Goal: Task Accomplishment & Management: Complete application form

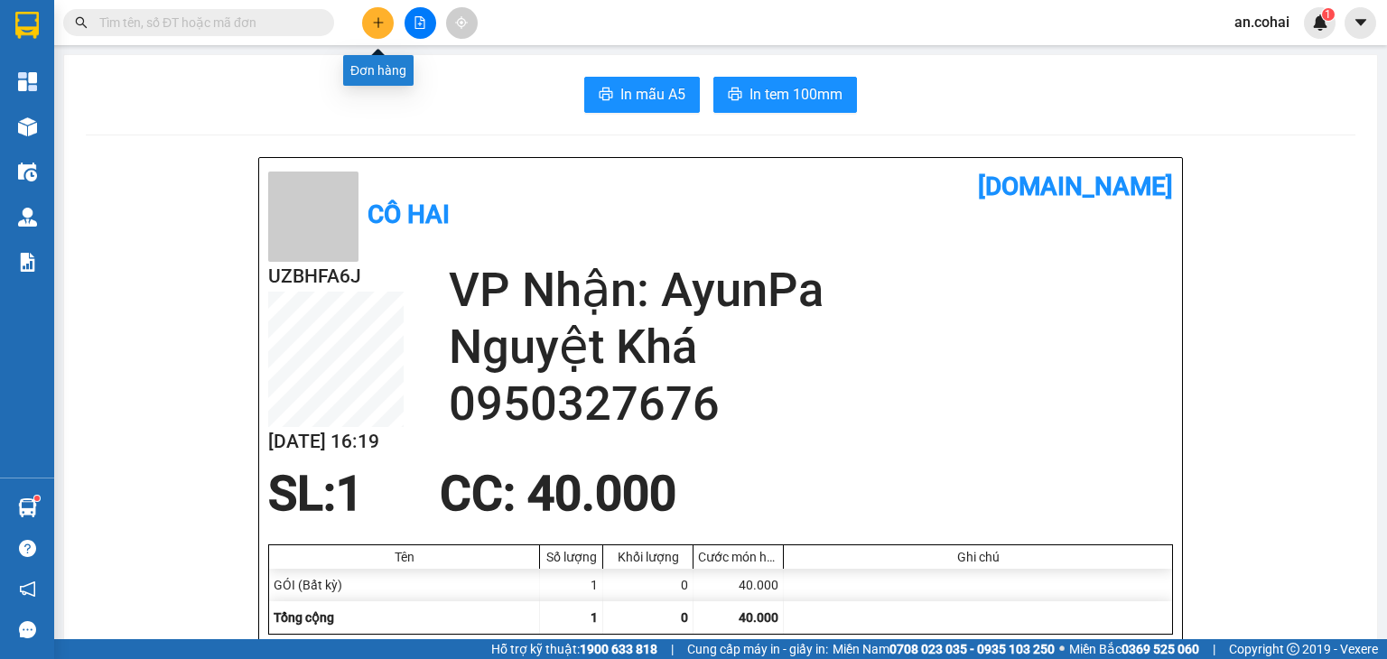
click at [380, 30] on button at bounding box center [378, 23] width 32 height 32
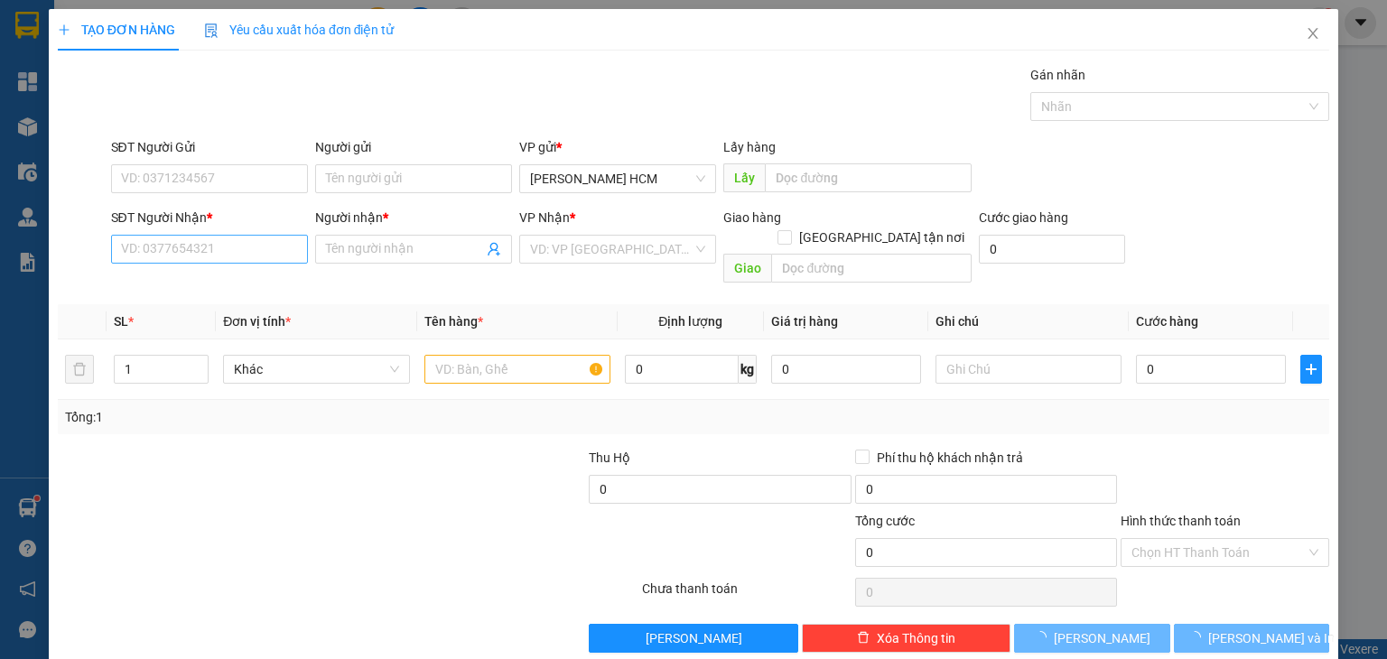
click at [236, 233] on div "SĐT Người Nhận *" at bounding box center [209, 221] width 197 height 27
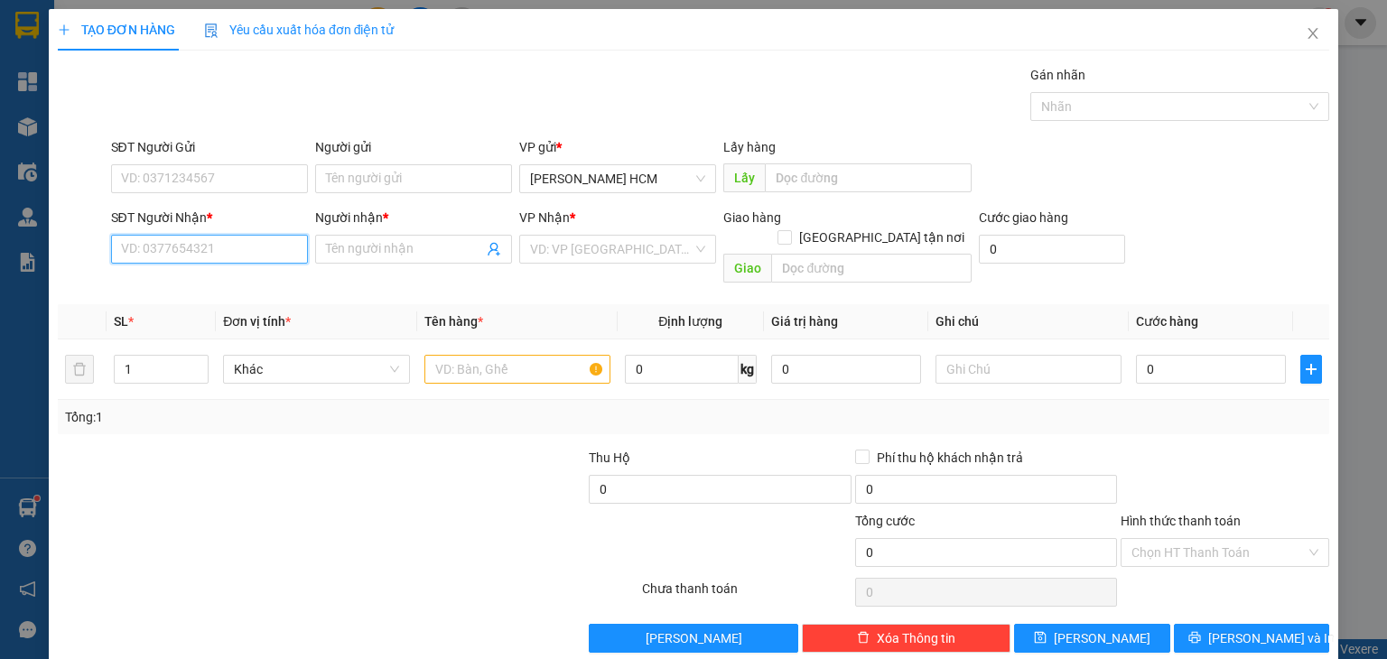
click at [243, 240] on input "SĐT Người Nhận *" at bounding box center [209, 249] width 197 height 29
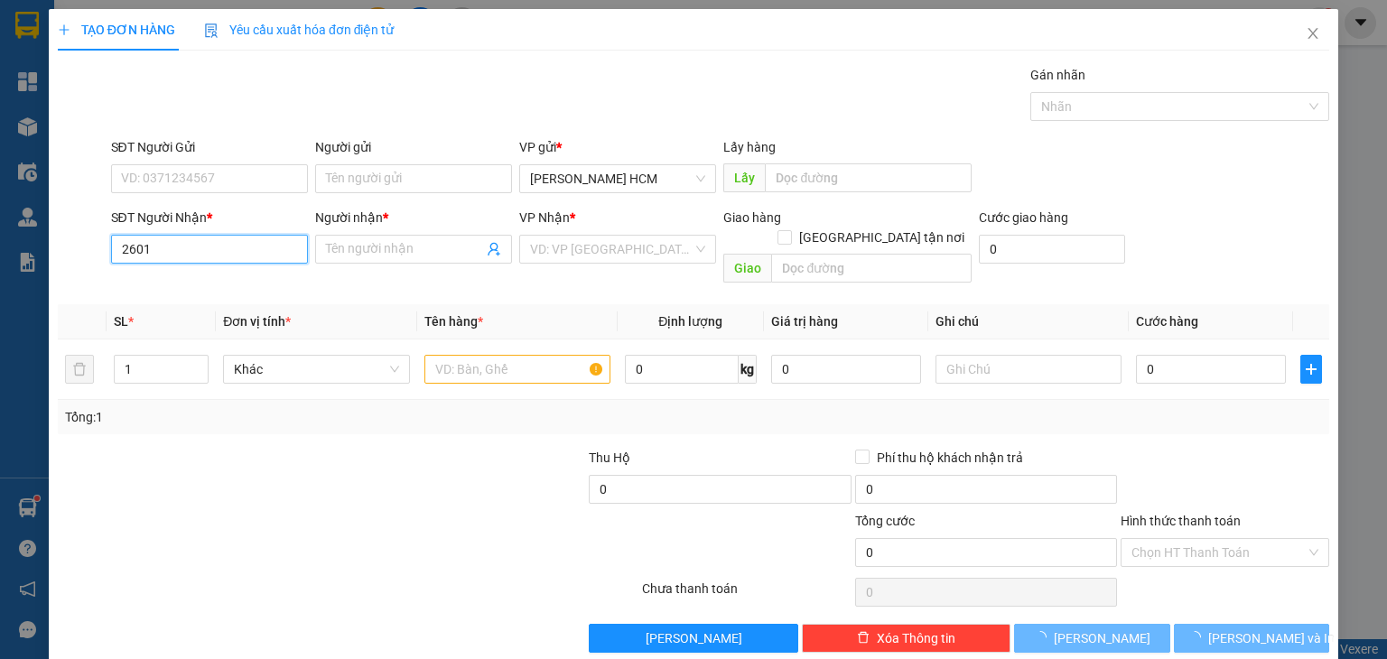
click at [244, 239] on input "2601" at bounding box center [209, 249] width 197 height 29
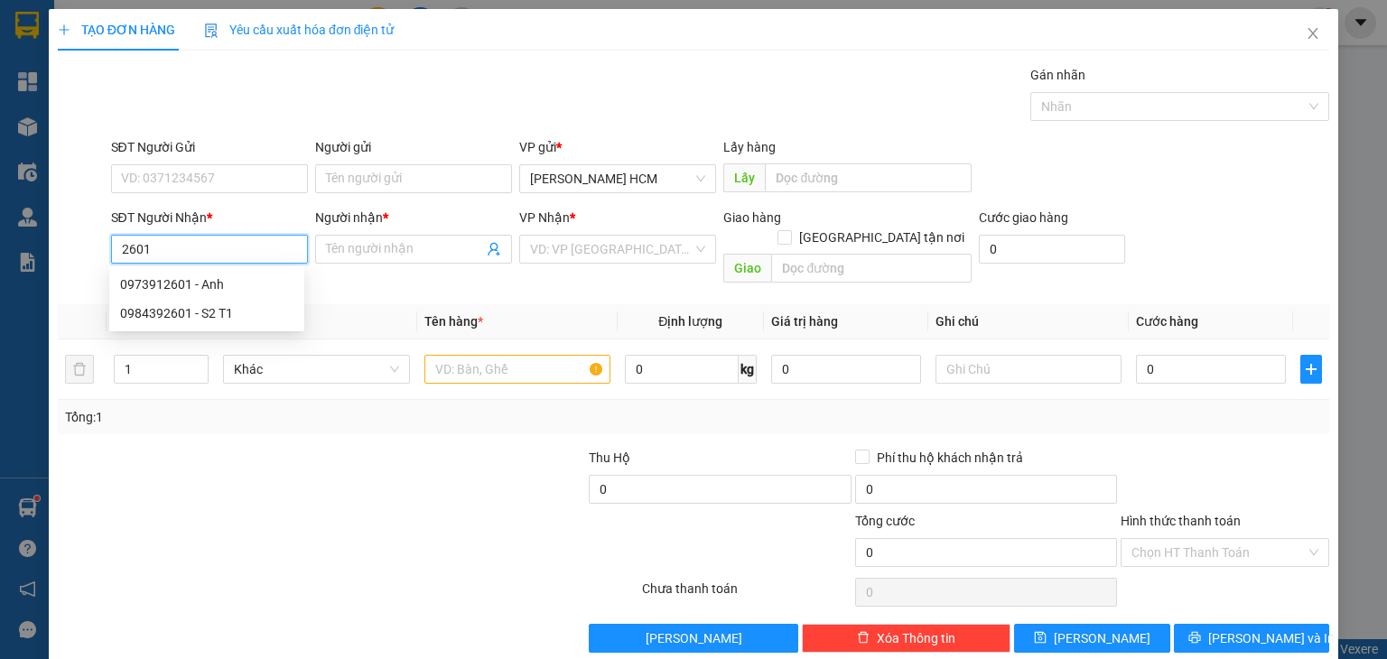
click at [244, 237] on input "2601" at bounding box center [209, 249] width 197 height 29
click at [234, 280] on div "0973912601 - Anh" at bounding box center [206, 284] width 173 height 20
type input "0973912601"
type input "Anh"
type input "0973912601"
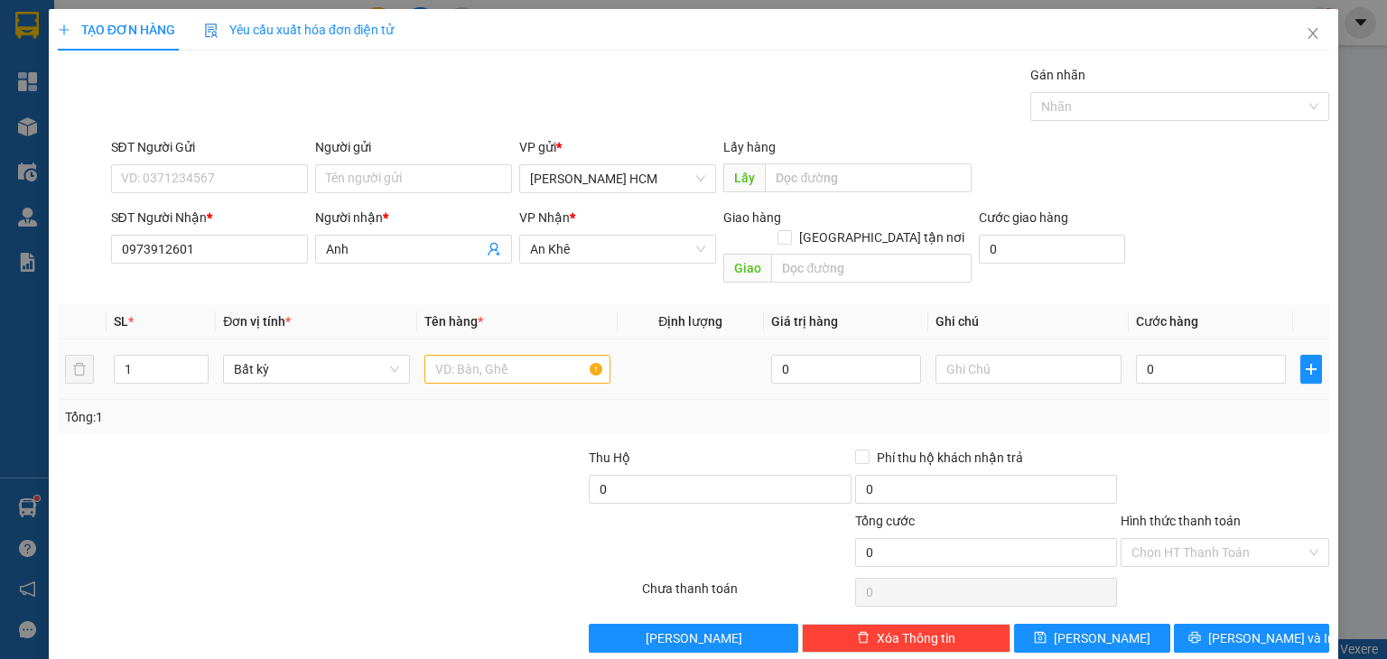
click at [482, 339] on td at bounding box center [517, 369] width 200 height 60
click at [499, 355] on input "text" at bounding box center [517, 369] width 186 height 29
type input "HỒ SƠ"
click at [1146, 351] on div "0" at bounding box center [1211, 369] width 150 height 36
click at [1147, 355] on input "0" at bounding box center [1211, 369] width 150 height 29
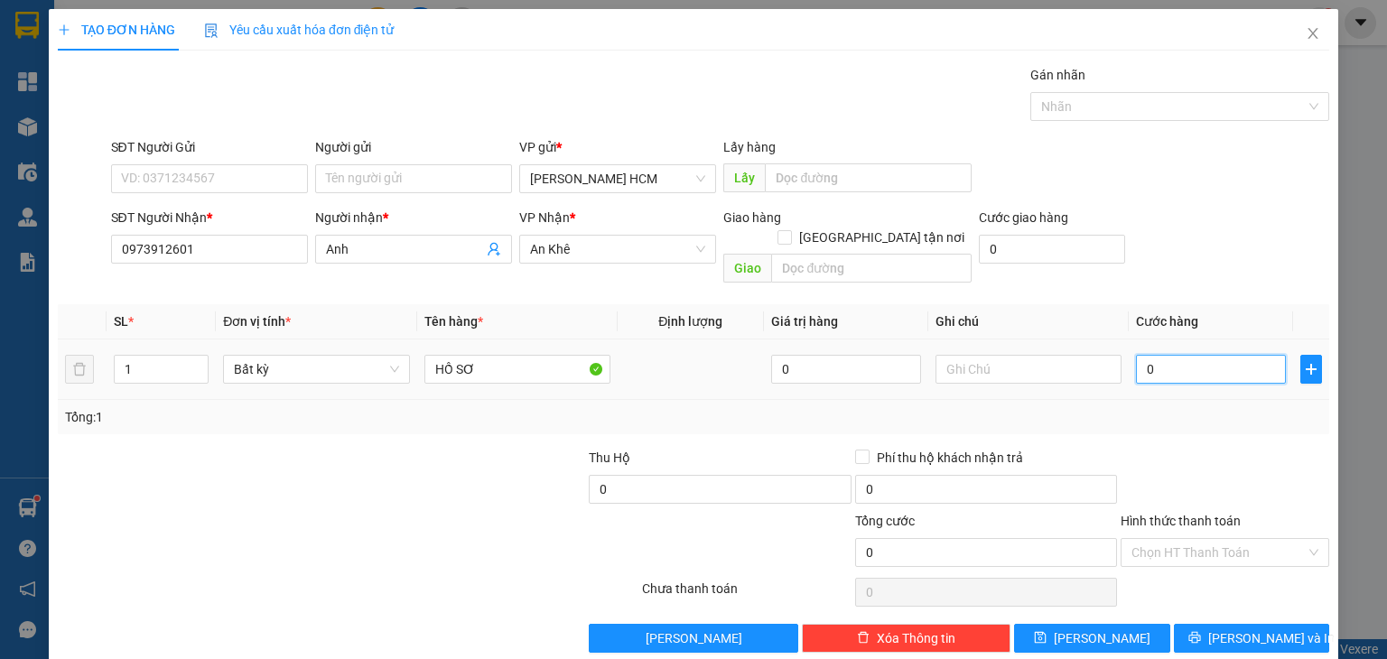
type input "004"
type input "4"
type input "0.040"
type input "40"
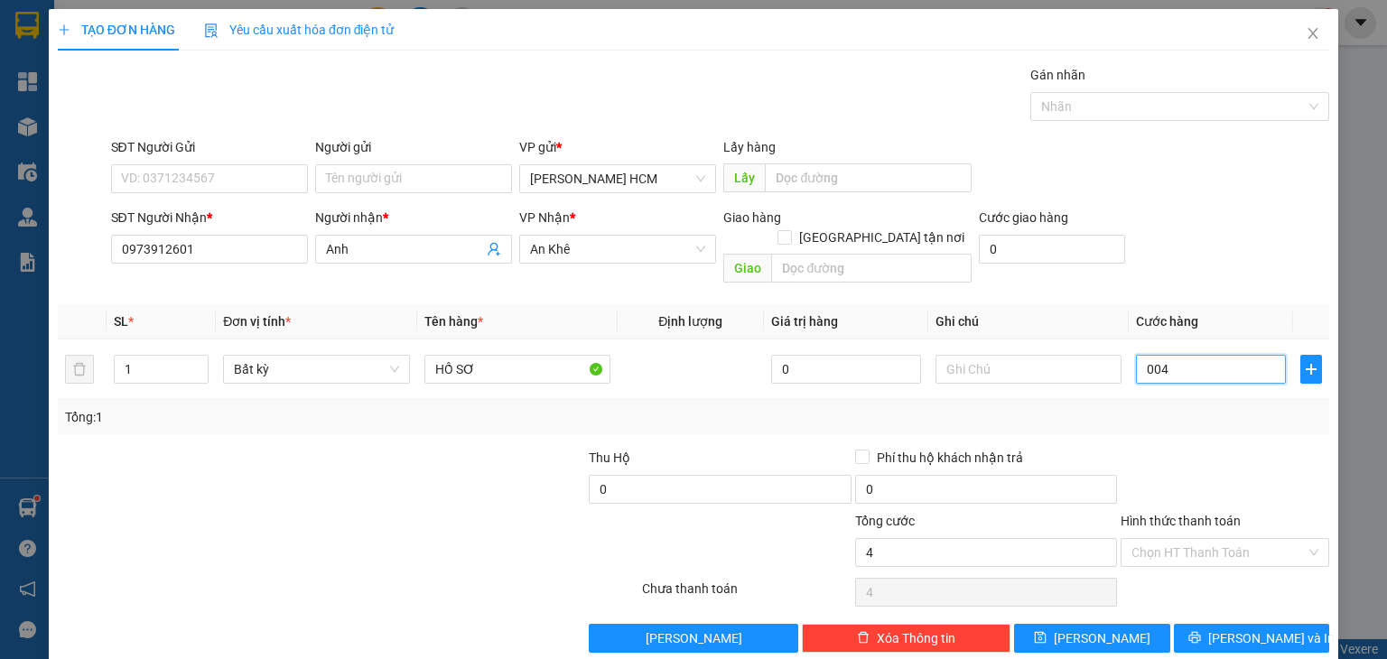
type input "40"
type input "40.000"
click at [1255, 448] on div at bounding box center [1225, 479] width 212 height 63
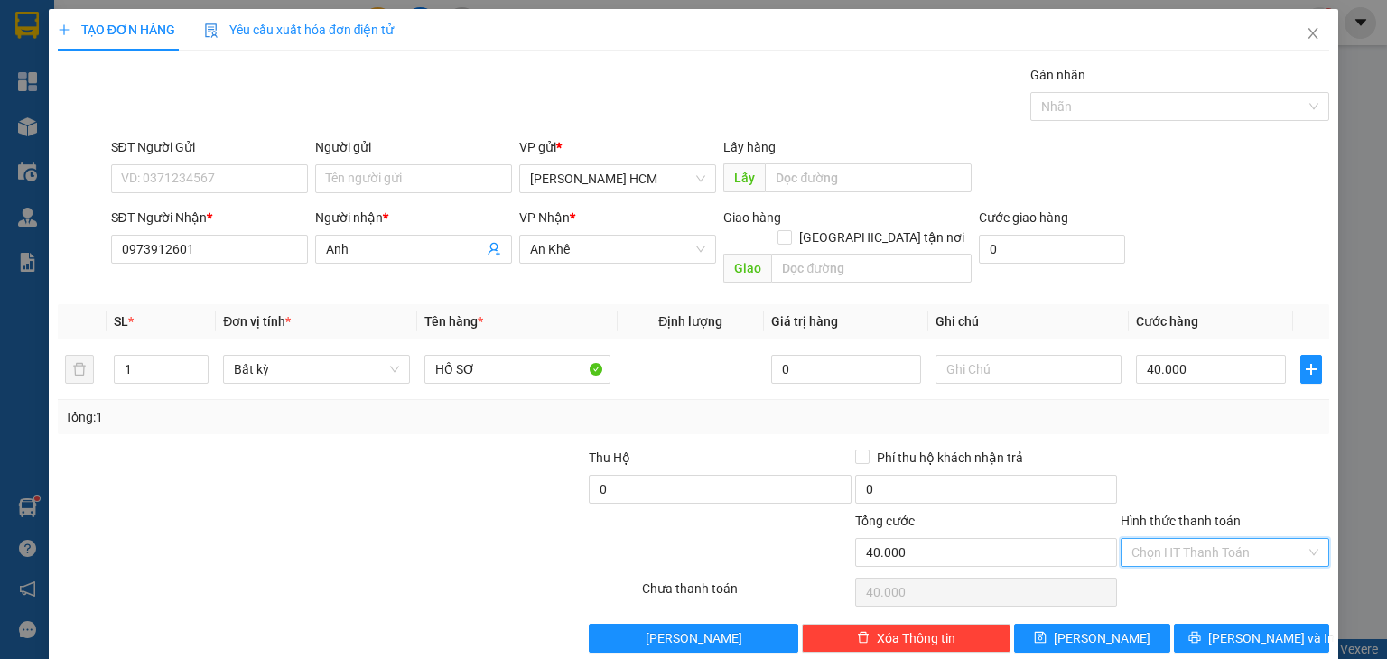
drag, startPoint x: 1195, startPoint y: 536, endPoint x: 1188, endPoint y: 580, distance: 43.9
click at [1195, 539] on input "Hình thức thanh toán" at bounding box center [1218, 552] width 174 height 27
click at [1188, 581] on div "Miễn phí" at bounding box center [1213, 595] width 207 height 29
type input "0"
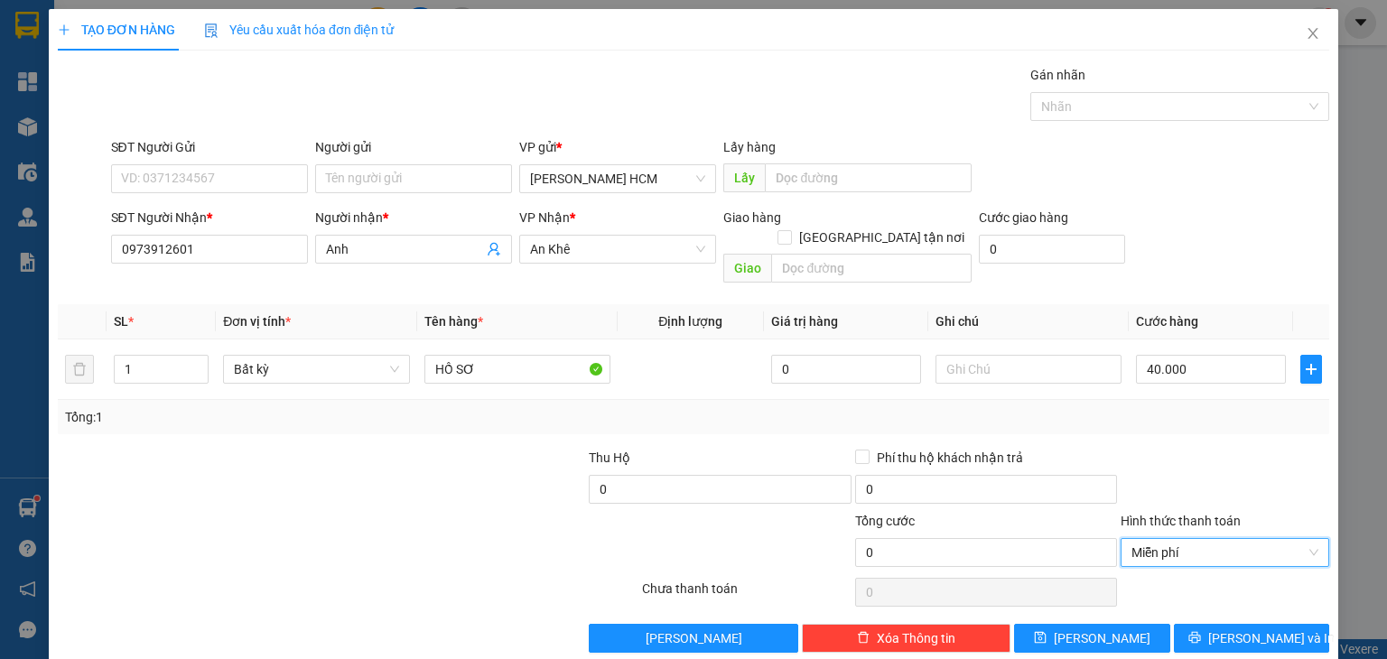
drag, startPoint x: 1177, startPoint y: 521, endPoint x: 1171, endPoint y: 549, distance: 28.7
click at [1176, 539] on span "Miễn phí" at bounding box center [1224, 552] width 187 height 27
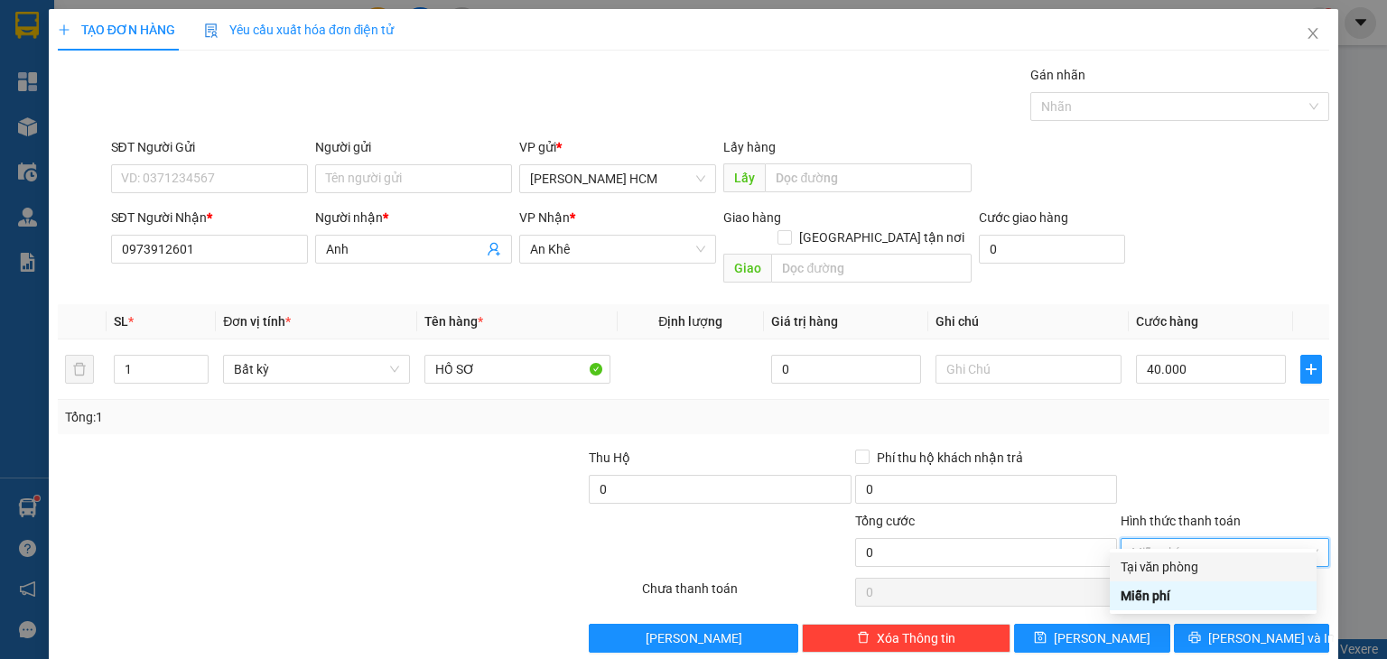
click at [1168, 570] on div "Tại văn phòng" at bounding box center [1212, 567] width 185 height 20
type input "40.000"
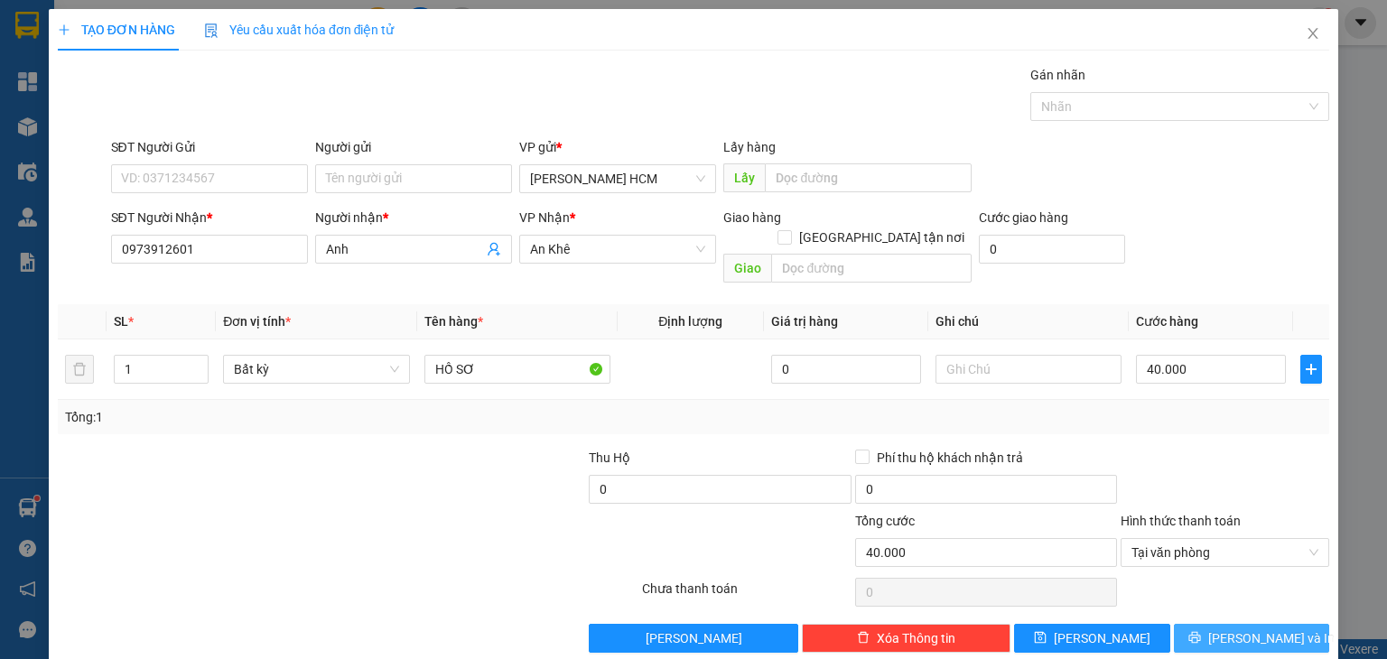
click at [1195, 624] on button "[PERSON_NAME] và In" at bounding box center [1252, 638] width 156 height 29
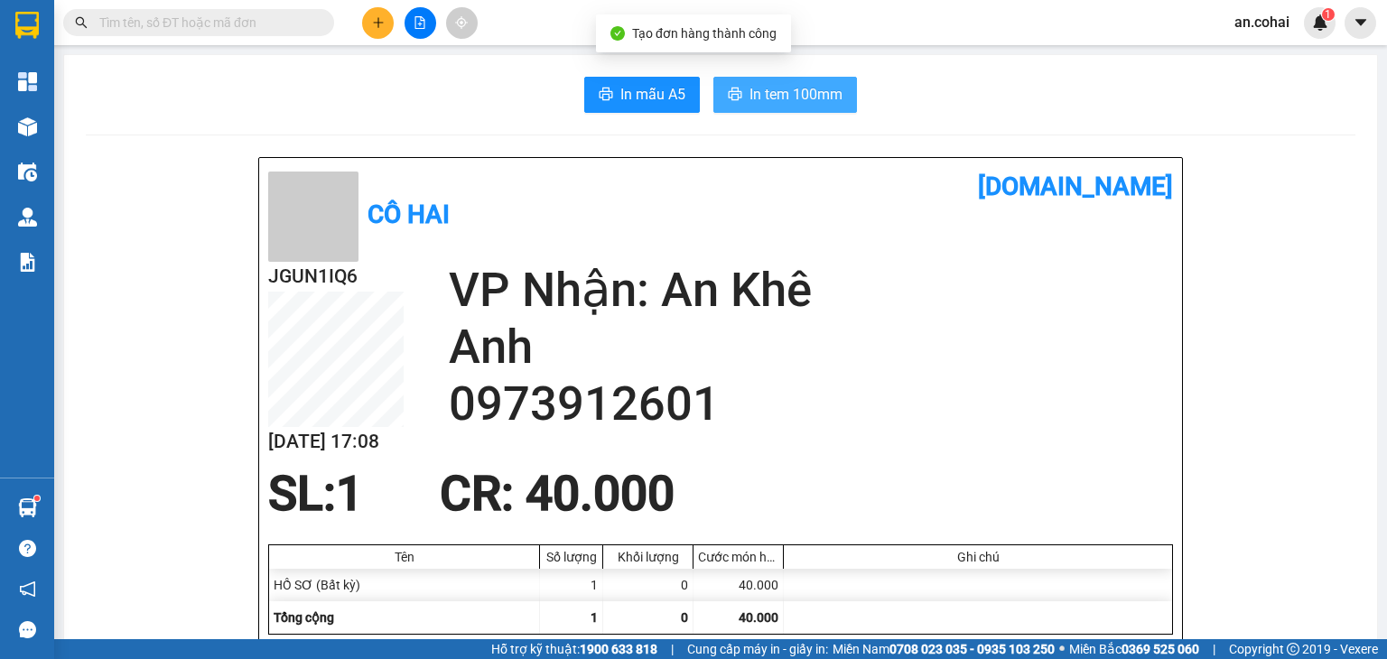
click at [804, 101] on span "In tem 100mm" at bounding box center [795, 94] width 93 height 23
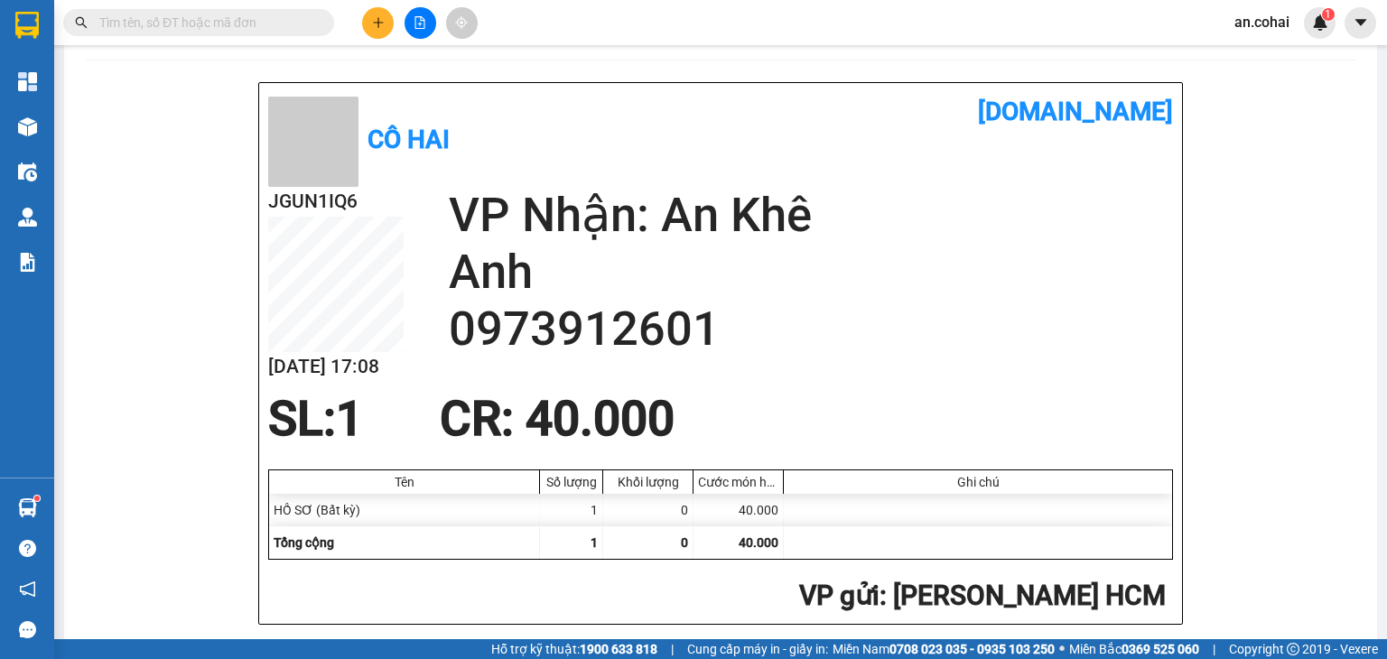
scroll to position [90, 0]
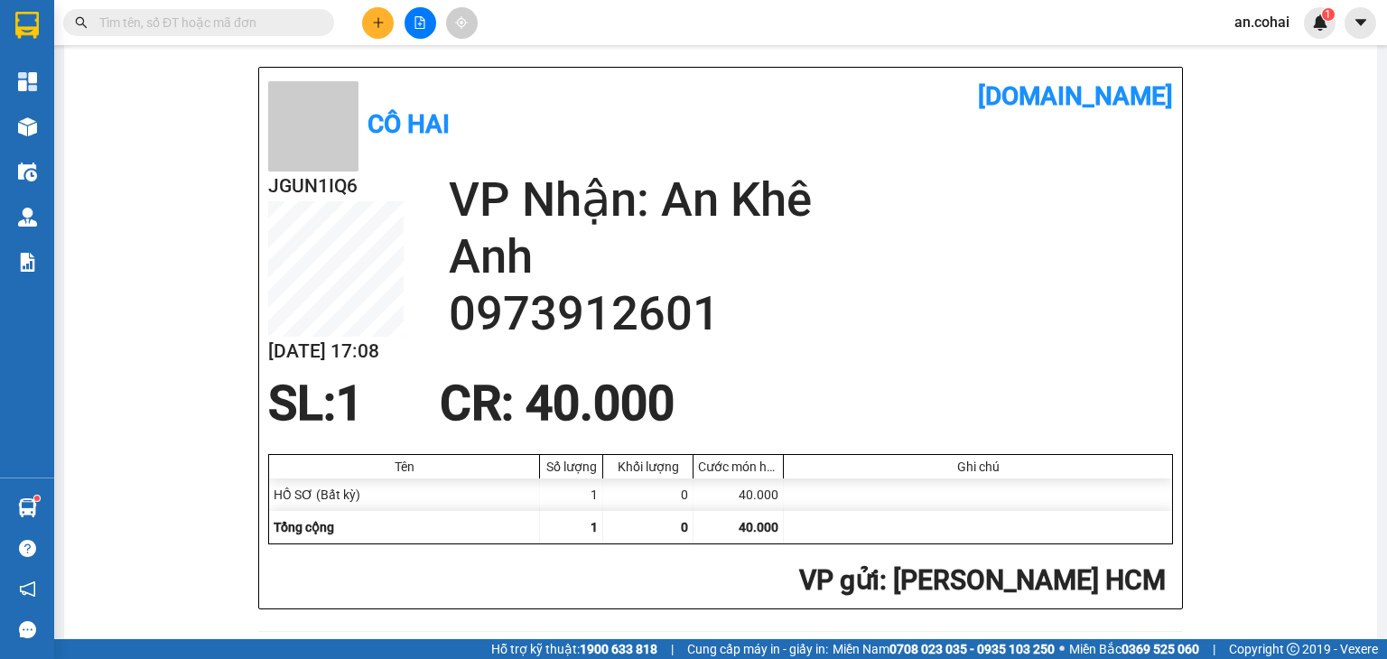
click at [278, 27] on div "Kết quả tìm kiếm ( 0 ) Bộ lọc No Data an.cohai 1" at bounding box center [693, 22] width 1387 height 45
click at [276, 23] on input "text" at bounding box center [205, 23] width 213 height 20
paste input "0865977210"
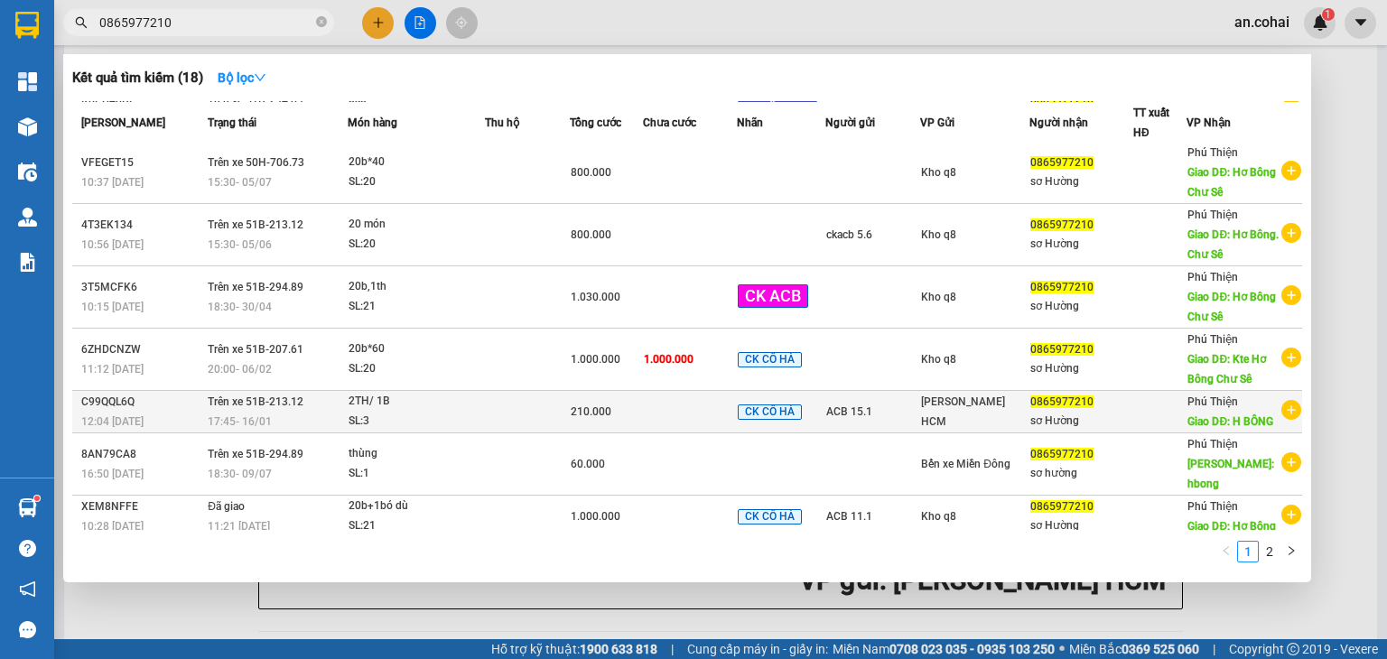
scroll to position [171, 0]
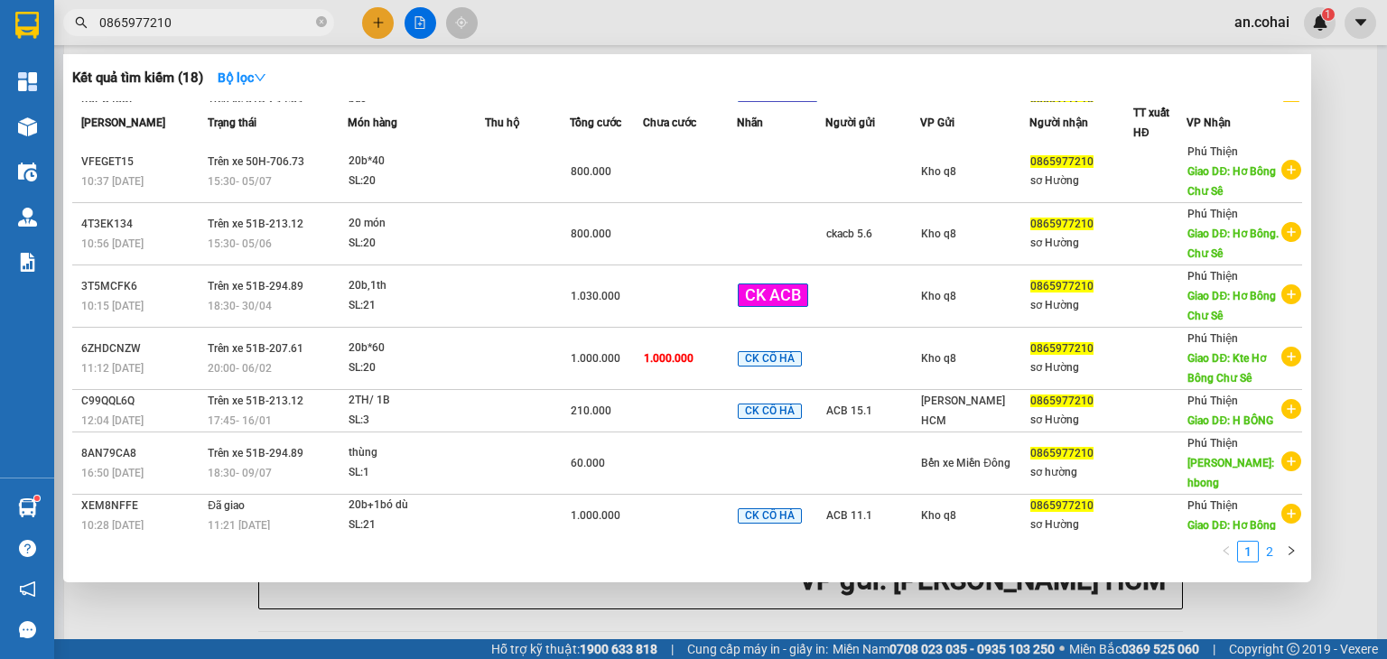
type input "0865977210"
click at [1278, 553] on link "2" at bounding box center [1270, 552] width 20 height 20
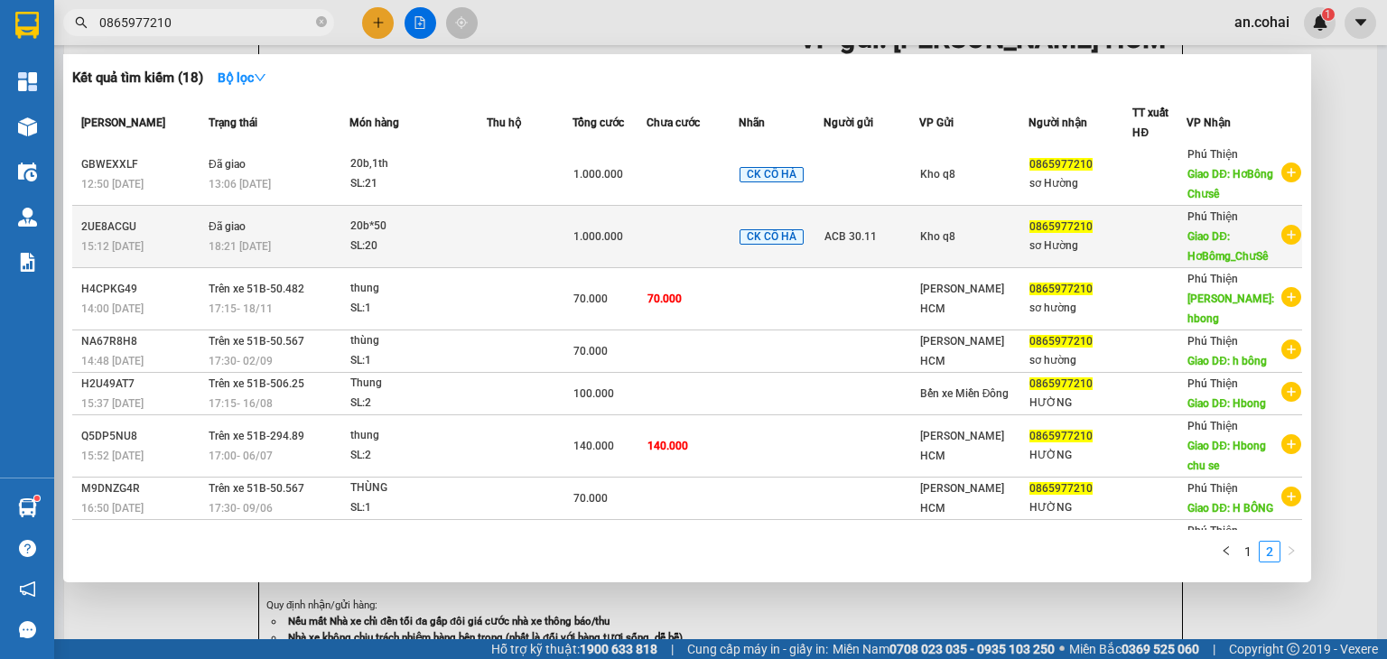
scroll to position [0, 0]
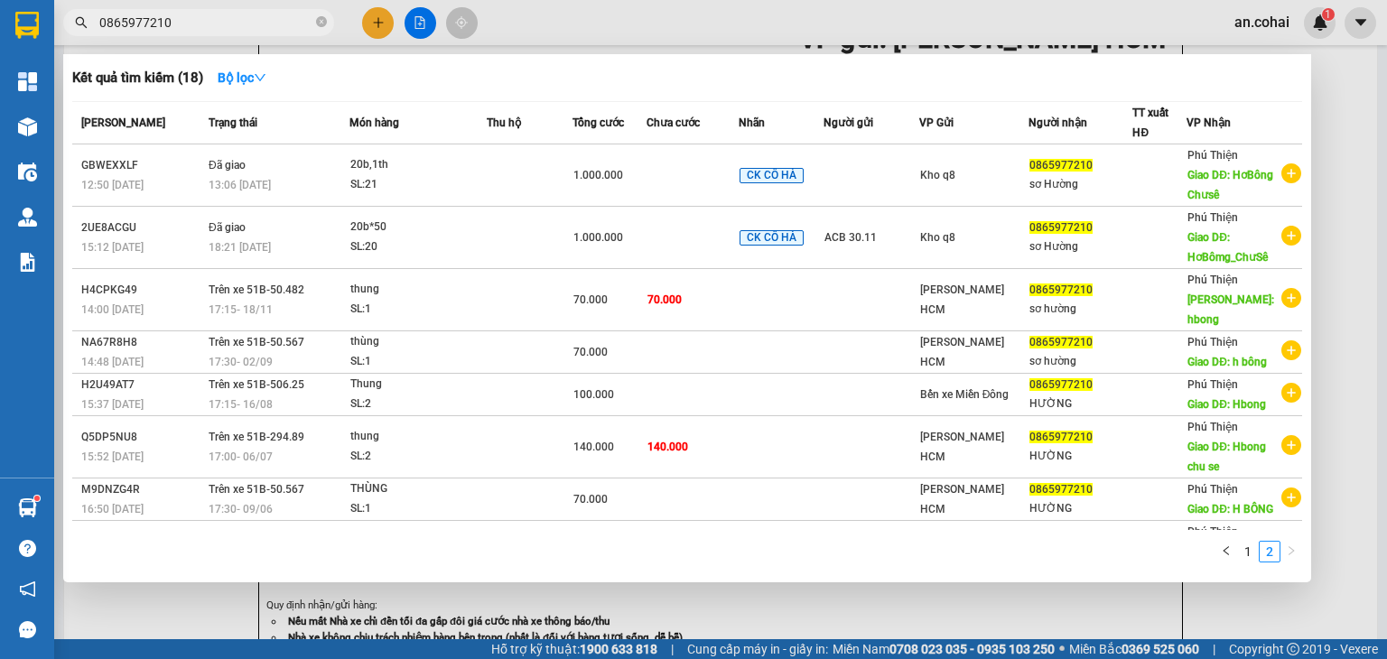
click at [1343, 203] on div at bounding box center [693, 329] width 1387 height 659
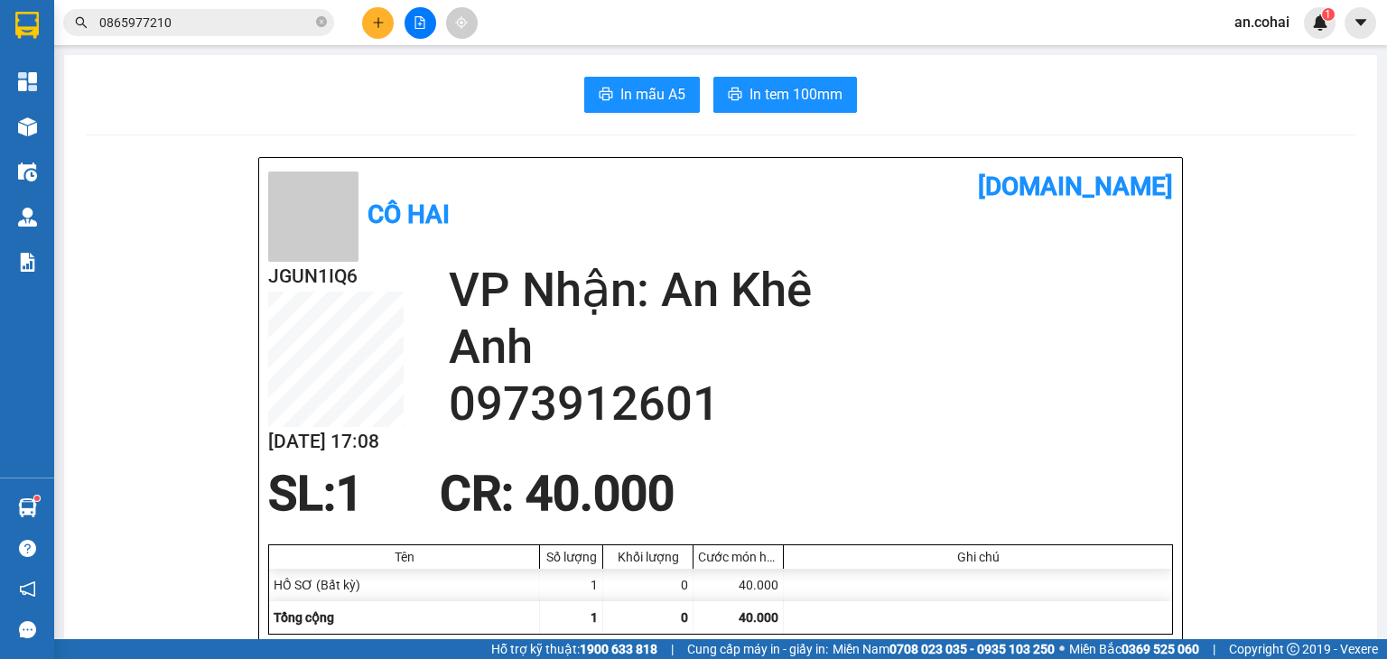
click at [426, 13] on button at bounding box center [420, 23] width 32 height 32
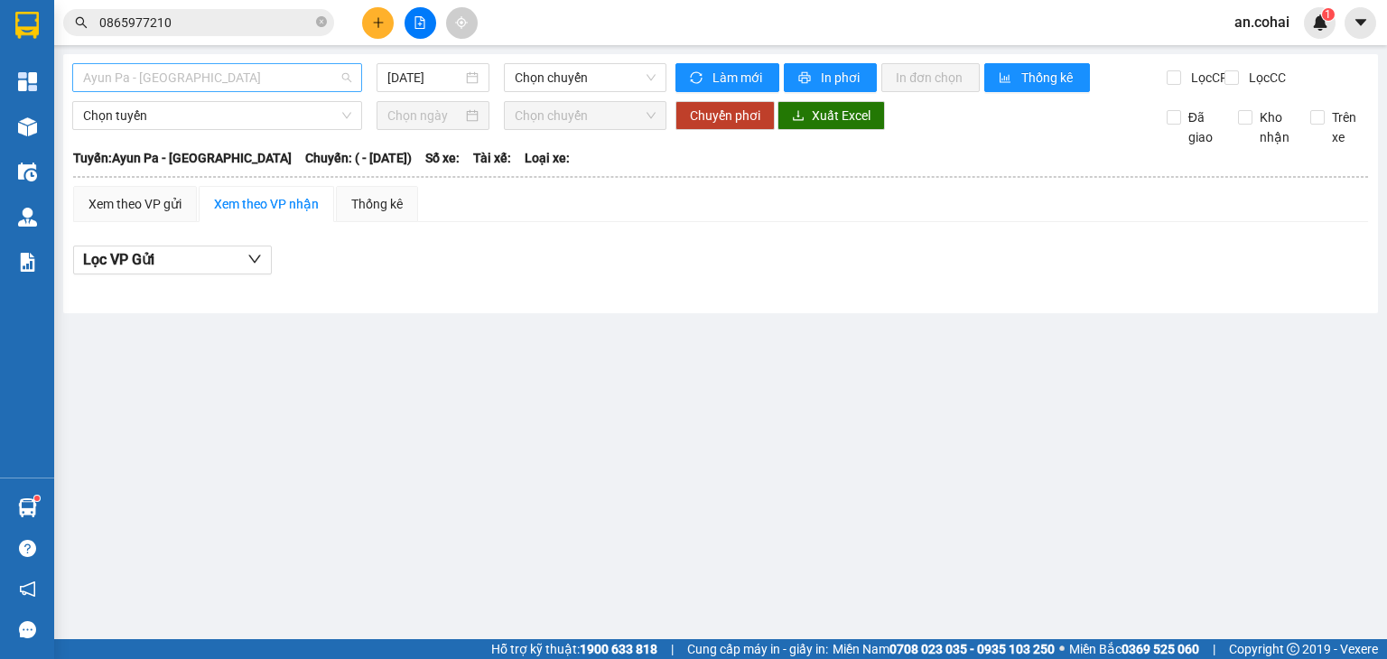
click at [312, 76] on span "Ayun Pa - [GEOGRAPHIC_DATA]" at bounding box center [217, 77] width 268 height 27
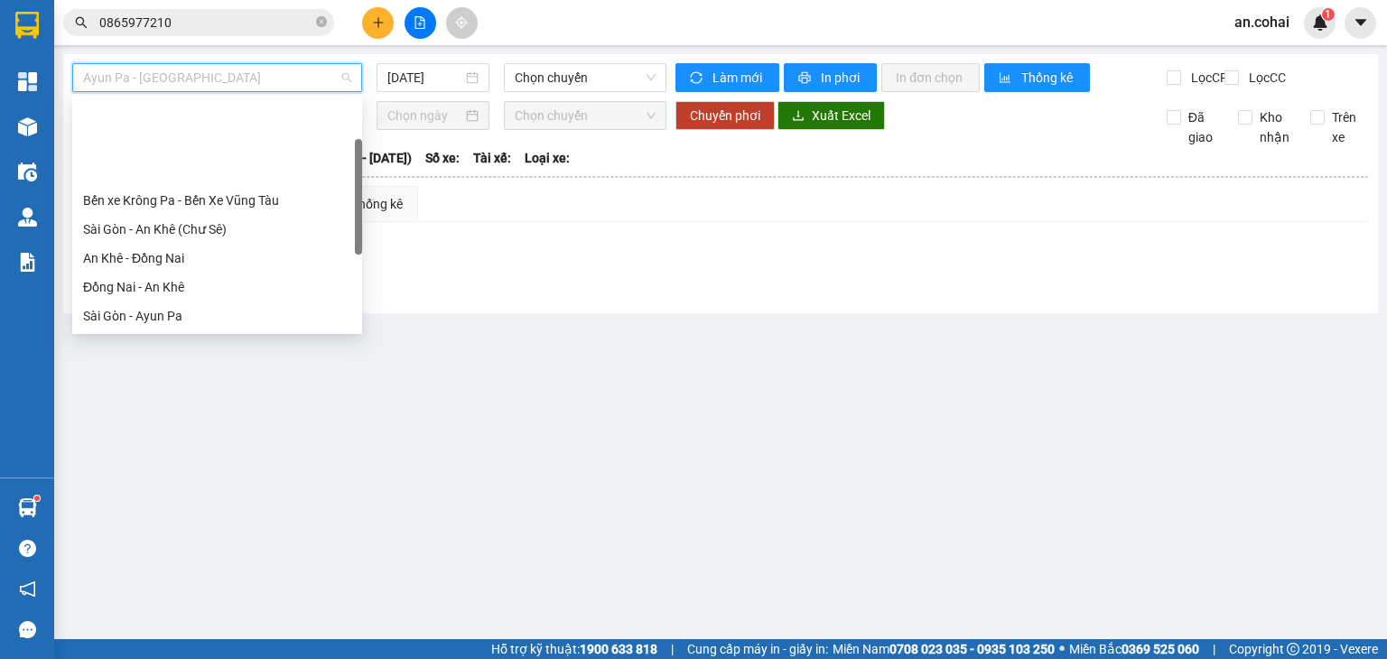
scroll to position [90, 0]
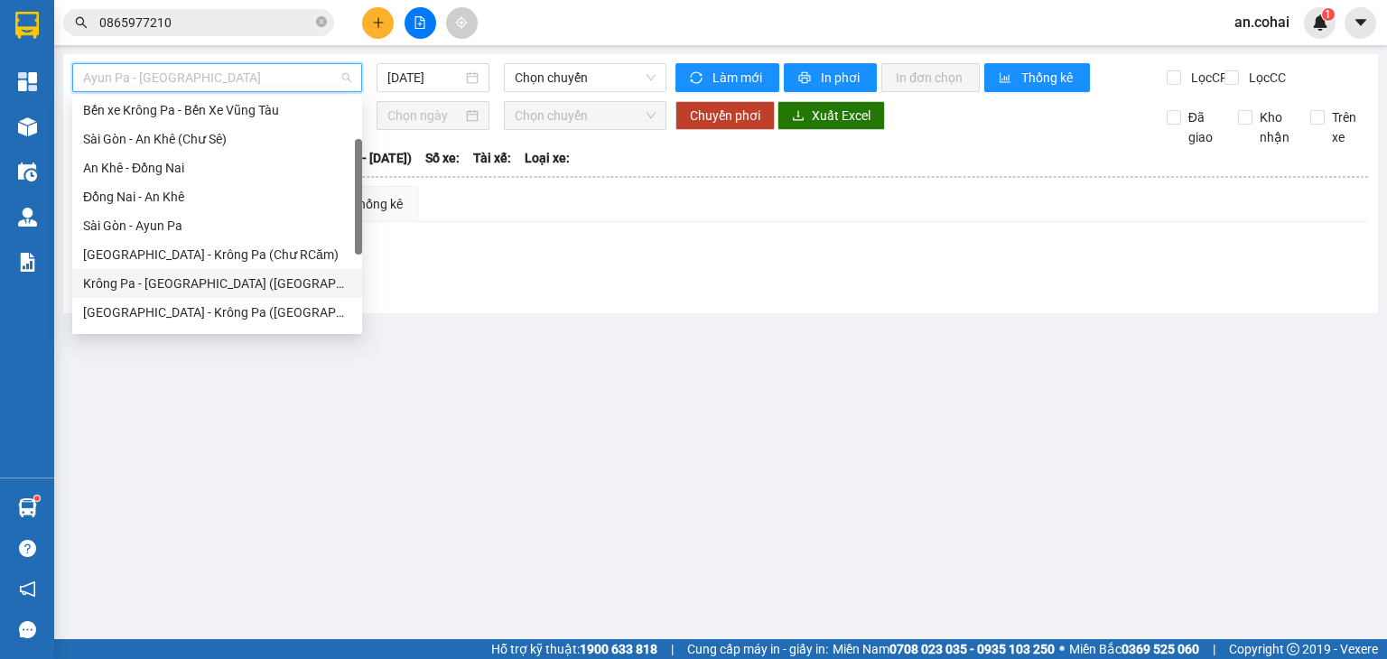
click at [195, 260] on div "[GEOGRAPHIC_DATA] - Krông Pa (Chư RCăm)" at bounding box center [217, 255] width 268 height 20
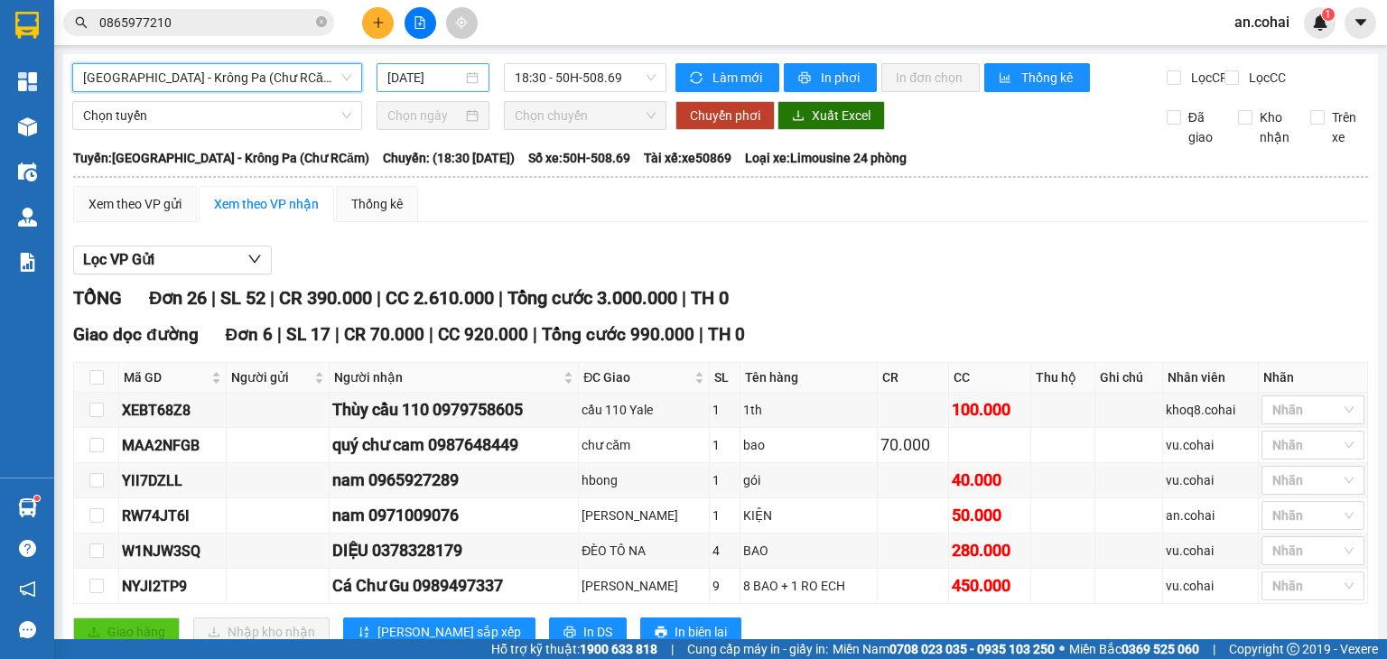
click at [409, 77] on input "[DATE]" at bounding box center [424, 78] width 74 height 20
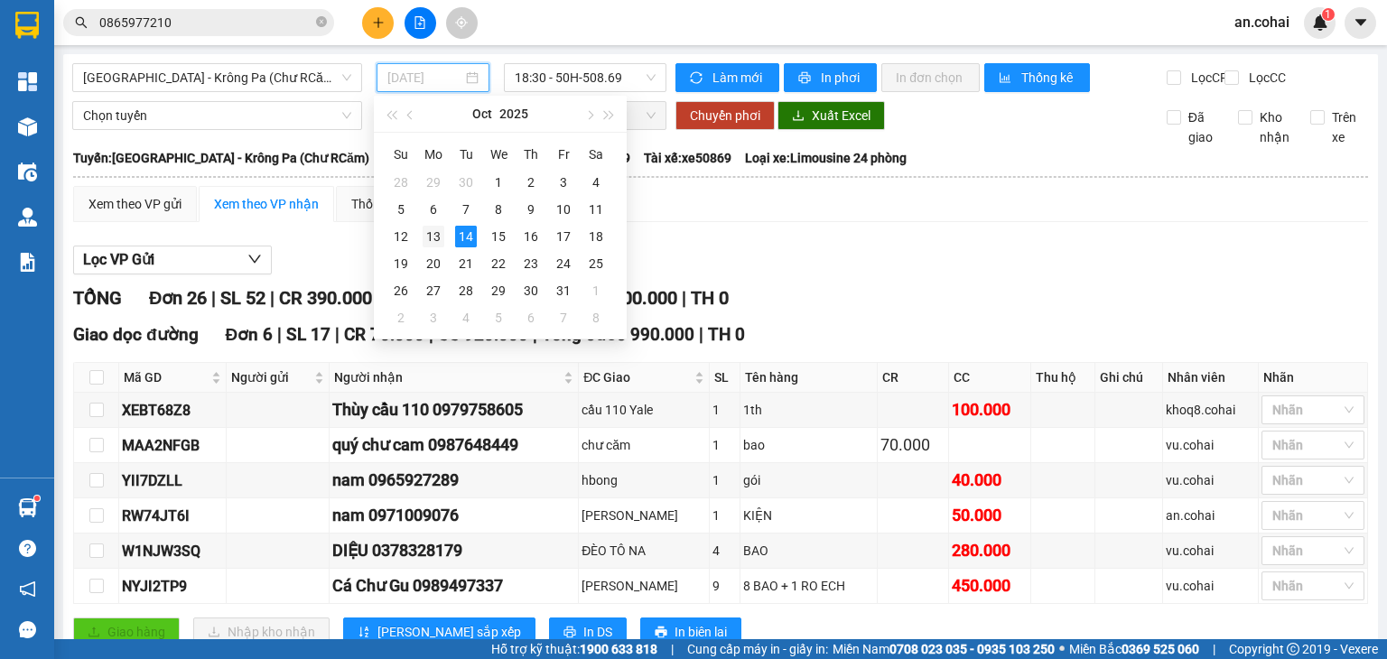
click at [437, 232] on div "13" at bounding box center [434, 237] width 22 height 22
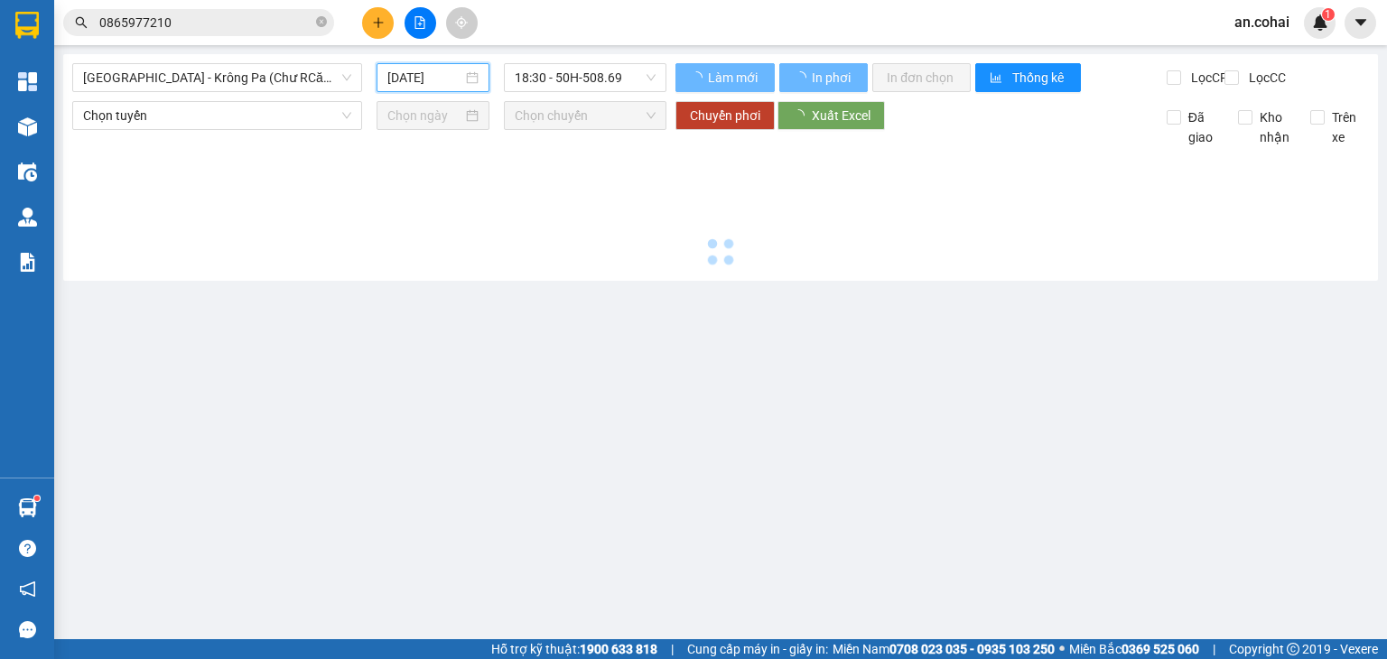
type input "[DATE]"
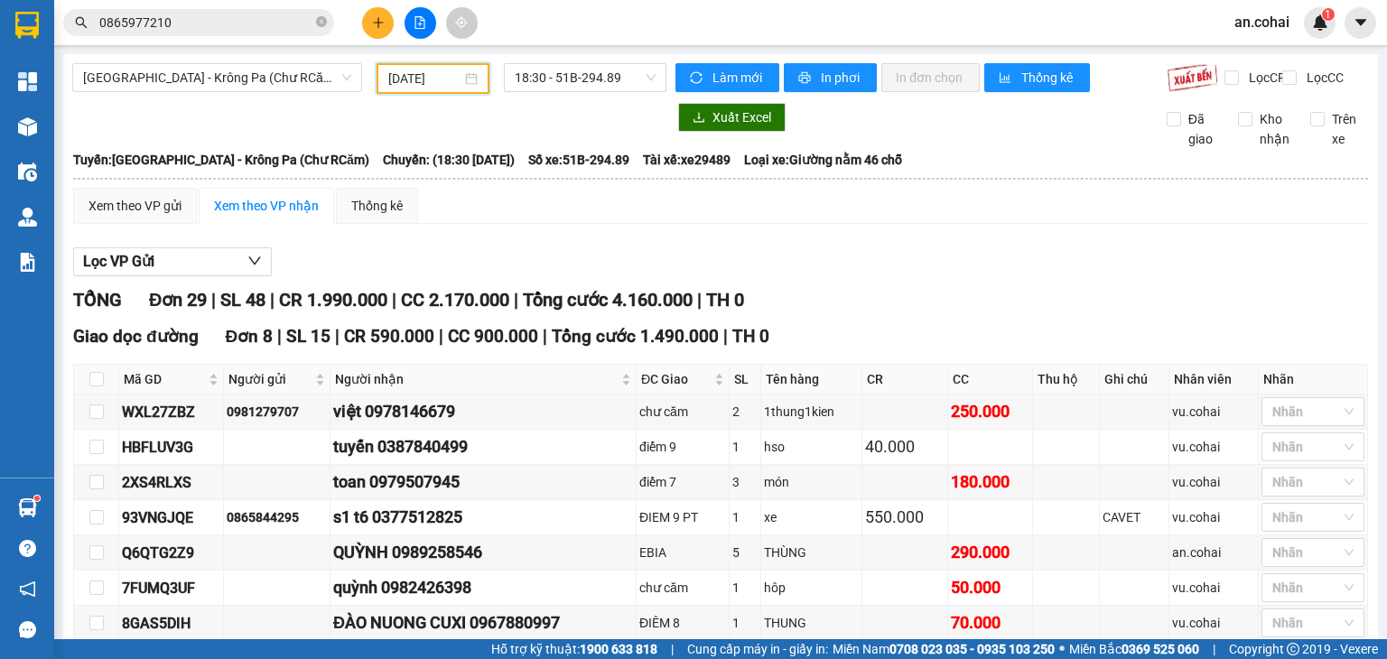
click at [212, 21] on input "0865977210" at bounding box center [205, 23] width 213 height 20
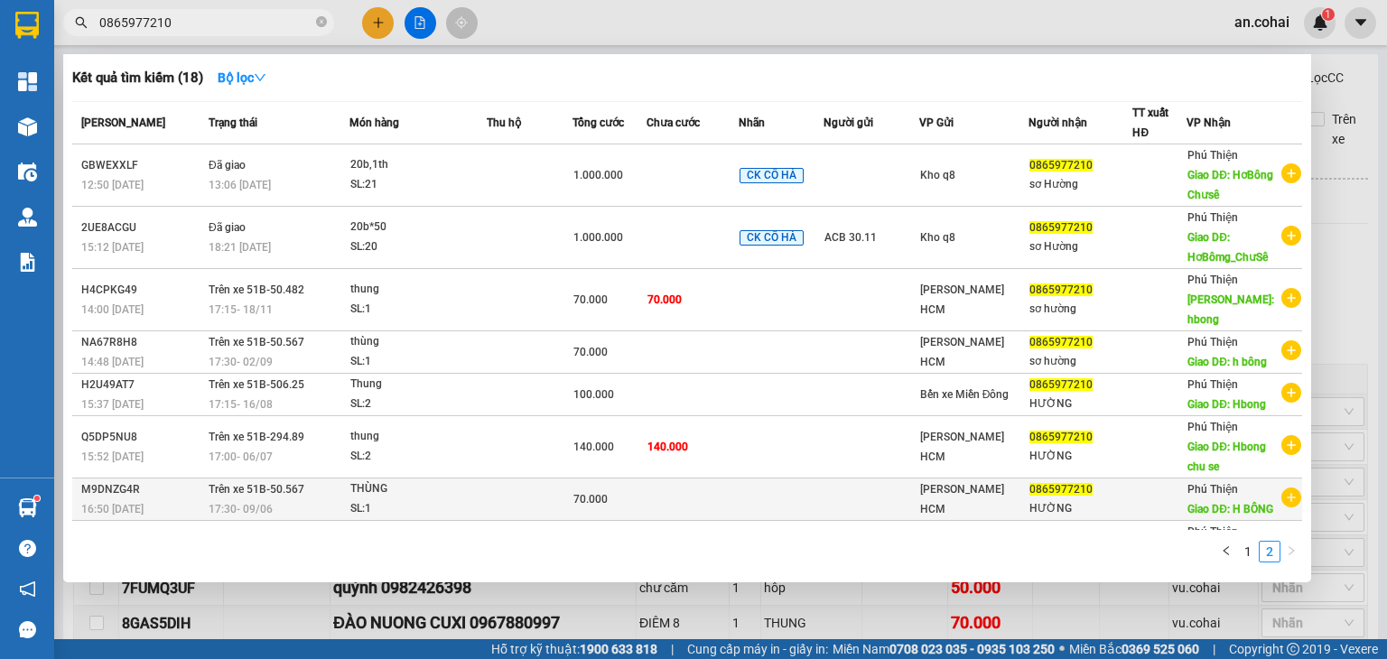
scroll to position [8, 0]
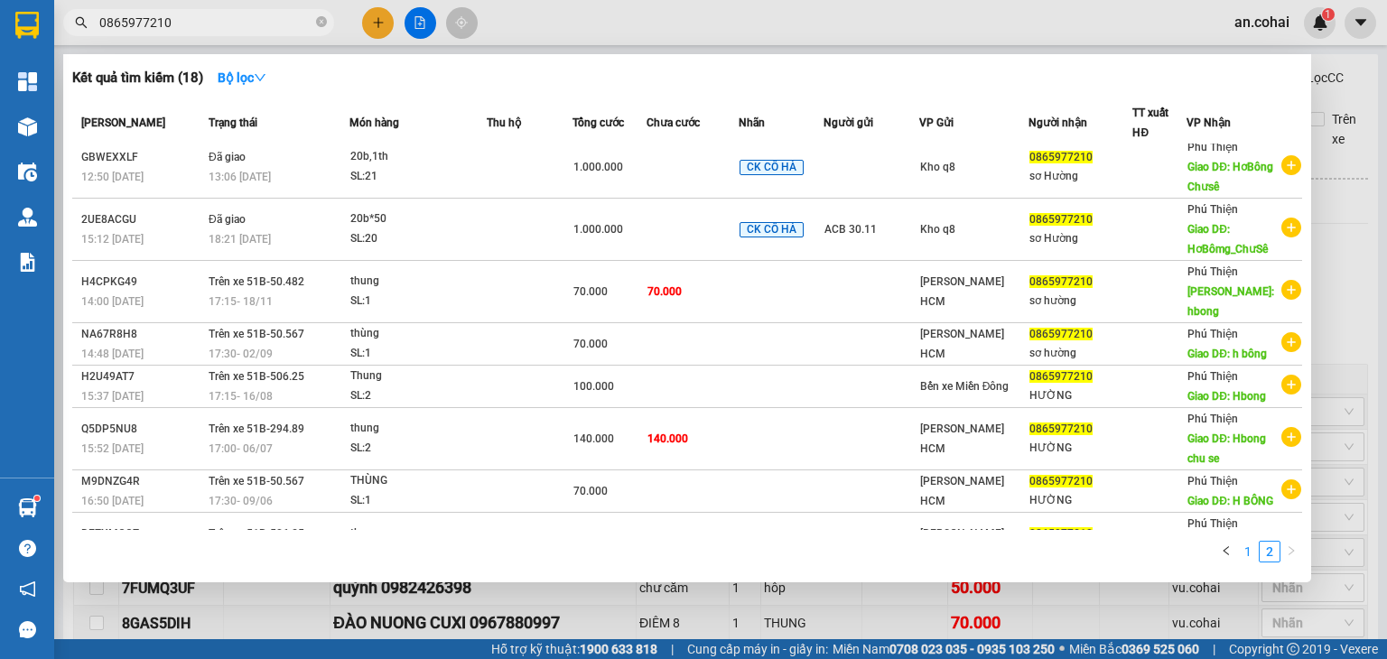
click at [1250, 550] on link "1" at bounding box center [1248, 552] width 20 height 20
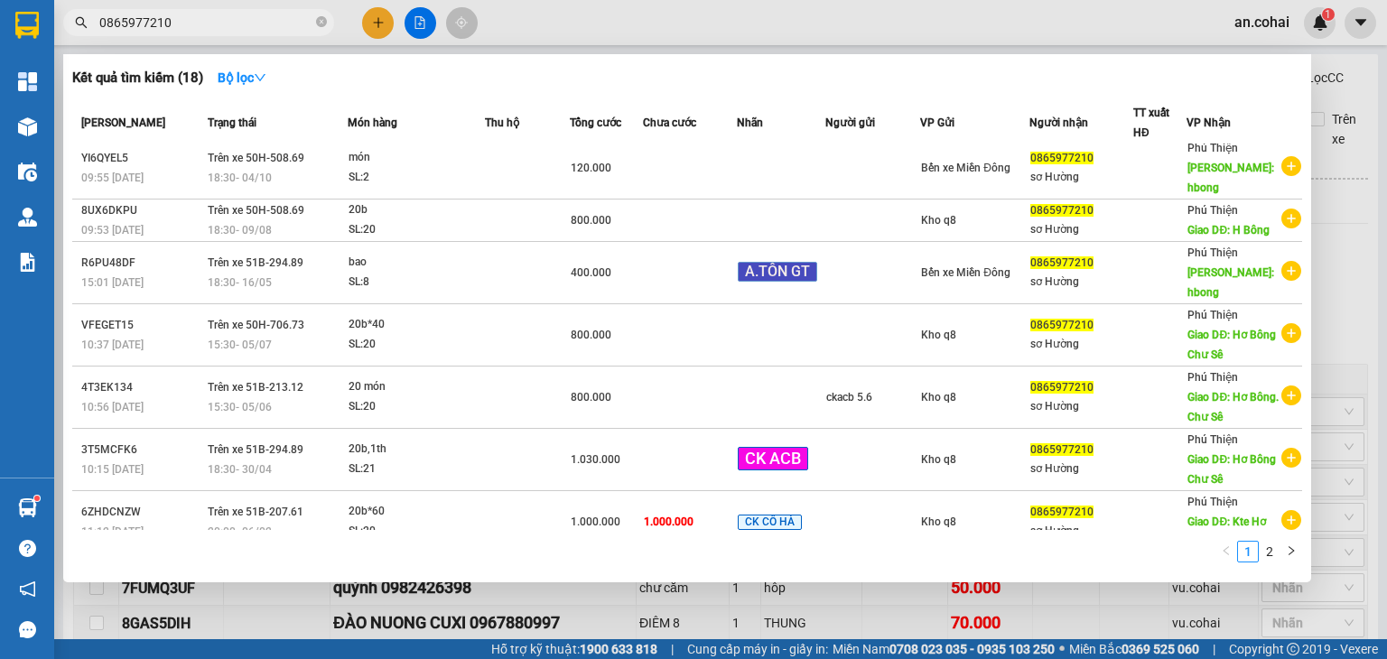
scroll to position [0, 0]
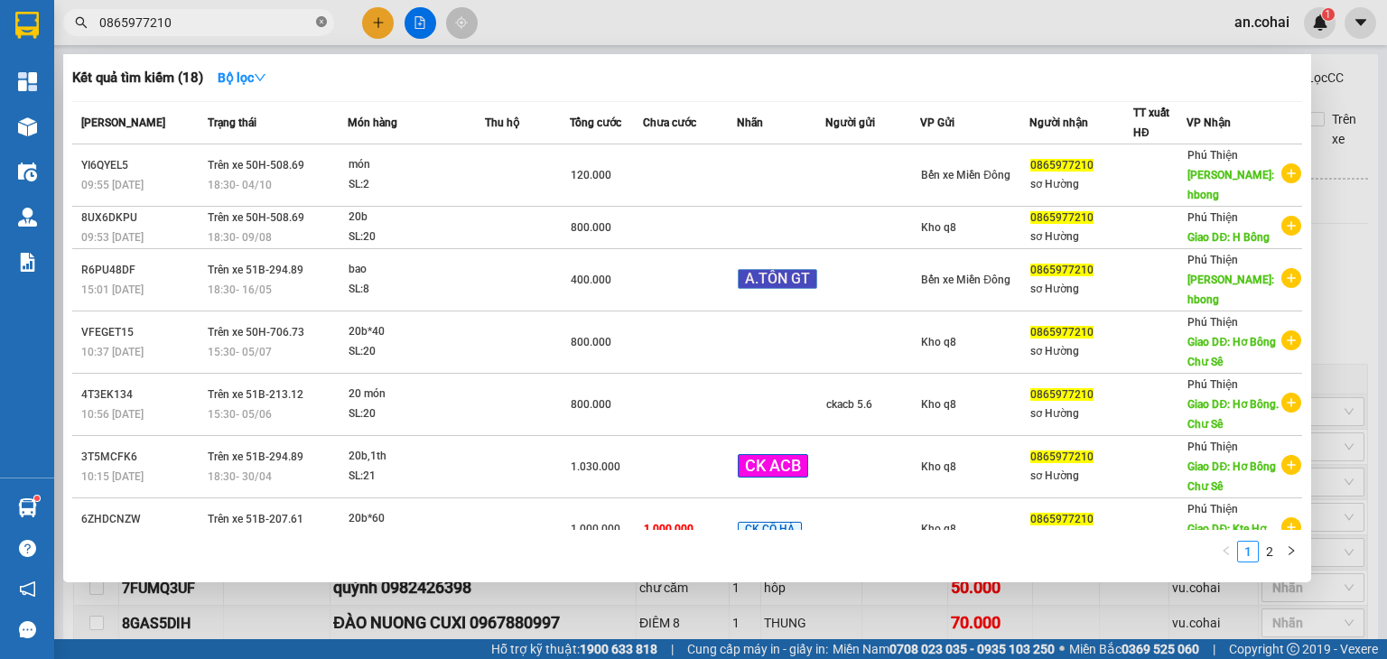
click at [324, 27] on span at bounding box center [321, 22] width 11 height 17
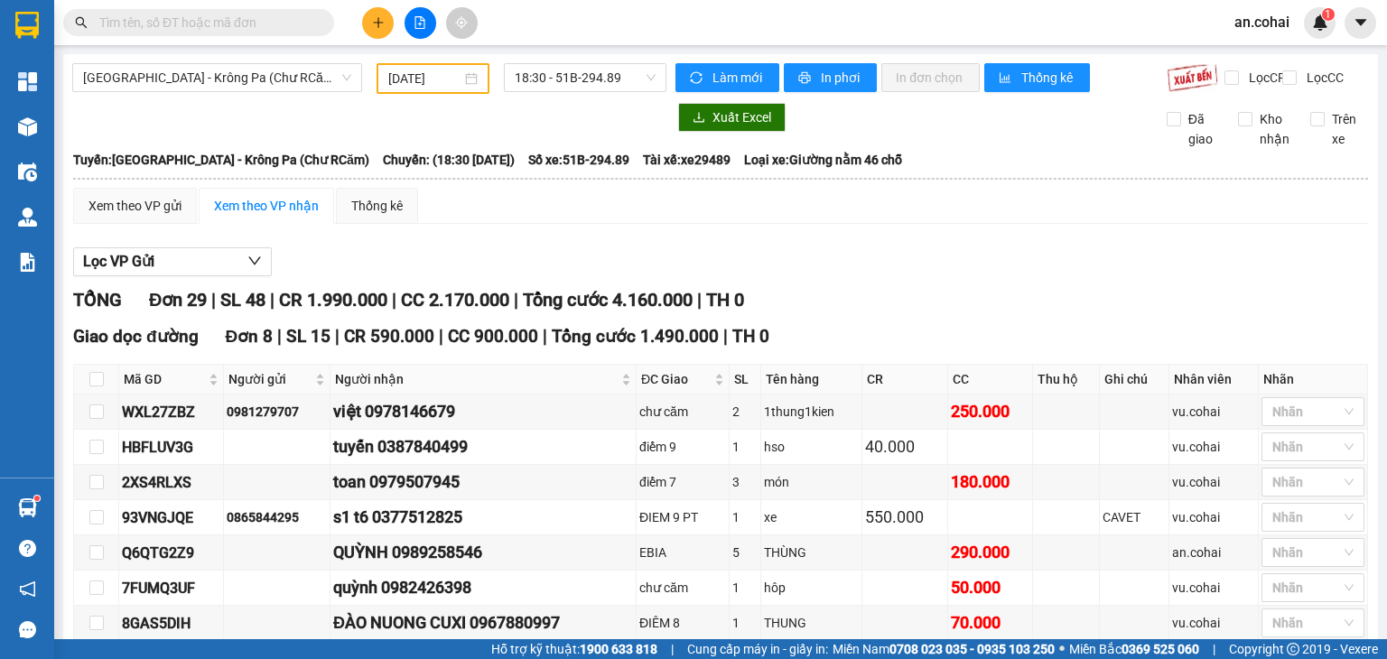
paste input "0865977210"
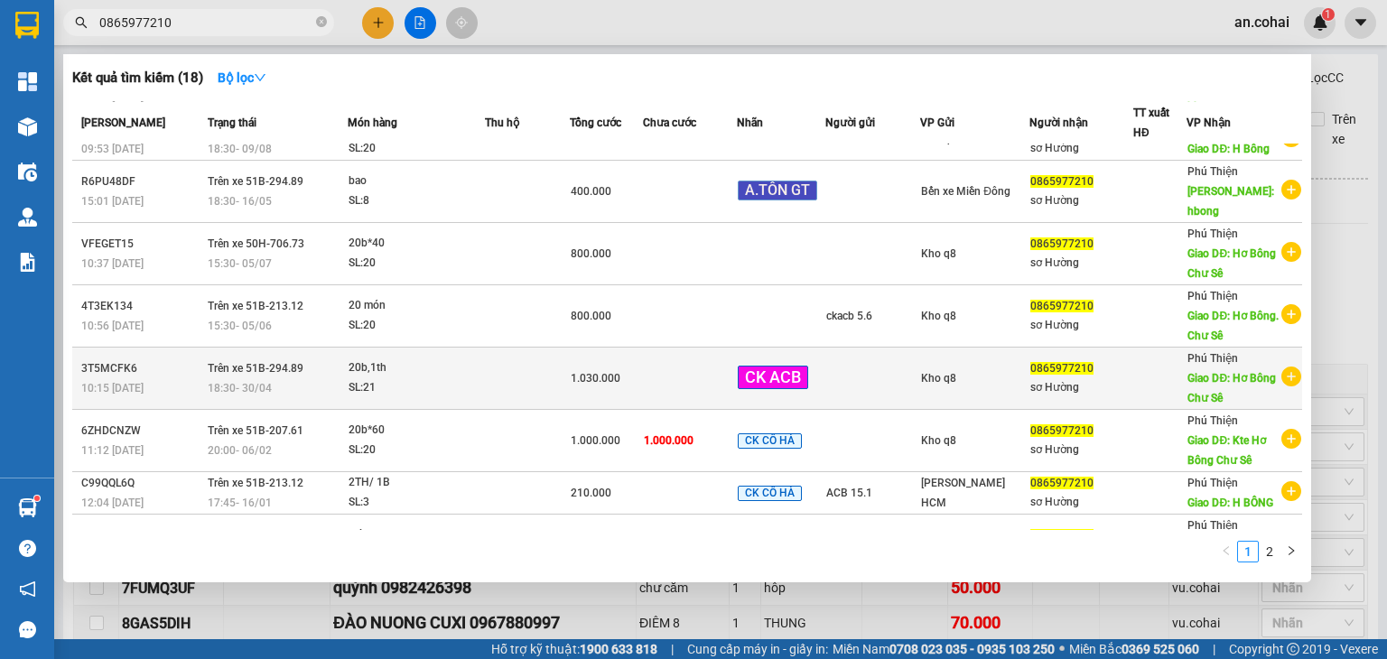
scroll to position [171, 0]
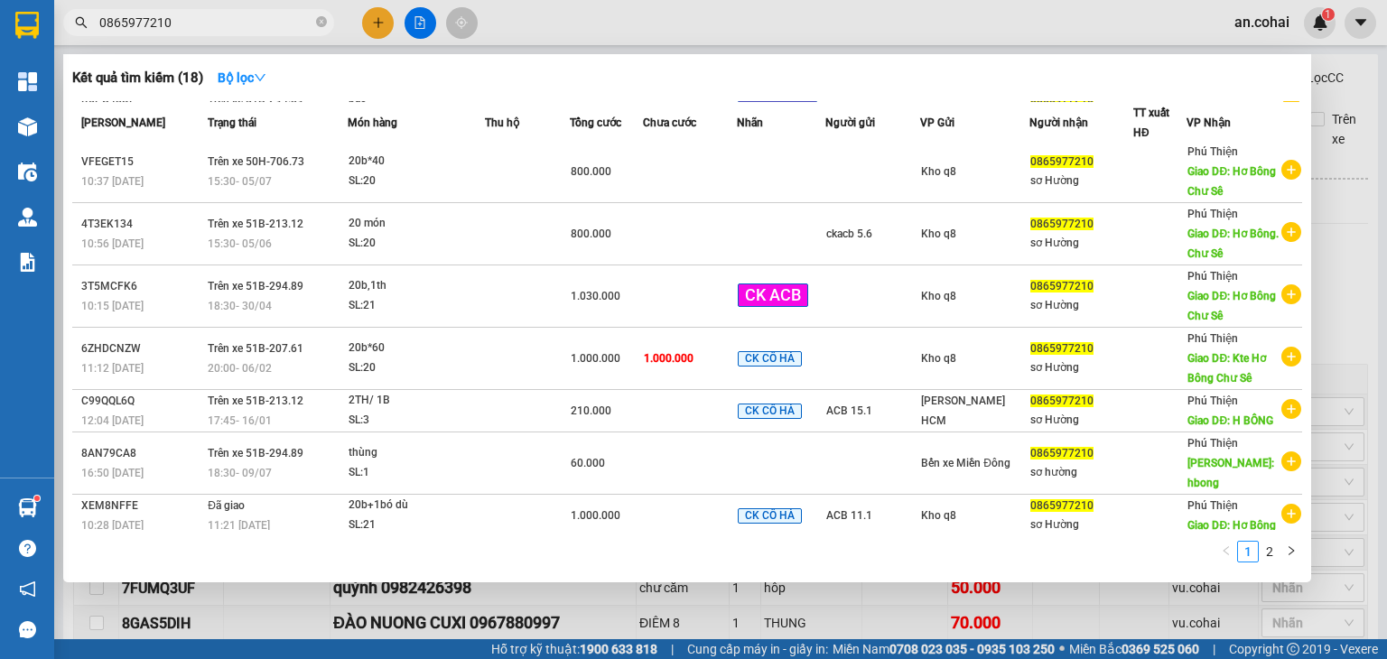
type input "0865977210"
click at [695, 608] on div at bounding box center [693, 329] width 1387 height 659
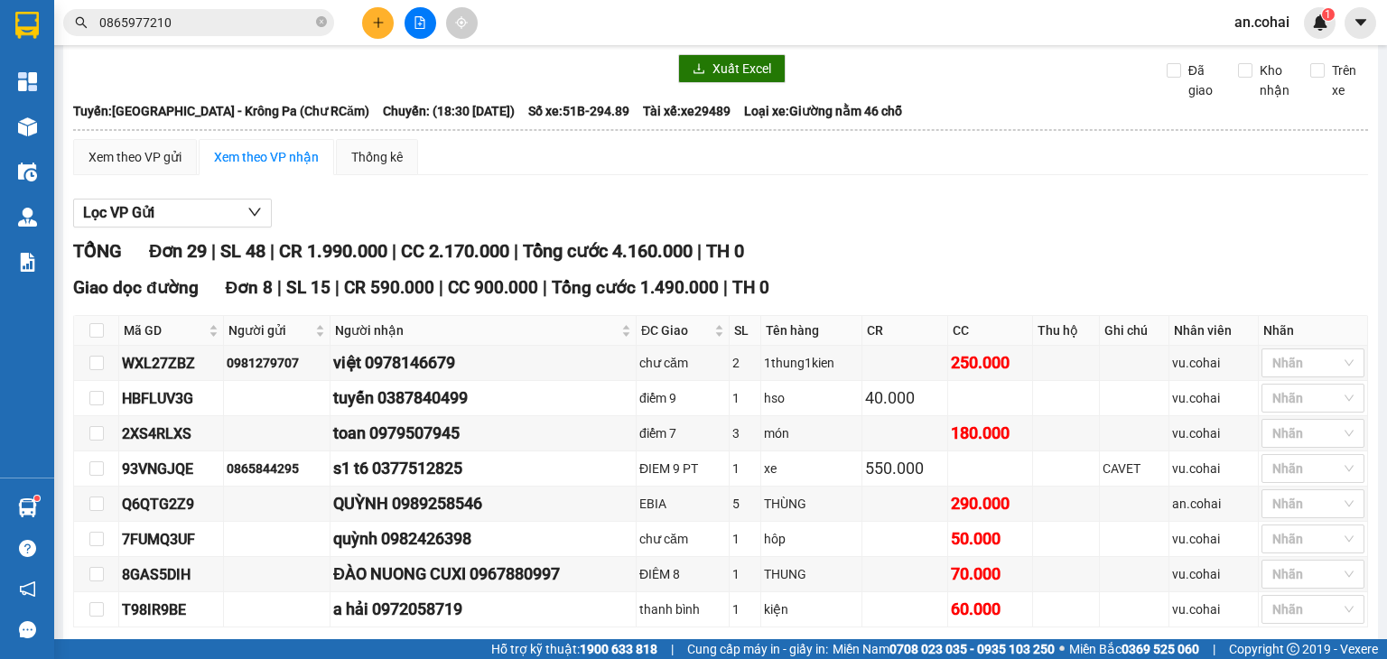
scroll to position [0, 0]
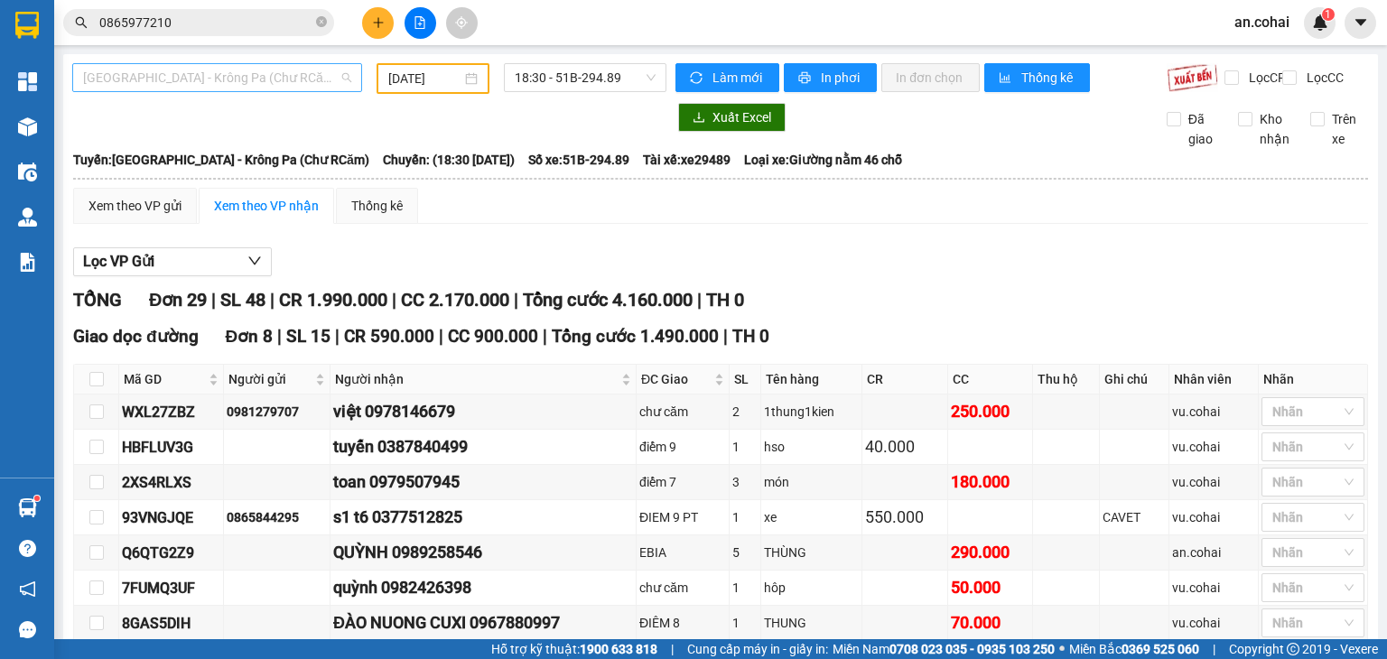
click at [208, 88] on span "[GEOGRAPHIC_DATA] - Krông Pa (Chư RCăm)" at bounding box center [217, 77] width 268 height 27
click at [268, 86] on span "[GEOGRAPHIC_DATA] - Krông Pa (Chư RCăm)" at bounding box center [217, 77] width 268 height 27
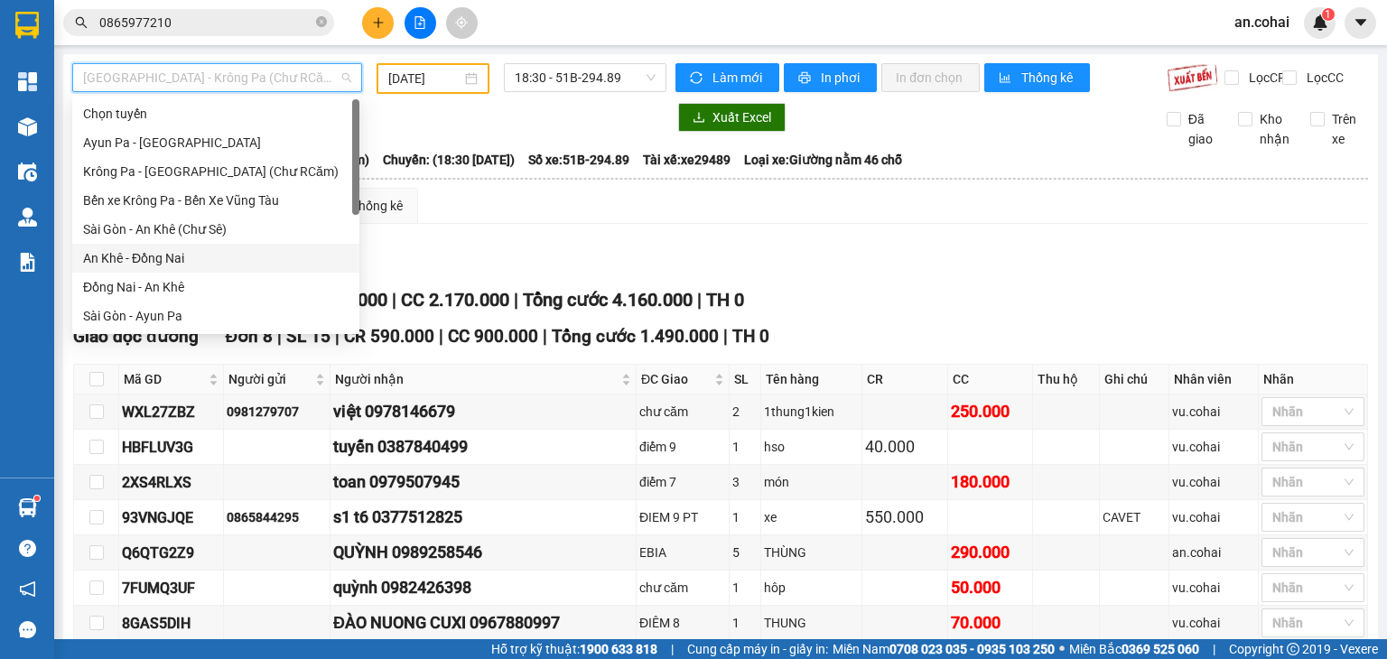
scroll to position [260, 0]
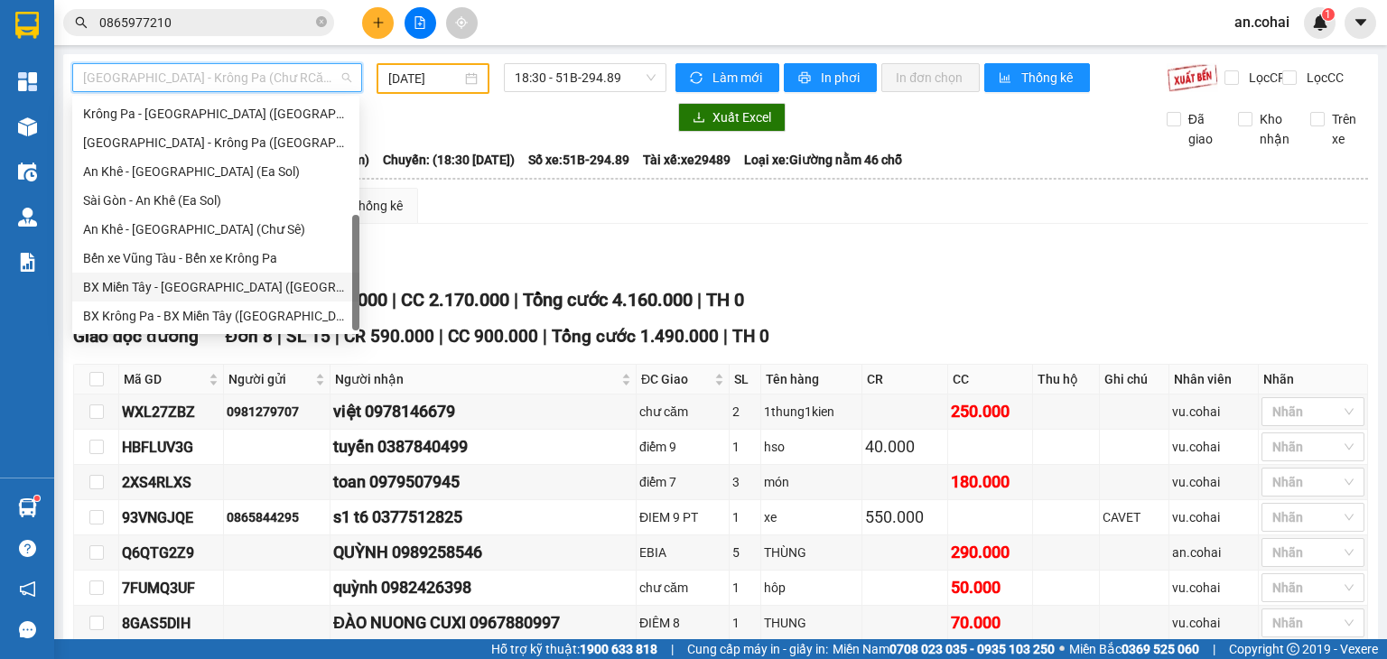
click at [234, 286] on div "BX Miền Tây - [GEOGRAPHIC_DATA] ([GEOGRAPHIC_DATA] - [GEOGRAPHIC_DATA])" at bounding box center [215, 287] width 265 height 20
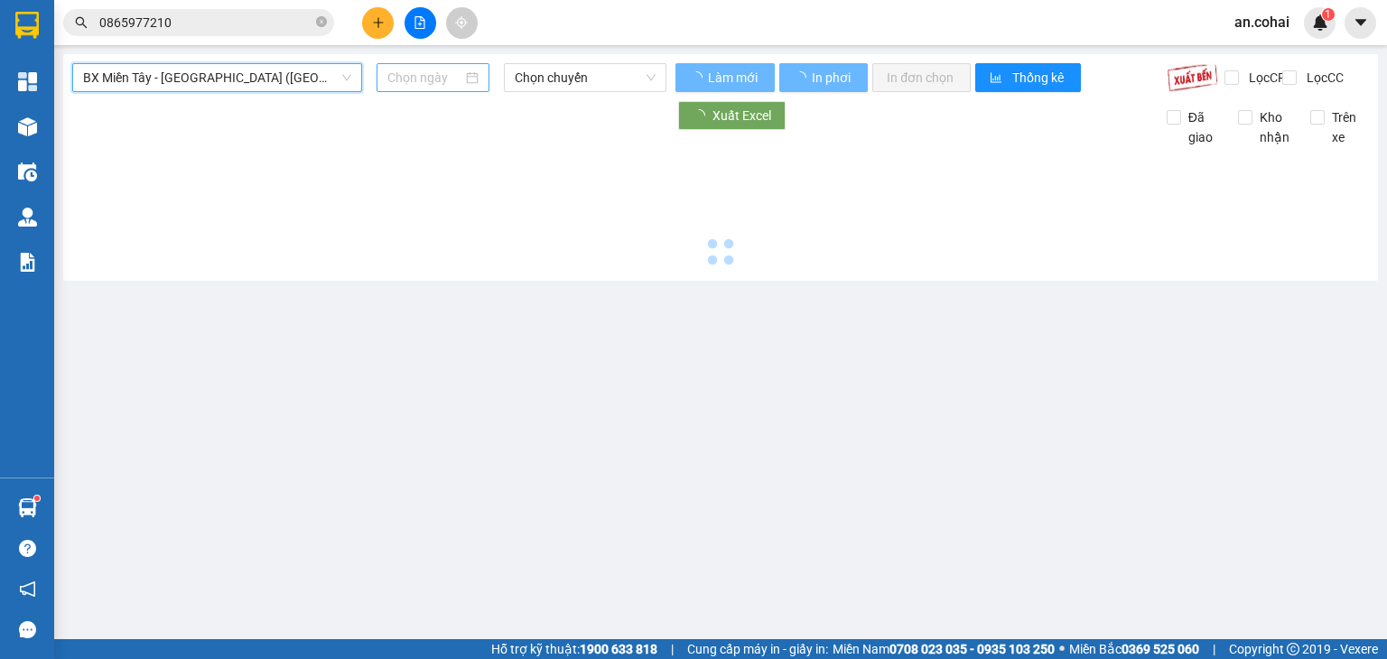
click at [419, 70] on input at bounding box center [424, 78] width 74 height 20
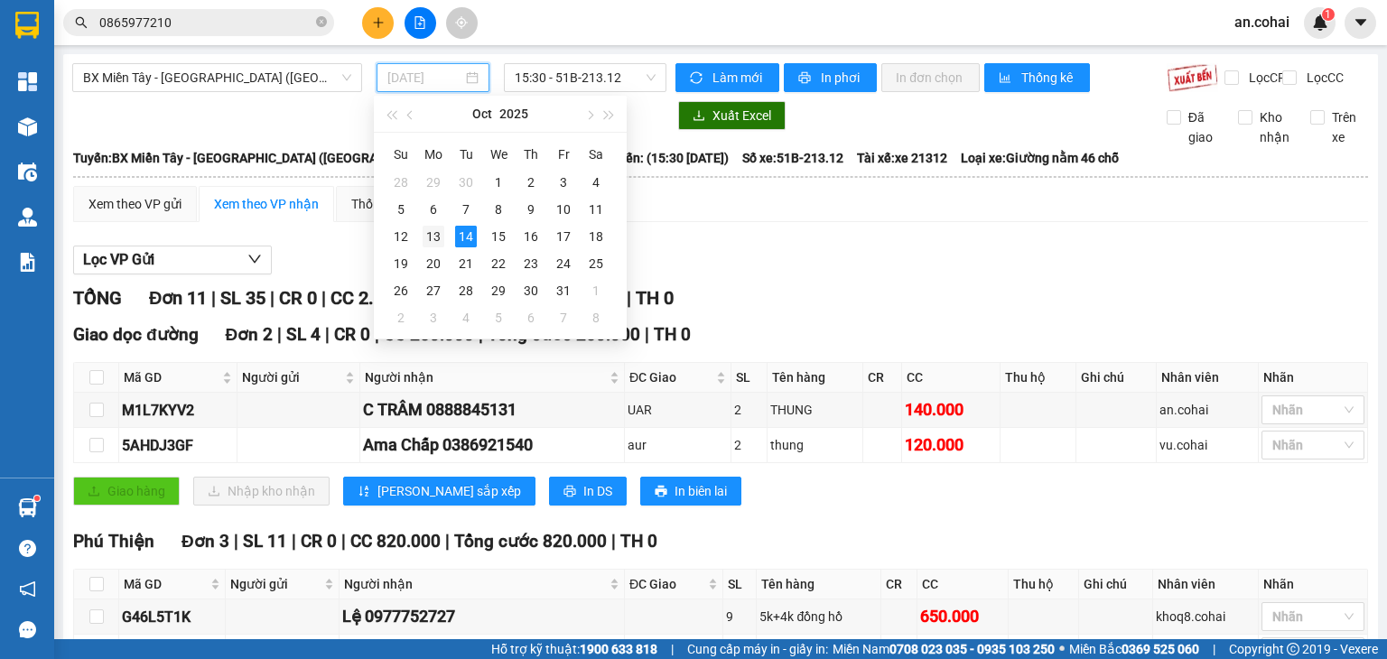
click at [442, 232] on div "13" at bounding box center [434, 237] width 22 height 22
type input "[DATE]"
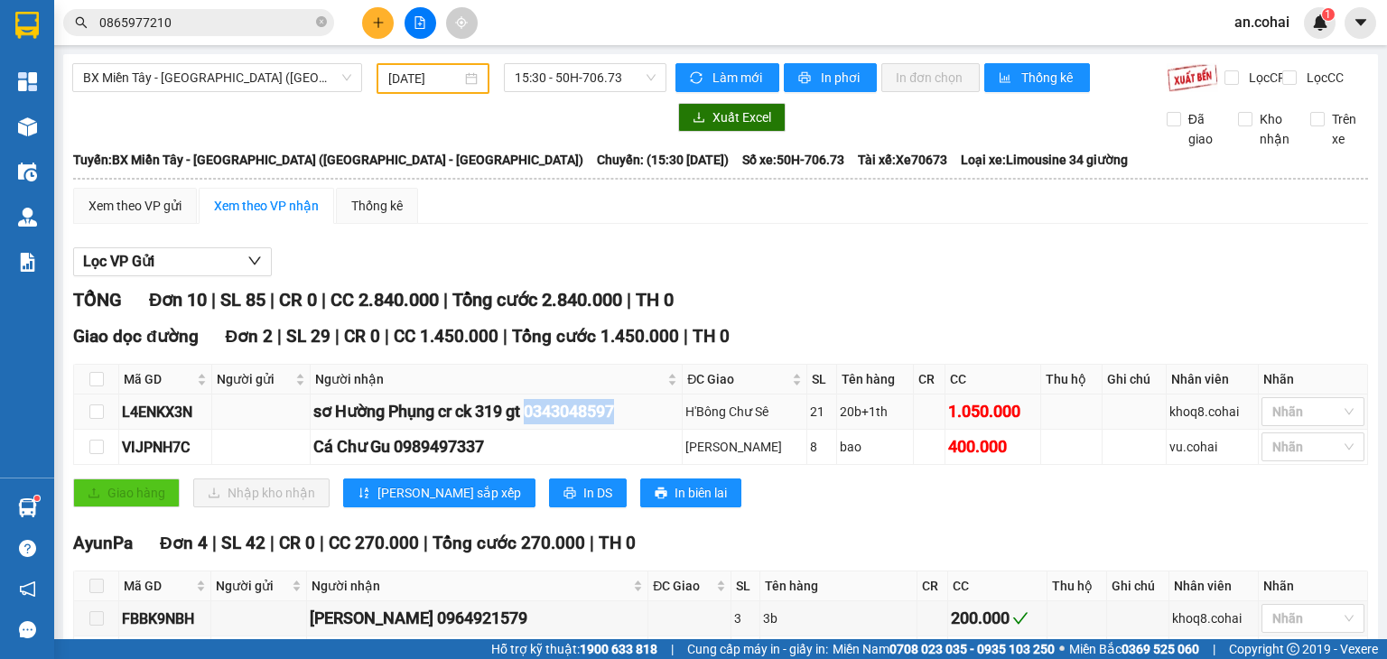
drag, startPoint x: 653, startPoint y: 413, endPoint x: 539, endPoint y: 433, distance: 115.6
click at [539, 424] on div "sơ Hường Phụng cr ck 319 gt 0343048597" at bounding box center [496, 411] width 366 height 25
click at [322, 26] on icon "close-circle" at bounding box center [321, 21] width 11 height 11
drag, startPoint x: 551, startPoint y: 422, endPoint x: 634, endPoint y: 428, distance: 83.3
click at [636, 424] on div "sơ Hường Phụng cr ck 319 gt 0343048597" at bounding box center [496, 411] width 366 height 25
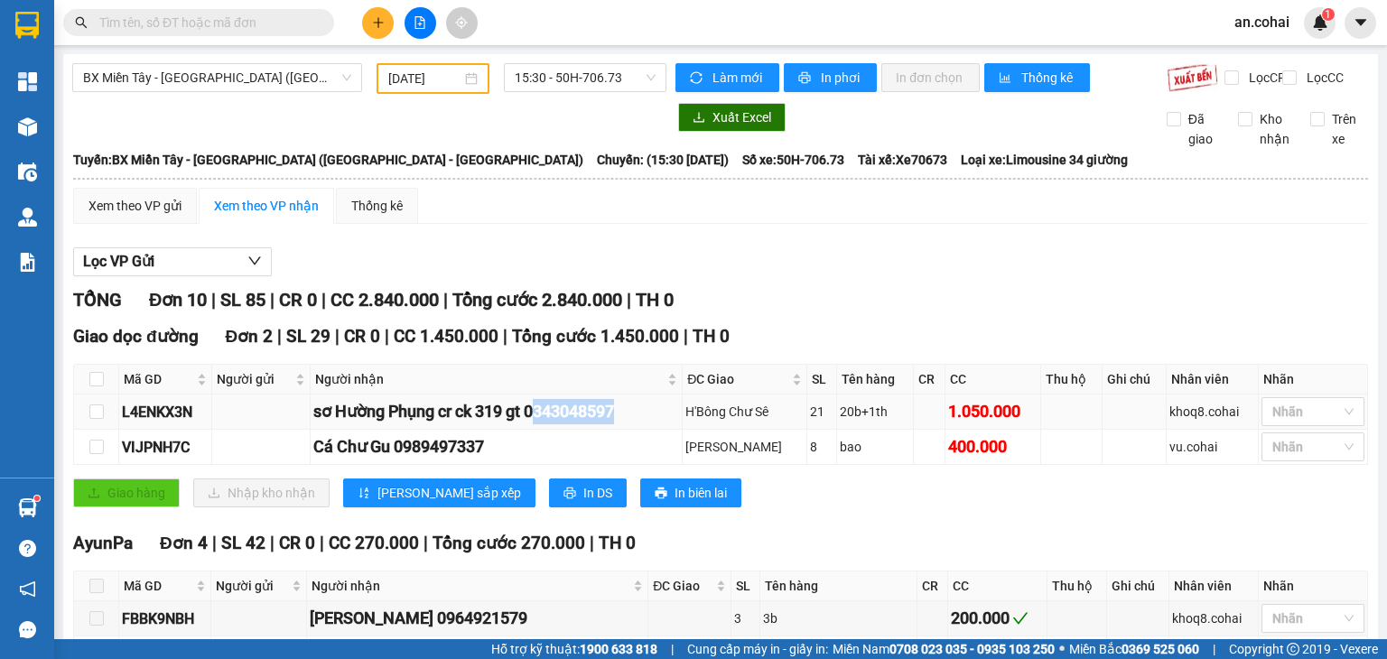
click at [626, 424] on div "sơ Hường Phụng cr ck 319 gt 0343048597" at bounding box center [496, 411] width 366 height 25
drag, startPoint x: 548, startPoint y: 420, endPoint x: 632, endPoint y: 411, distance: 84.5
click at [632, 411] on div "sơ Hường Phụng cr ck 319 gt 0343048597" at bounding box center [496, 411] width 366 height 25
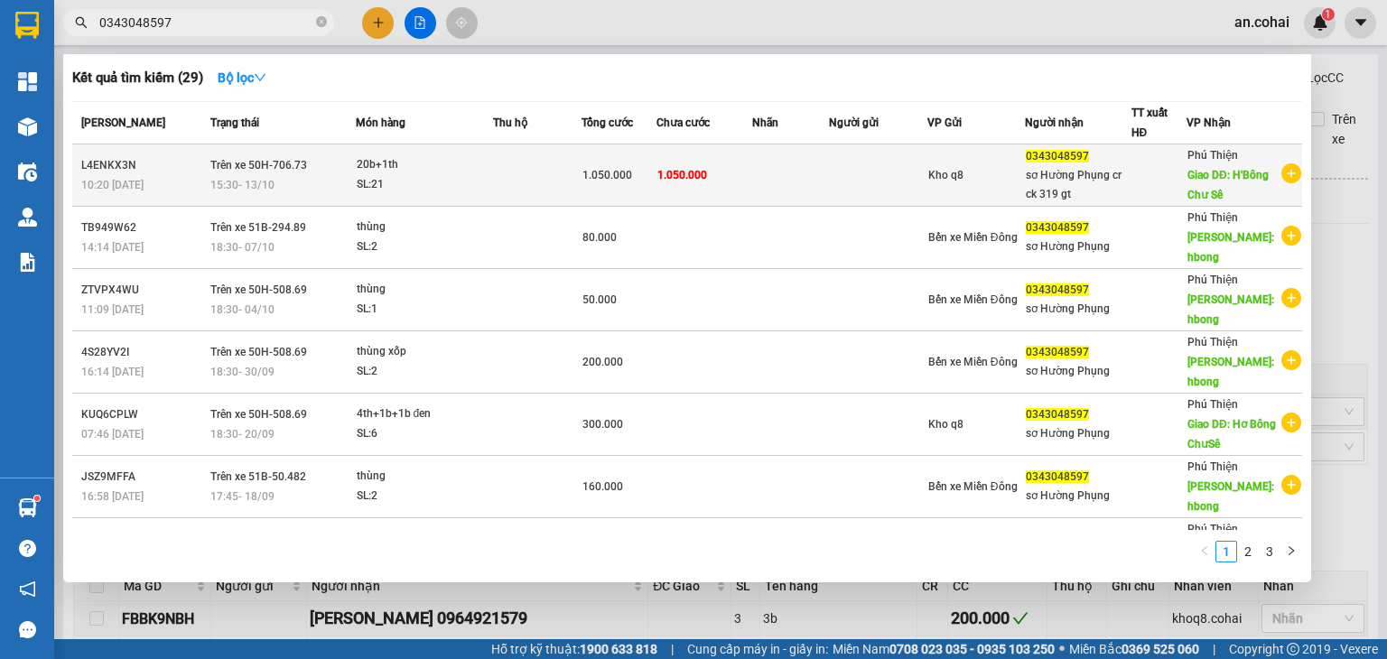
type input "0343048597"
click at [1203, 181] on span "Giao DĐ: H'Bông Chư Sê" at bounding box center [1227, 185] width 81 height 33
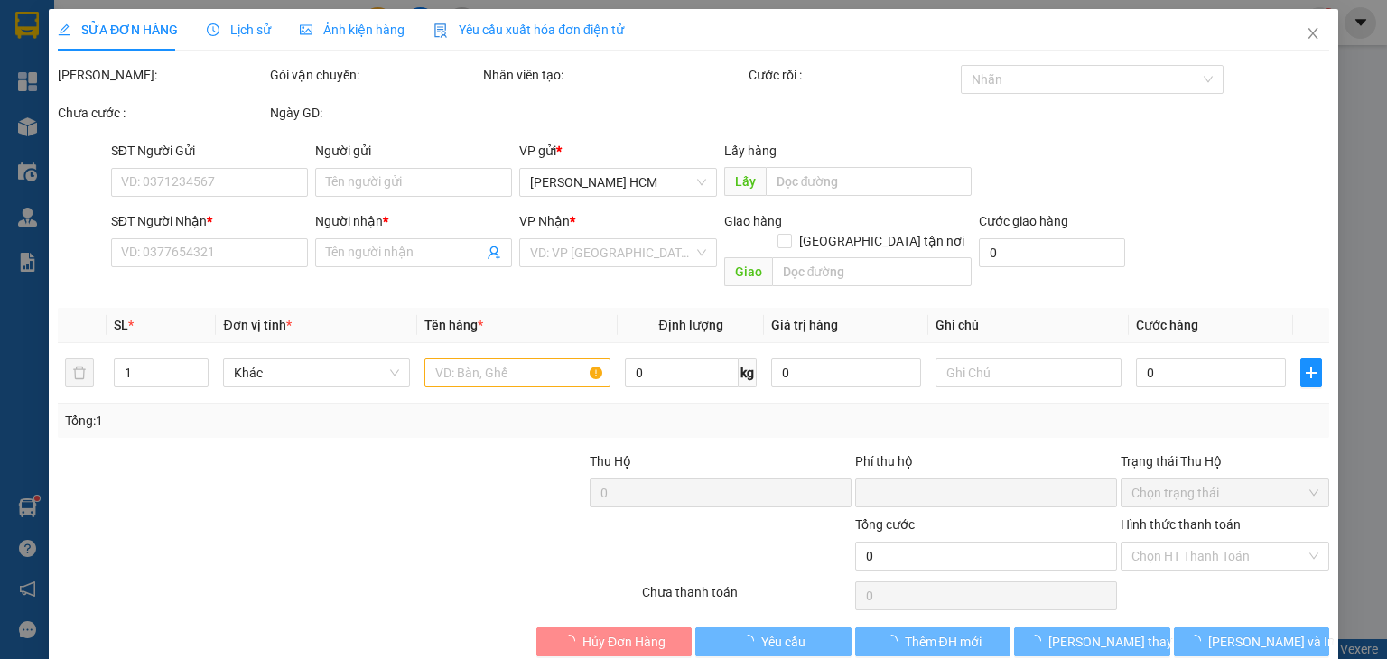
type input "0343048597"
type input "sơ Hường Phụng cr ck 319 gt"
type input "H'Bông Chư Sê"
type input "0"
type input "1.050.000"
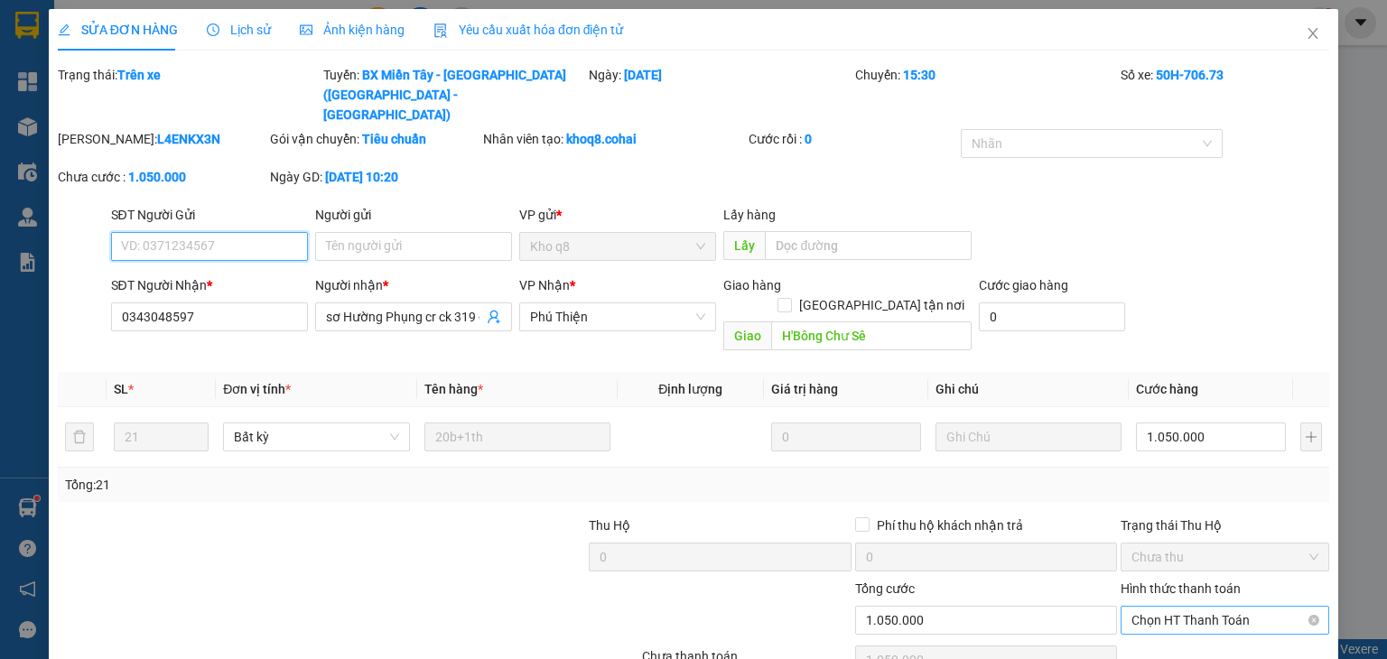
click at [1188, 607] on span "Chọn HT Thanh Toán" at bounding box center [1224, 620] width 187 height 27
click at [1183, 615] on div "Tại văn phòng" at bounding box center [1212, 616] width 185 height 20
type input "0"
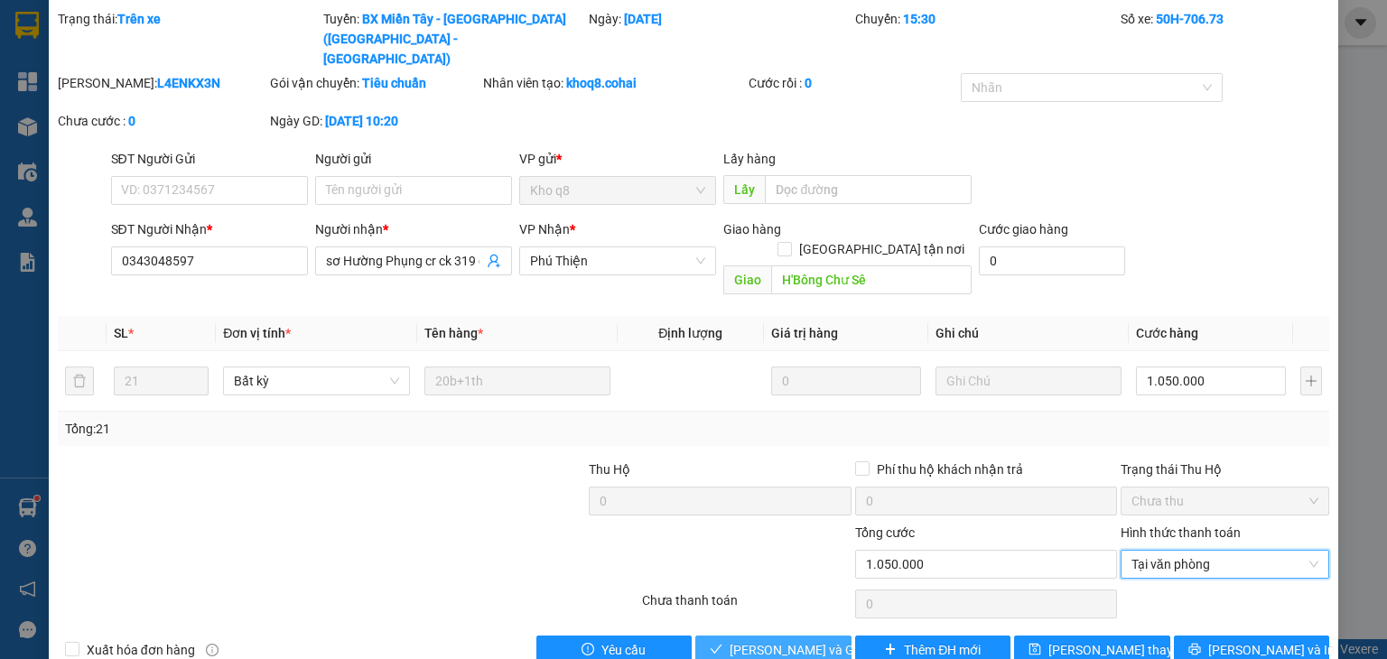
click at [774, 636] on button "[PERSON_NAME] và Giao hàng" at bounding box center [773, 650] width 156 height 29
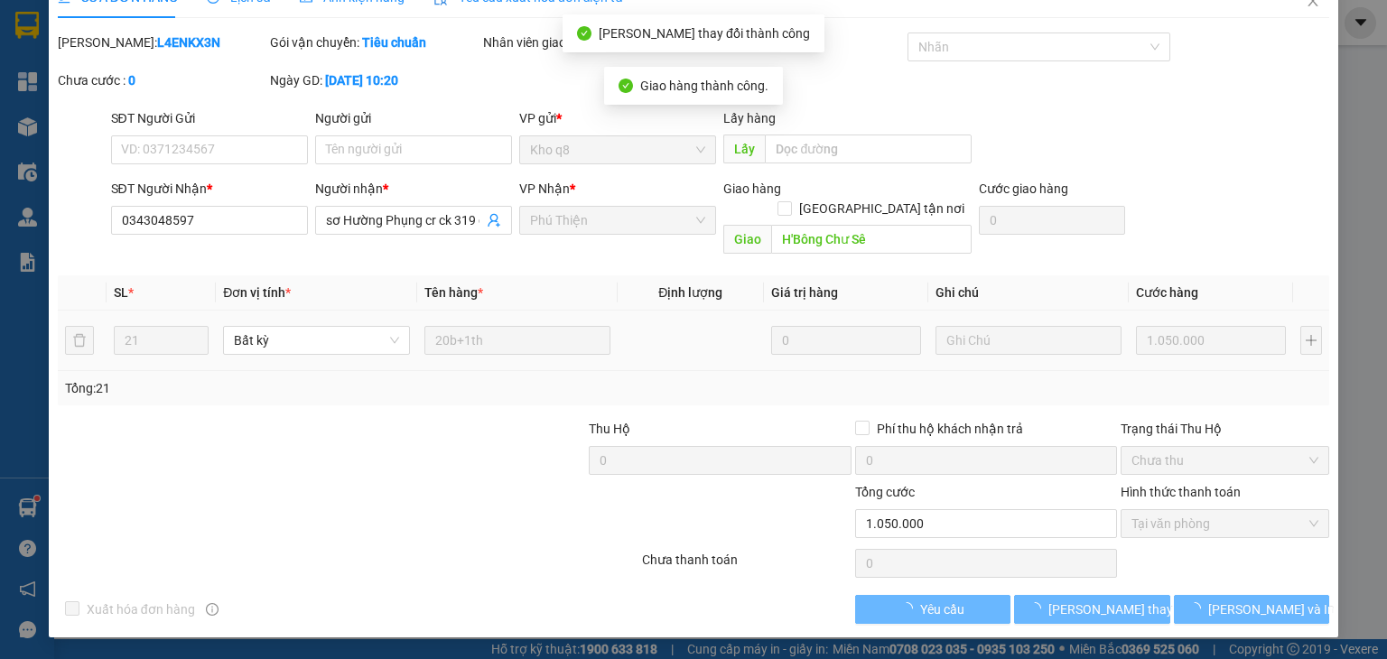
scroll to position [12, 0]
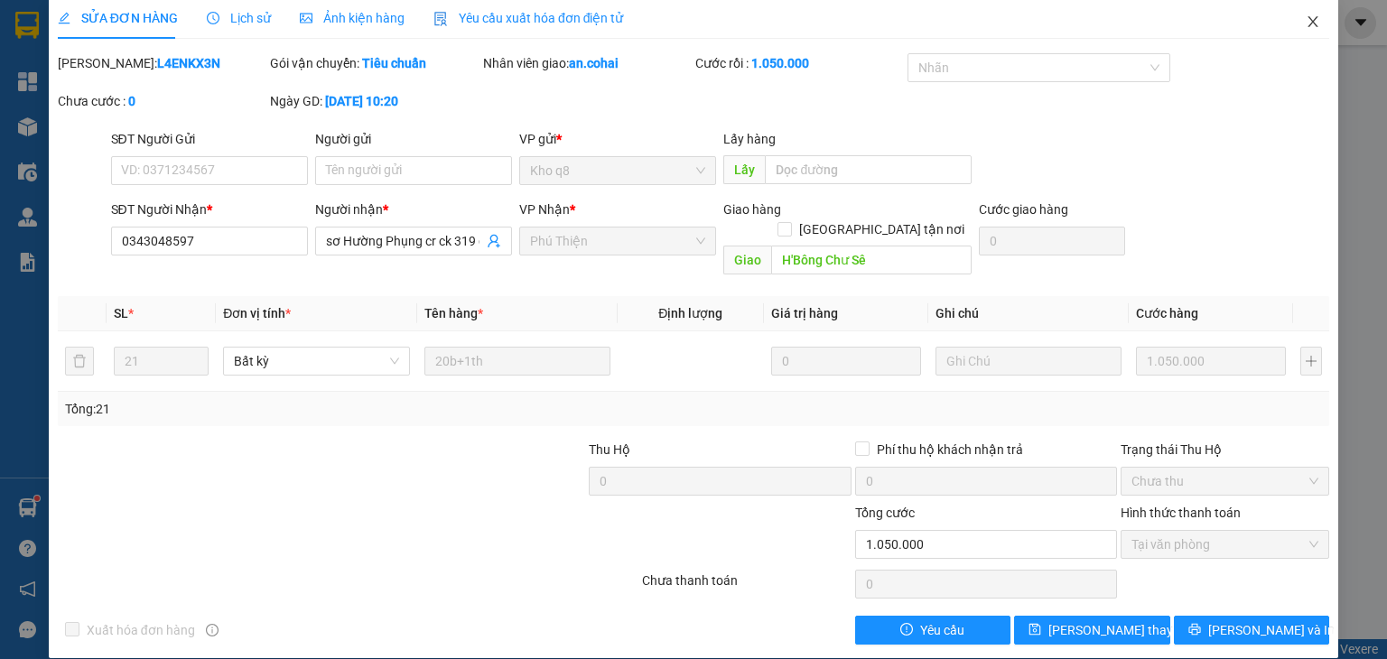
click at [1288, 19] on span "Close" at bounding box center [1313, 22] width 51 height 51
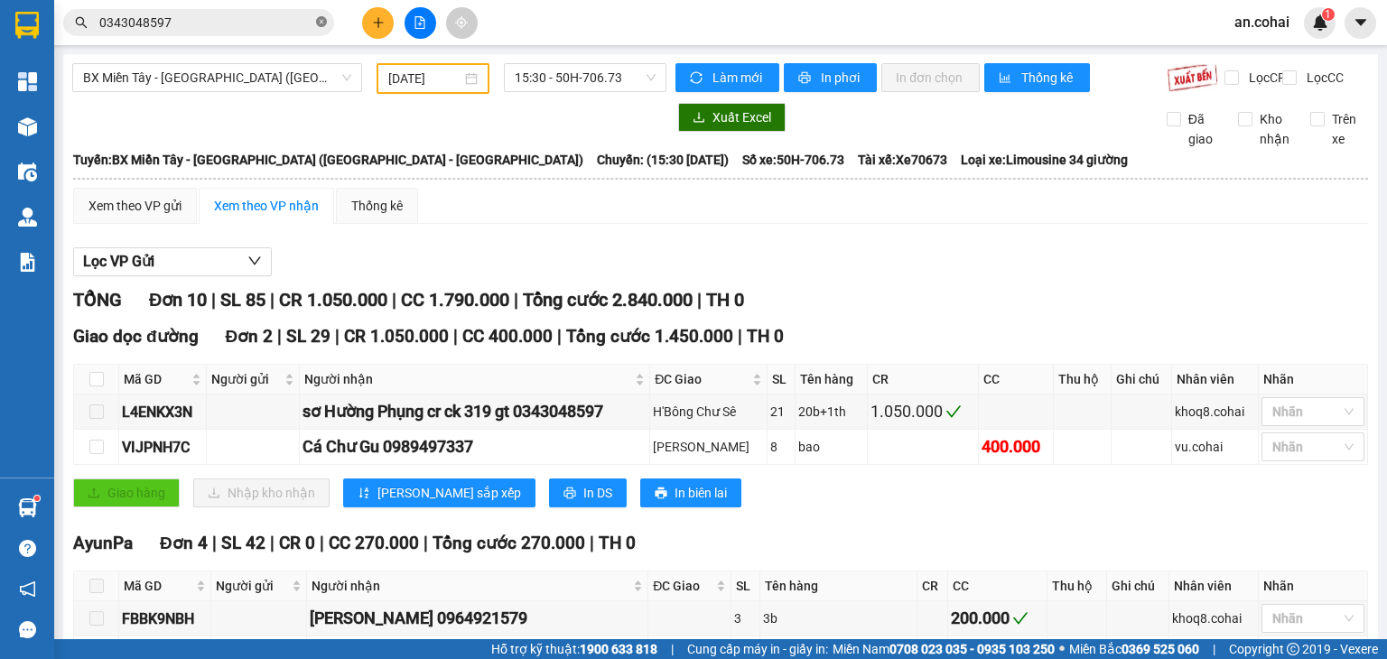
click at [321, 20] on icon "close-circle" at bounding box center [321, 21] width 11 height 11
click at [237, 65] on span "BX Miền Tây - [GEOGRAPHIC_DATA] ([GEOGRAPHIC_DATA] - [GEOGRAPHIC_DATA])" at bounding box center [217, 77] width 268 height 27
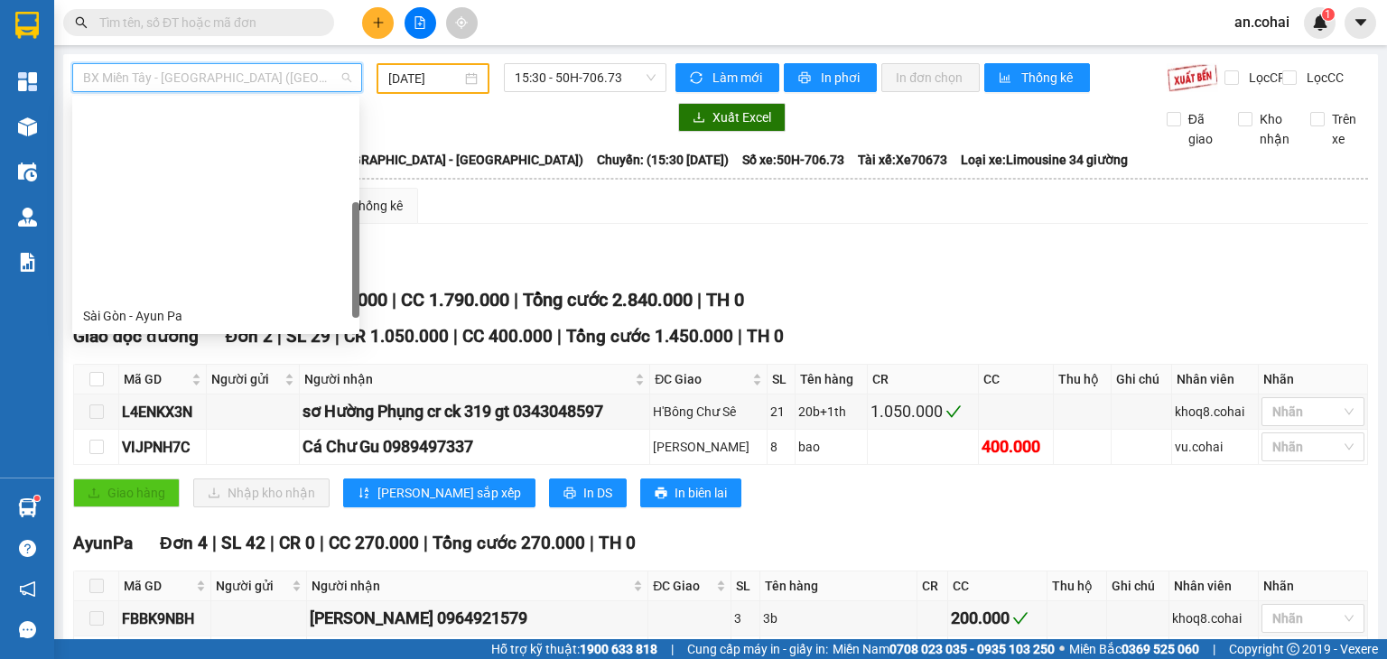
scroll to position [231, 0]
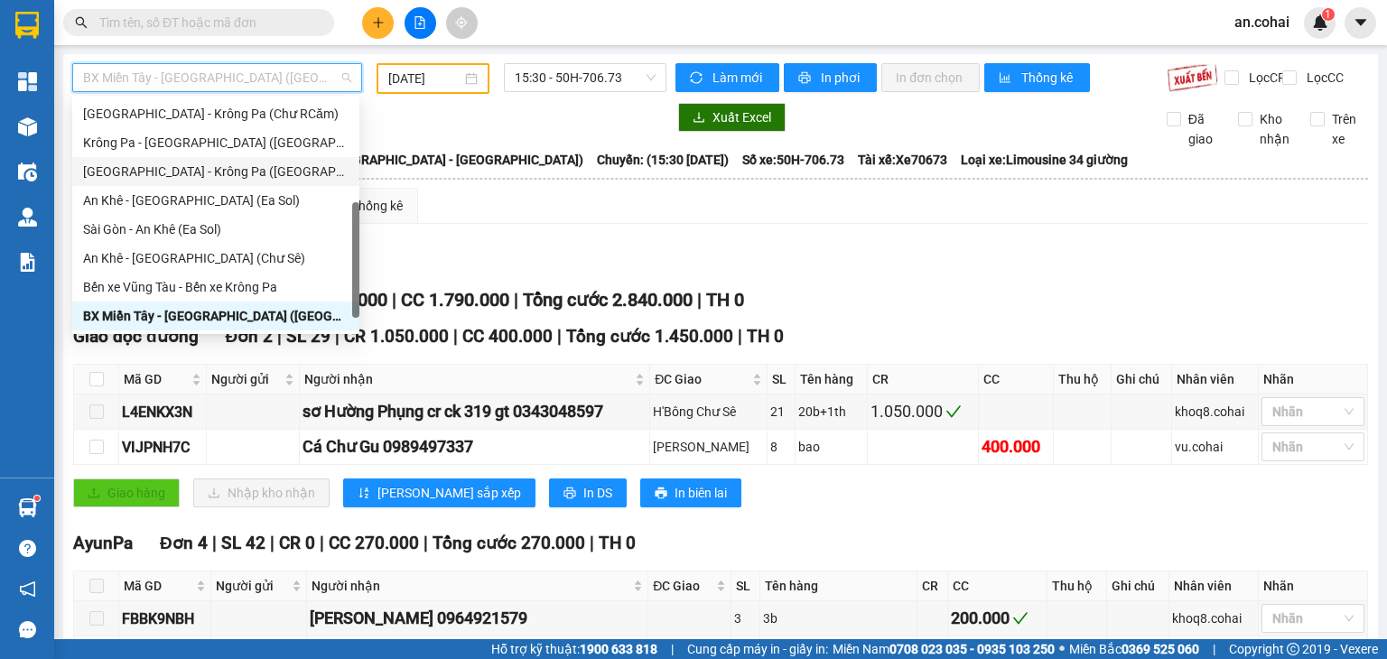
click at [597, 170] on span "Chuyến: (15:30 [DATE])" at bounding box center [663, 160] width 132 height 20
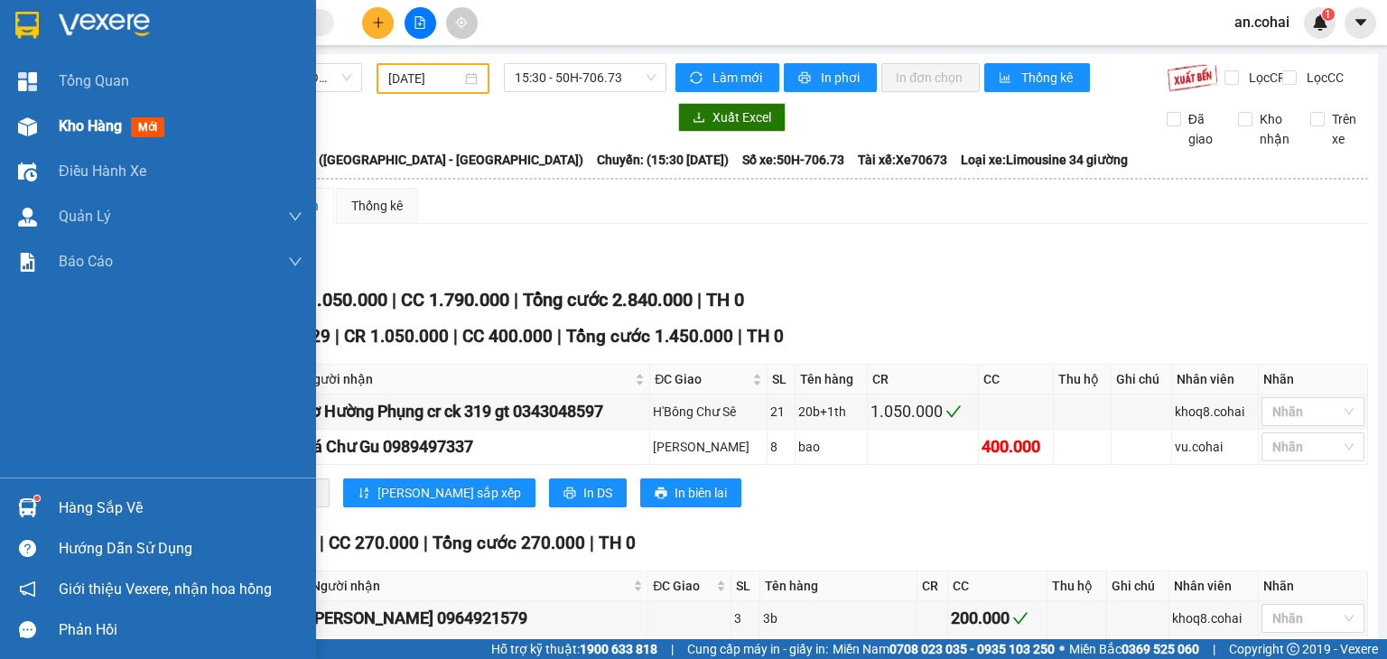
click at [11, 142] on div "Kho hàng mới" at bounding box center [158, 126] width 316 height 45
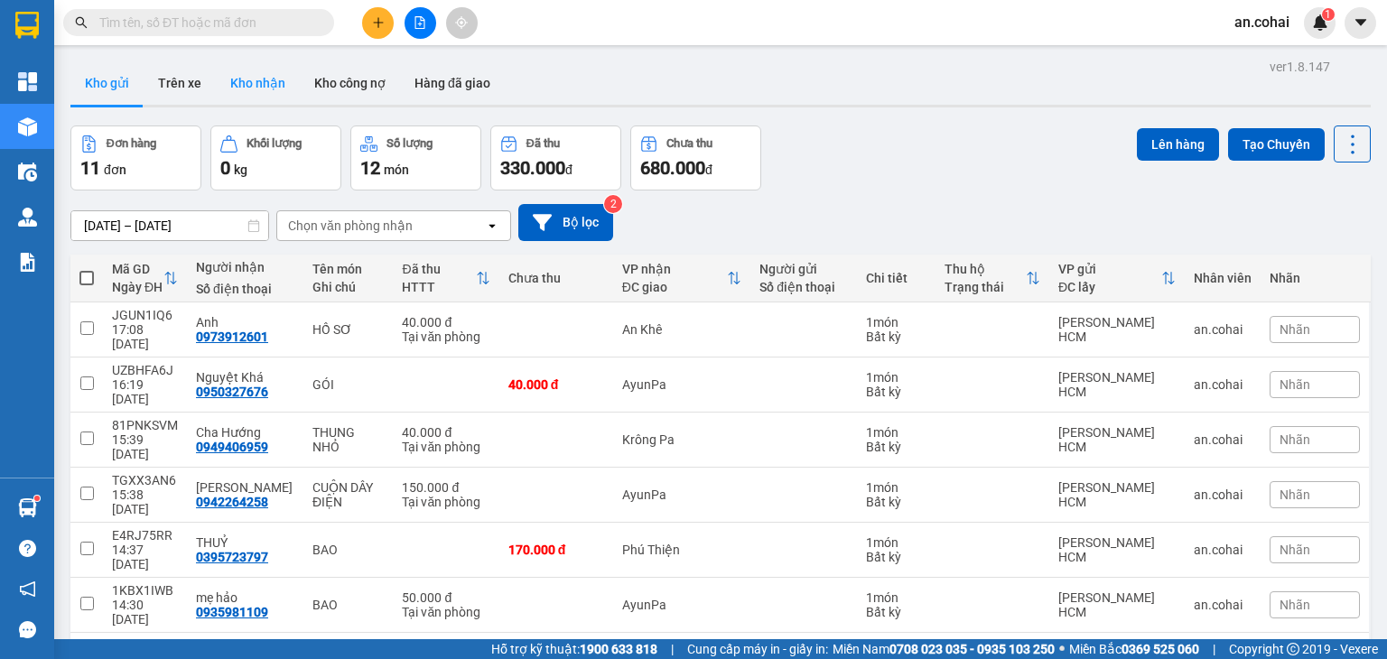
click at [246, 90] on button "Kho nhận" at bounding box center [258, 82] width 84 height 43
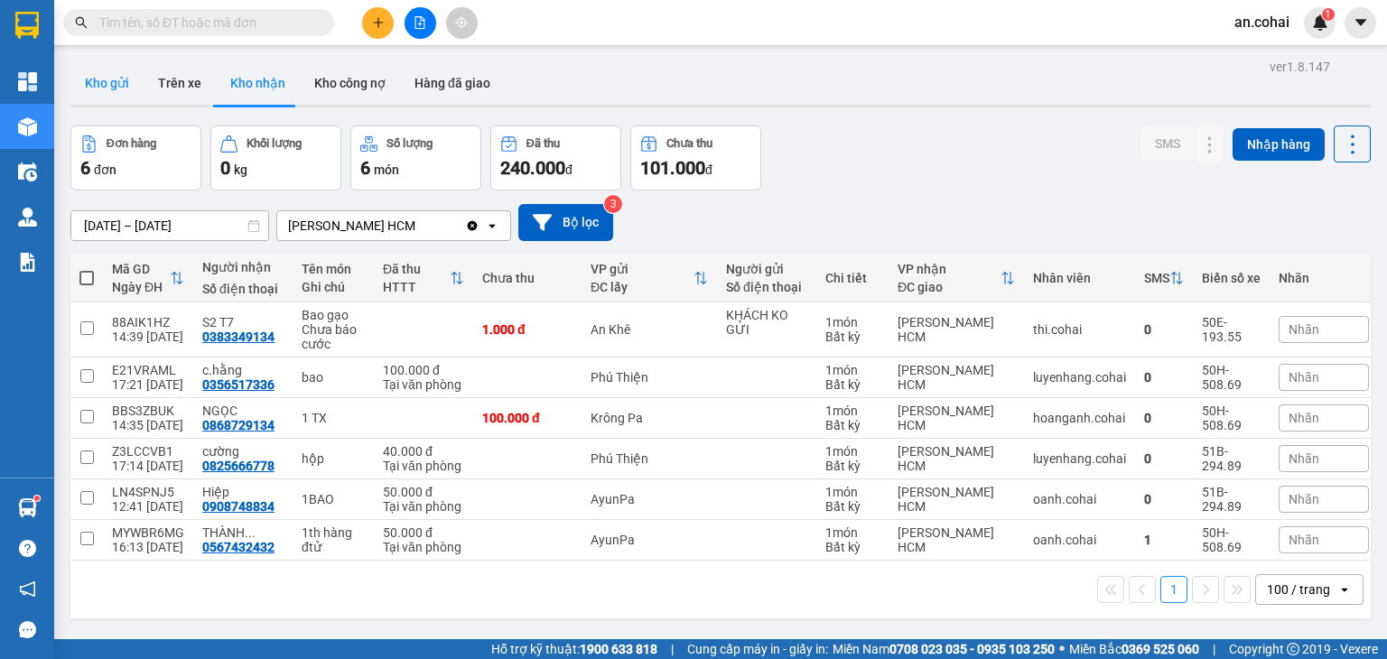
click at [130, 99] on button "Kho gửi" at bounding box center [106, 82] width 73 height 43
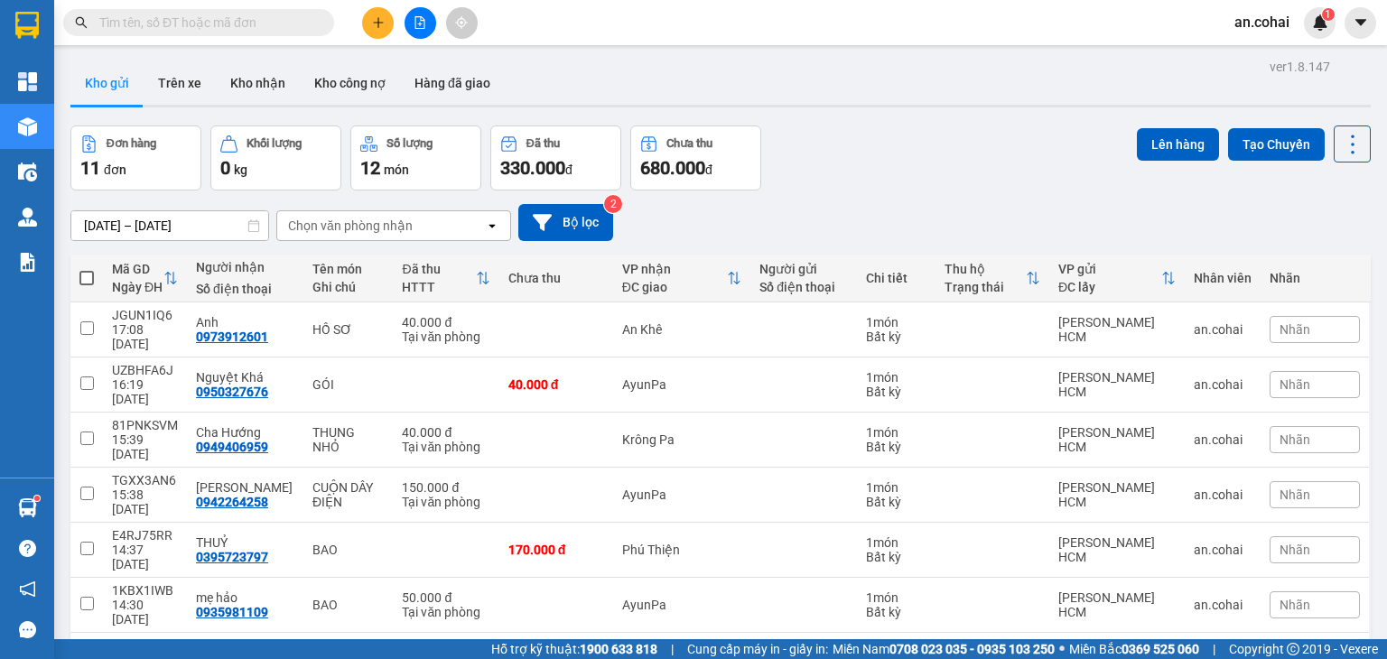
click at [56, 120] on main "ver 1.8.147 Kho gửi Trên xe Kho nhận Kho công nợ Hàng đã giao Đơn hàng 11 đơn K…" at bounding box center [693, 319] width 1387 height 639
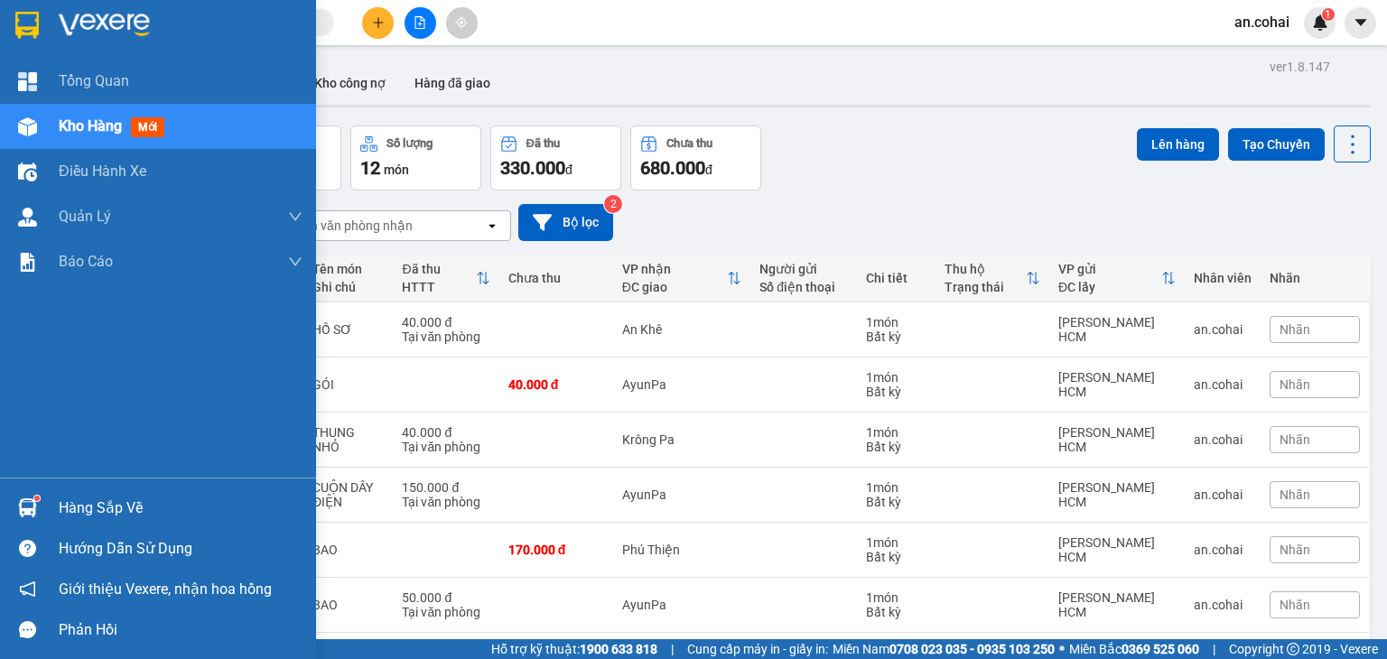
click at [33, 126] on img at bounding box center [27, 126] width 19 height 19
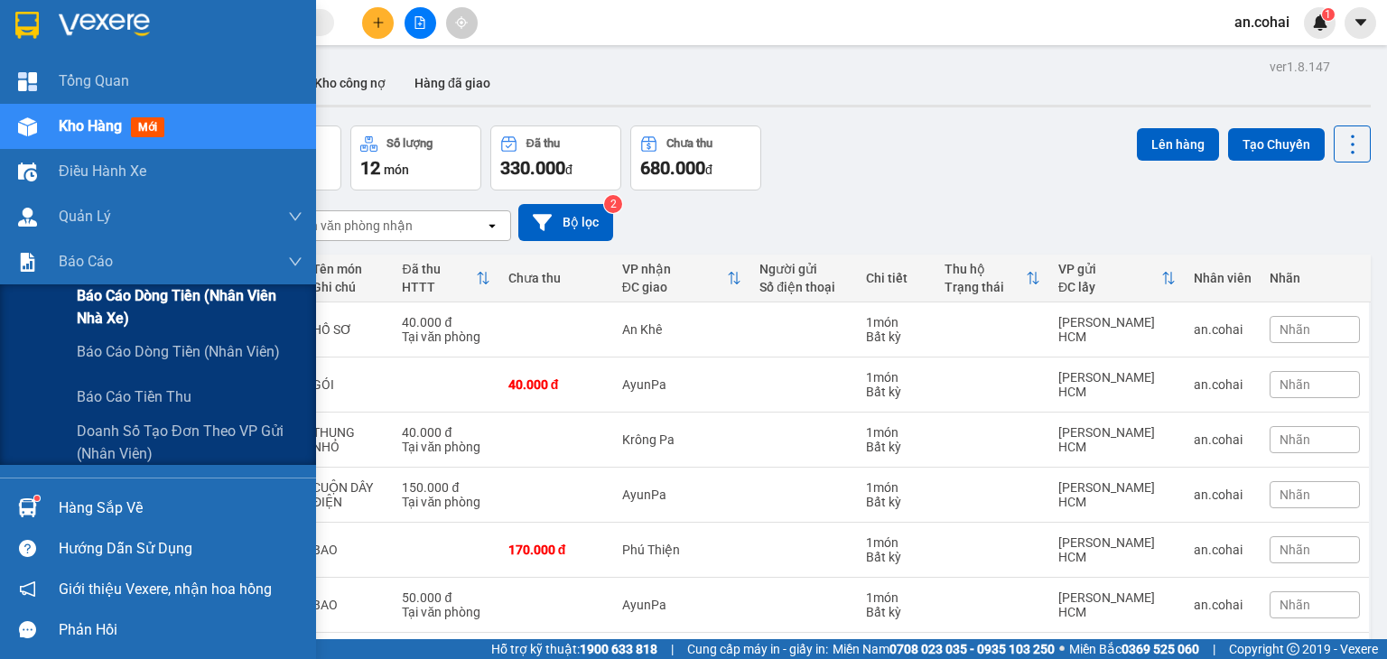
click at [91, 286] on span "Báo cáo dòng tiền (Nhân viên Nhà xe)" at bounding box center [190, 306] width 226 height 45
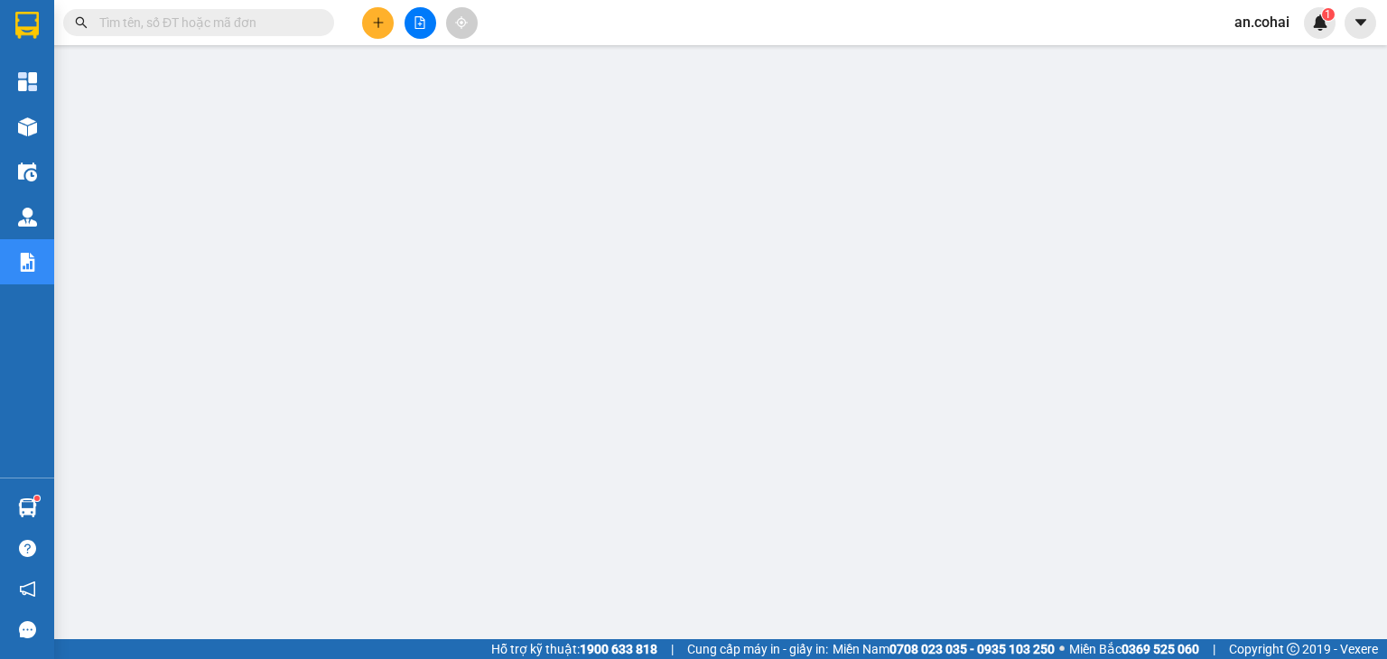
click at [275, 14] on input "text" at bounding box center [205, 23] width 213 height 20
paste input "0986313805"
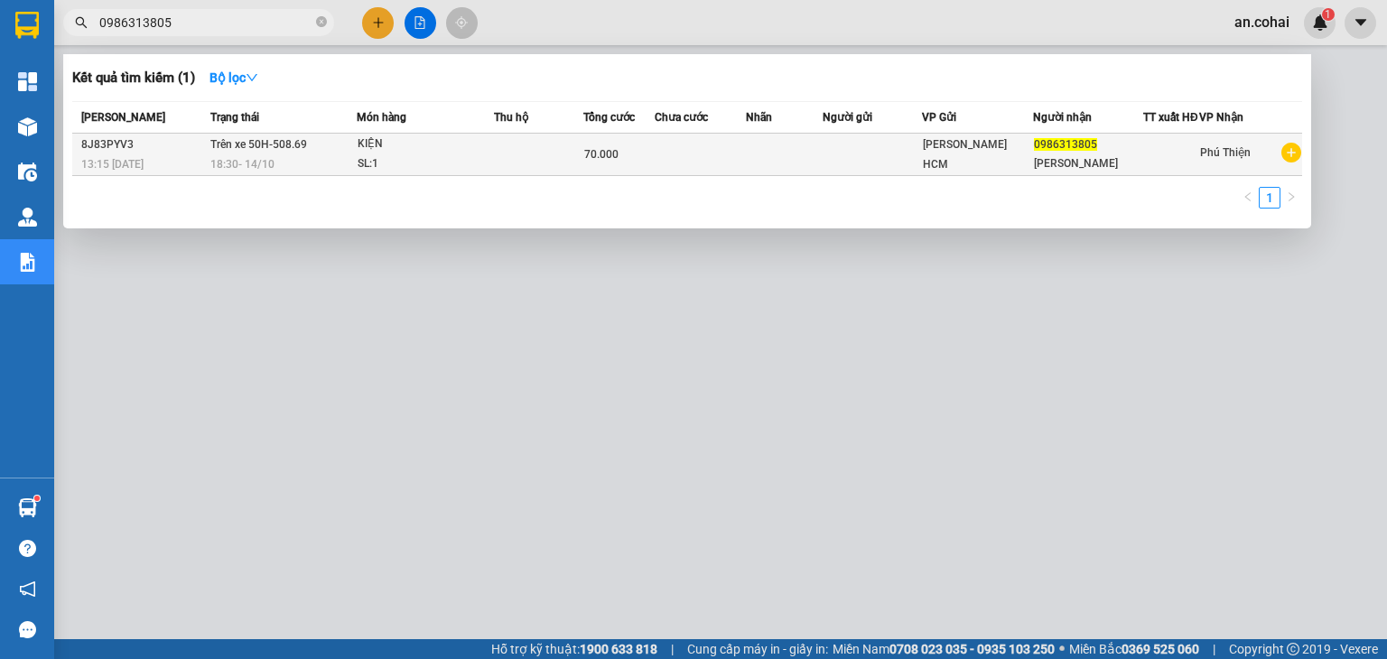
type input "0986313805"
click at [767, 167] on td at bounding box center [784, 155] width 77 height 42
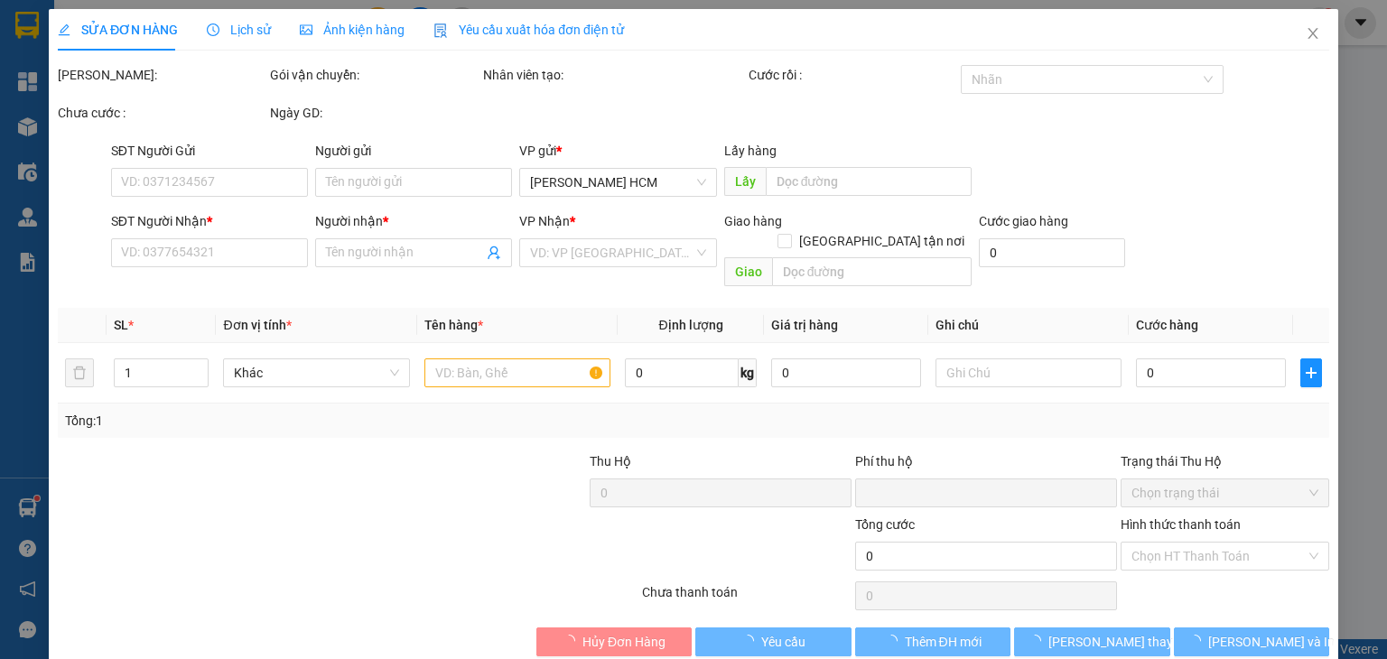
type input "0986313805"
type input "[PERSON_NAME]"
type input "0"
type input "70.000"
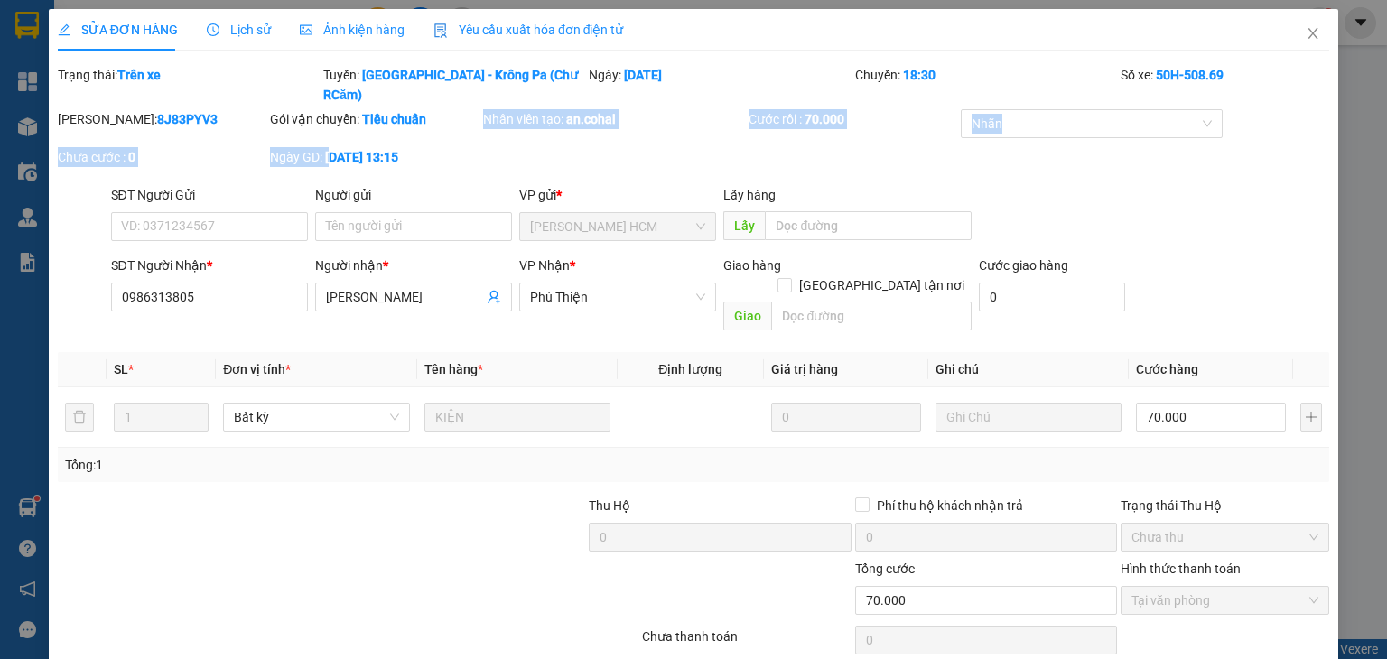
drag, startPoint x: 373, startPoint y: 125, endPoint x: 434, endPoint y: 114, distance: 62.3
click at [434, 114] on div "[PERSON_NAME]: 8J83PYV3 Gói vận chuyển: Tiêu chuẩn Nhân viên tạo: an.cohai Cước…" at bounding box center [693, 147] width 1275 height 76
click at [434, 114] on div "Gói vận chuyển: Tiêu chuẩn" at bounding box center [374, 128] width 212 height 38
drag, startPoint x: 732, startPoint y: 70, endPoint x: 618, endPoint y: 96, distance: 116.7
click at [618, 96] on form "Total Paid Fee 70.000 Total UnPaid Fee 0 Cash Collection Total Fee Trạng thái: …" at bounding box center [693, 125] width 1271 height 120
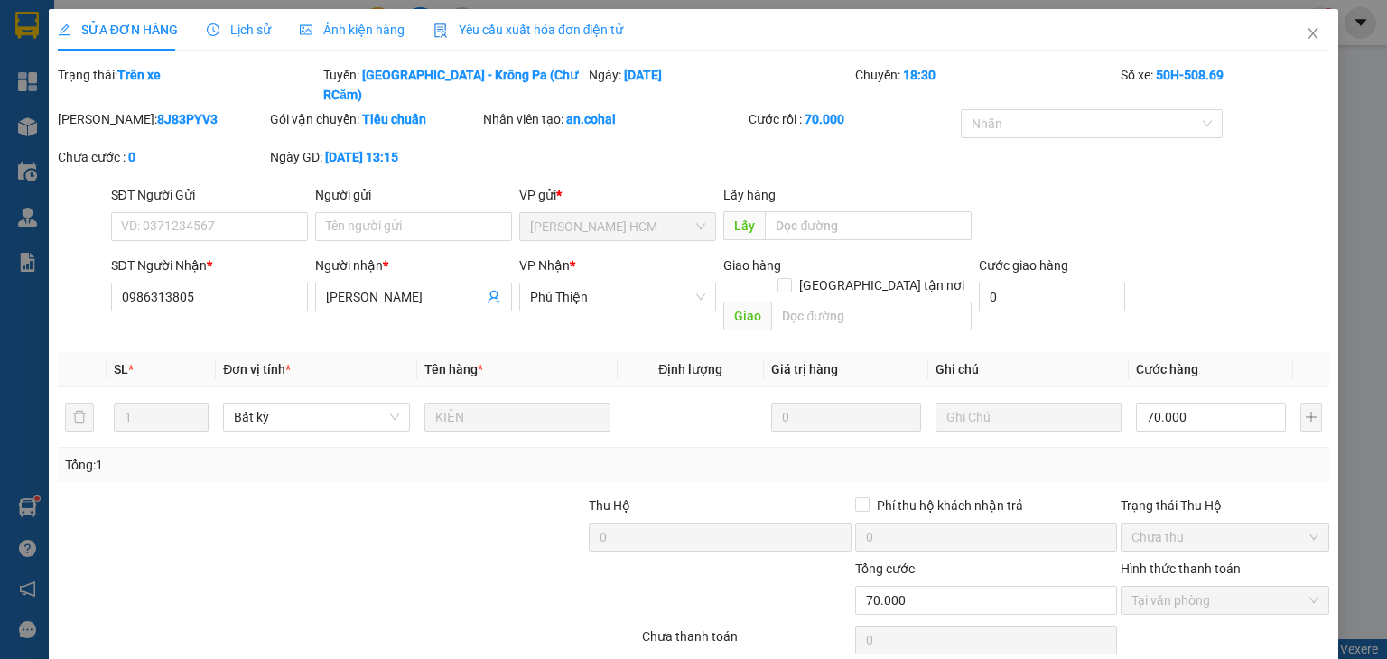
click at [618, 109] on div "Nhân viên tạo: an.cohai" at bounding box center [614, 119] width 262 height 20
click at [1306, 33] on icon "close" at bounding box center [1313, 33] width 14 height 14
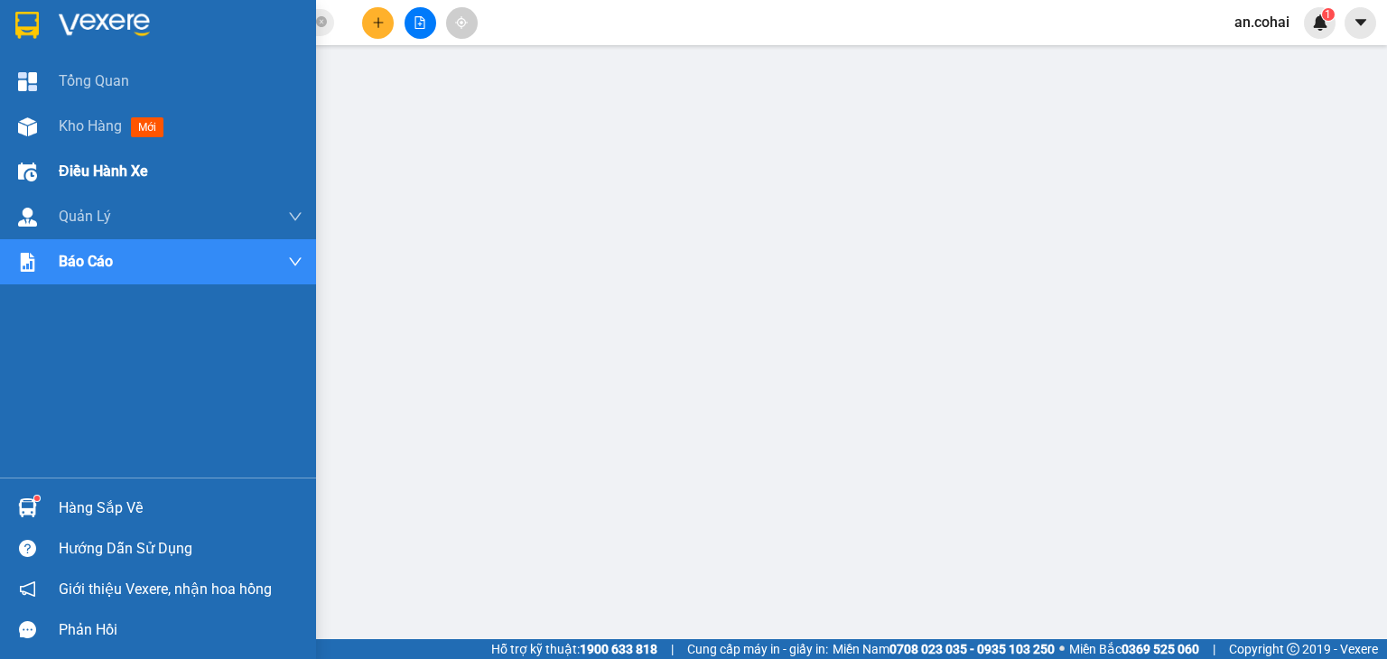
drag, startPoint x: 38, startPoint y: 133, endPoint x: 211, endPoint y: 173, distance: 178.1
click at [38, 132] on div at bounding box center [28, 127] width 32 height 32
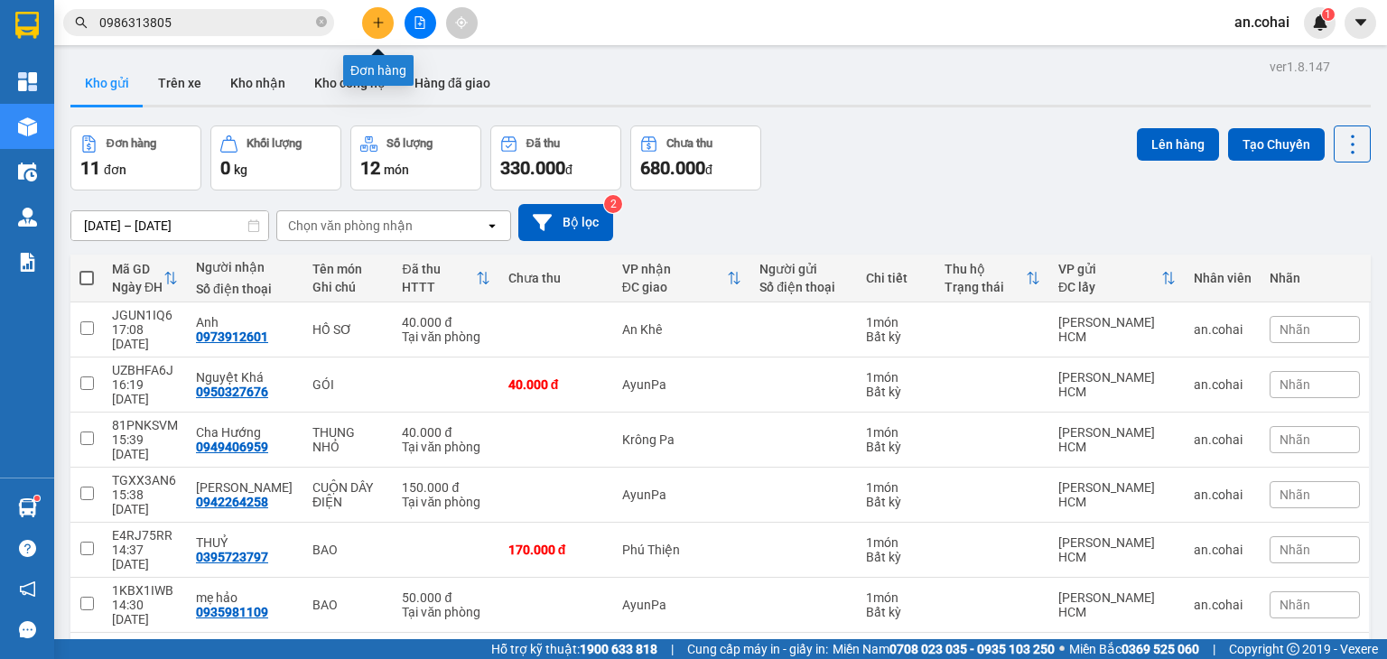
click at [385, 26] on button at bounding box center [378, 23] width 32 height 32
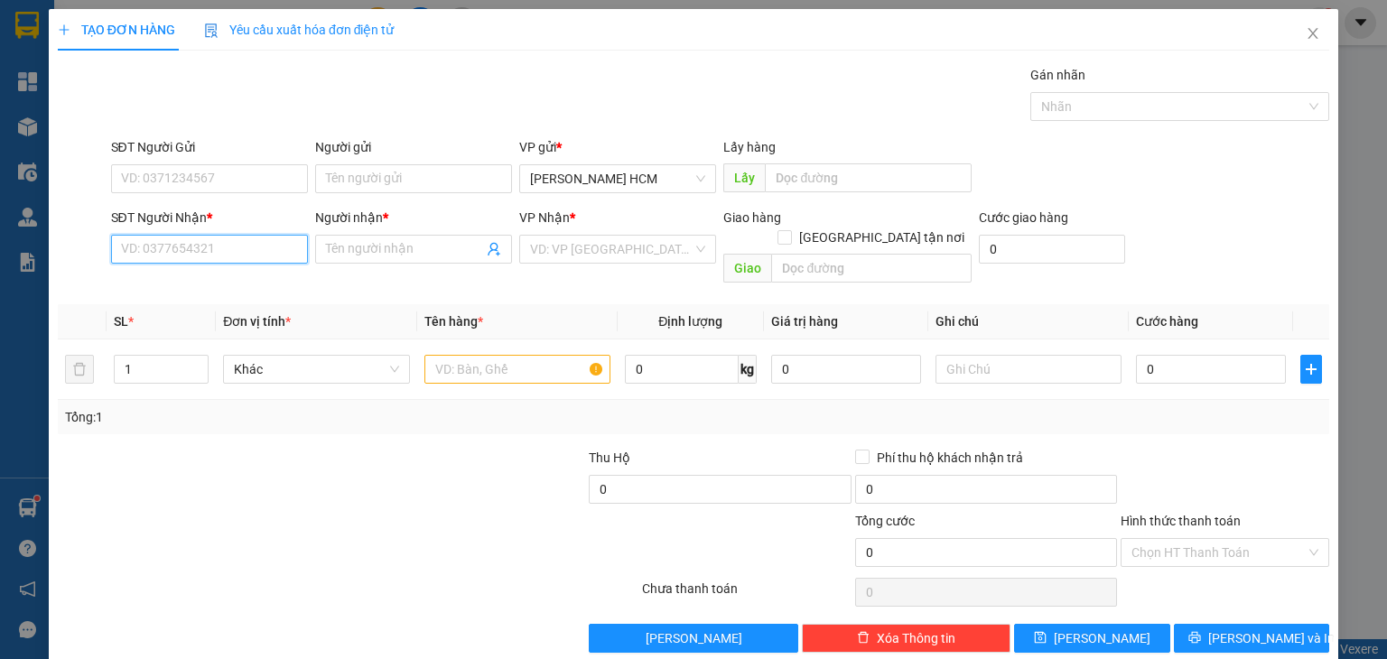
click at [227, 241] on input "SĐT Người Nhận *" at bounding box center [209, 249] width 197 height 29
type input "0979178378"
click at [197, 292] on div "0979178378 - Dũng" at bounding box center [206, 284] width 173 height 20
type input "Dũng"
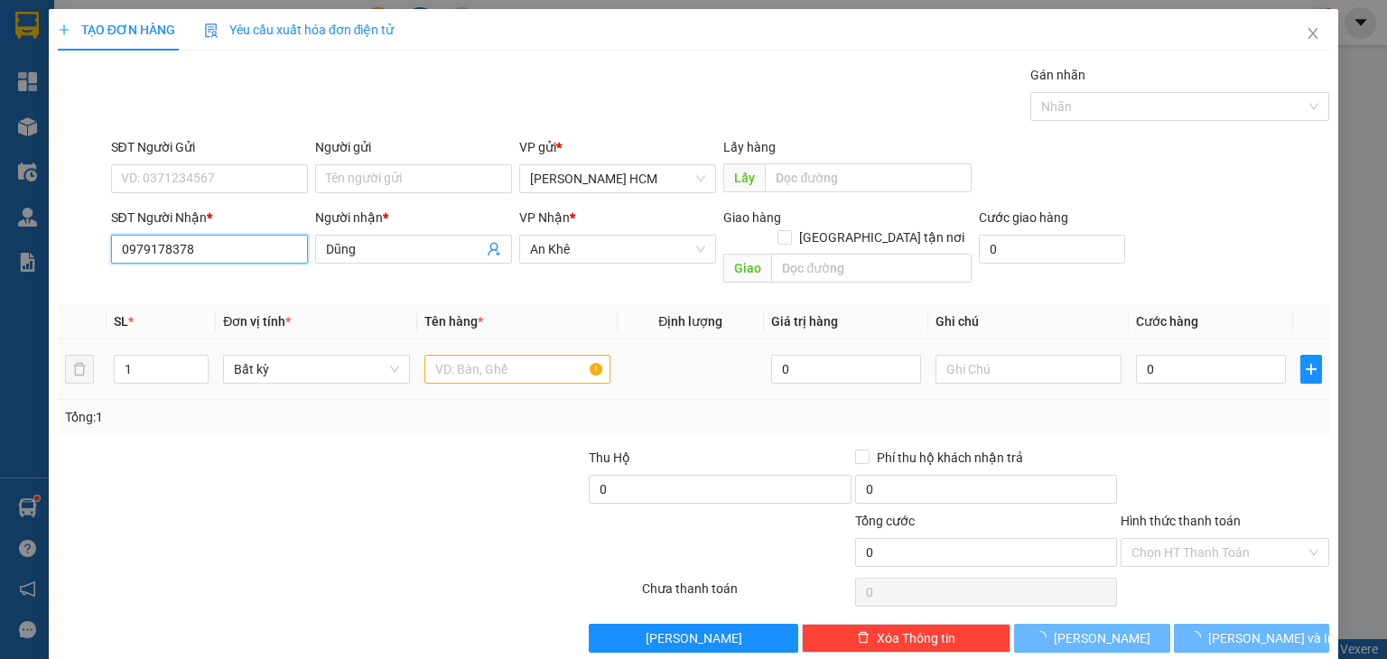
type input "0979178378"
click at [497, 358] on input "text" at bounding box center [517, 369] width 186 height 29
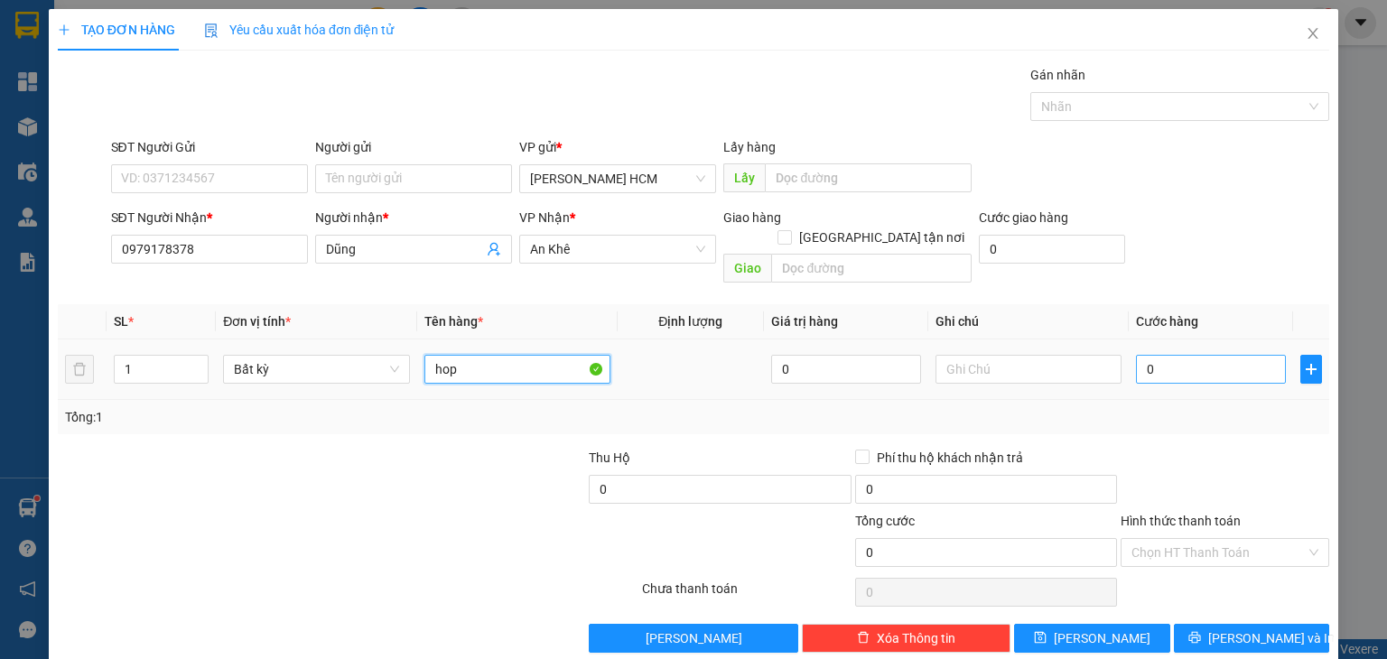
type input "hop"
click at [1204, 355] on input "0" at bounding box center [1211, 369] width 150 height 29
type input "004"
type input "4"
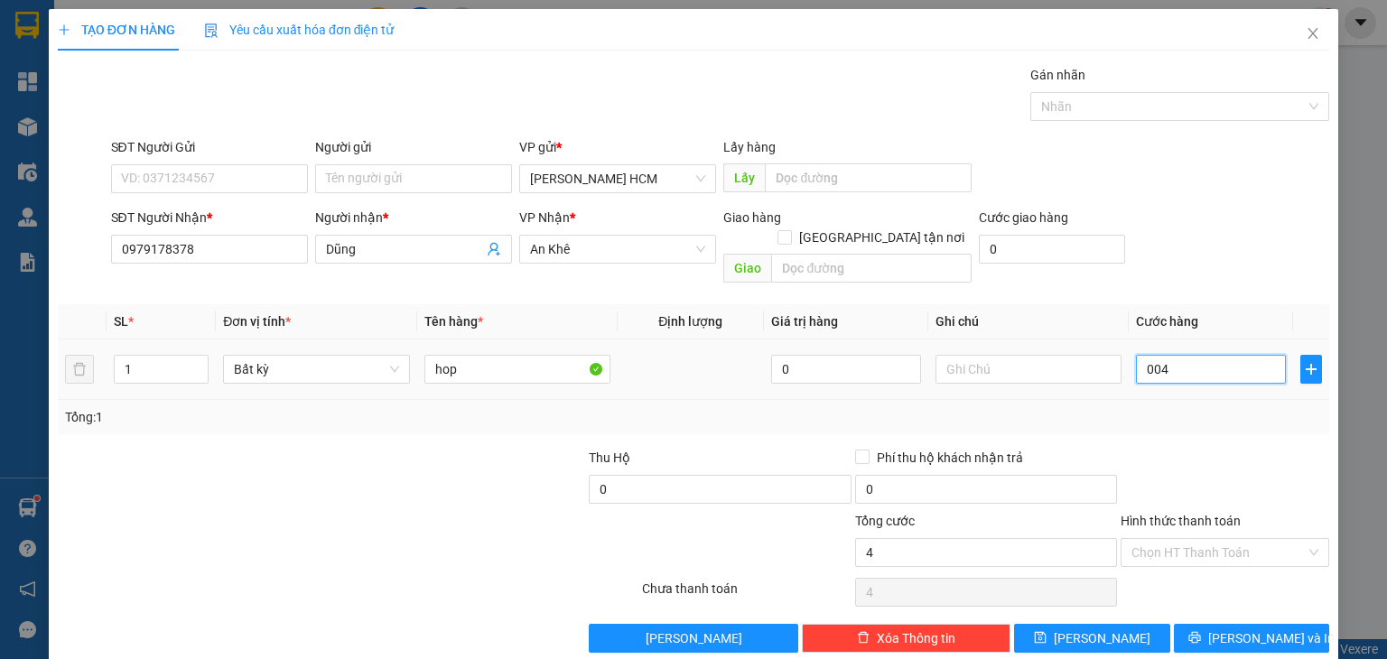
type input "0.040"
type input "40"
type input "40.000"
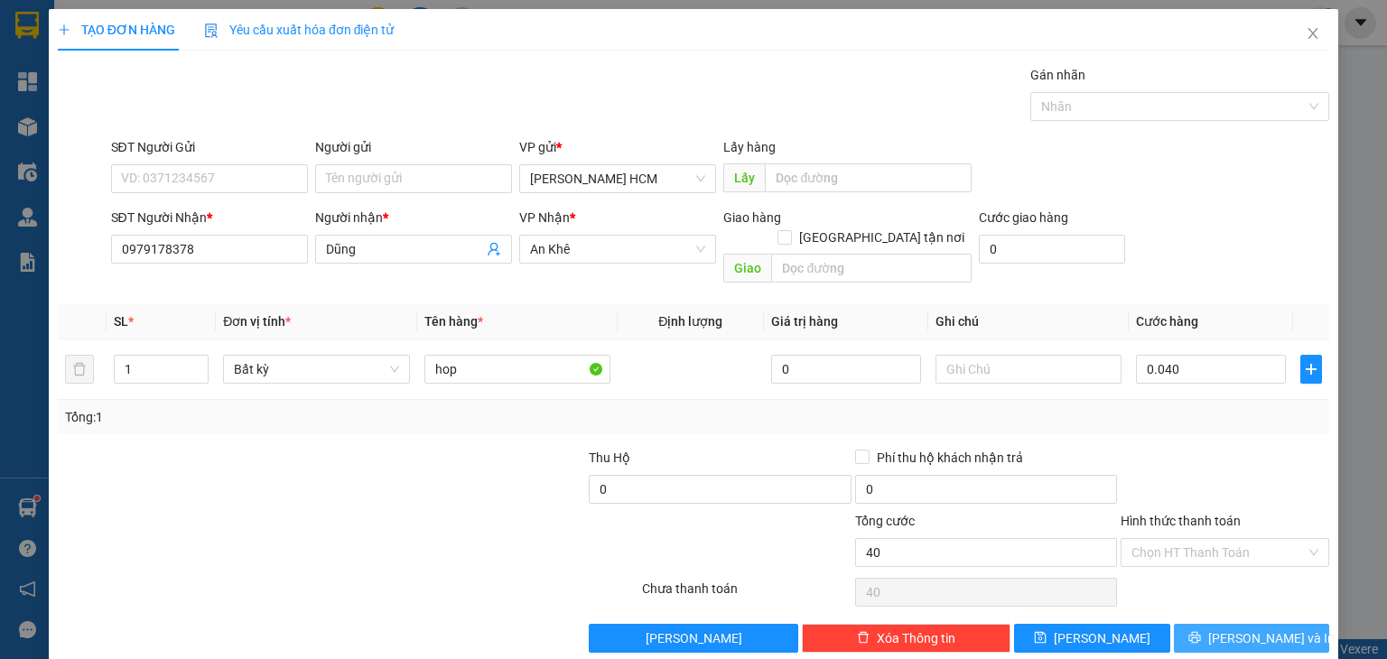
type input "40.000"
click at [1241, 628] on span "[PERSON_NAME] và In" at bounding box center [1271, 638] width 126 height 20
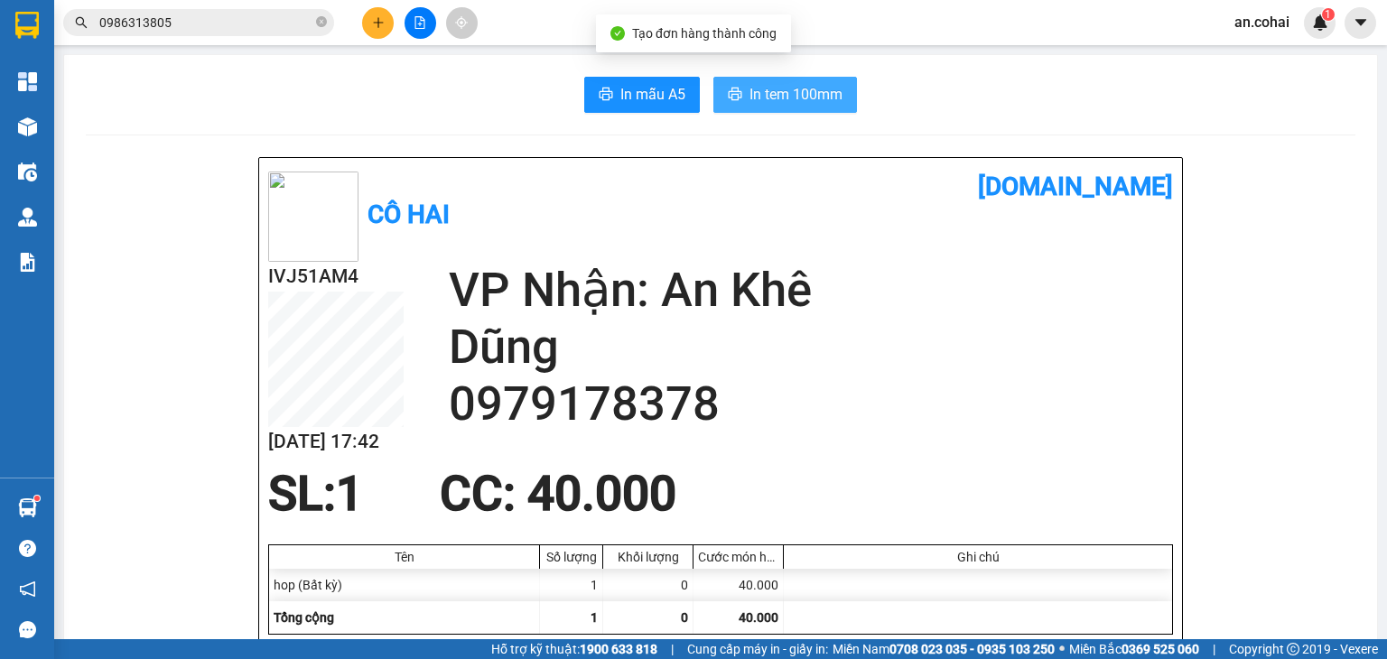
click at [786, 87] on span "In tem 100mm" at bounding box center [795, 94] width 93 height 23
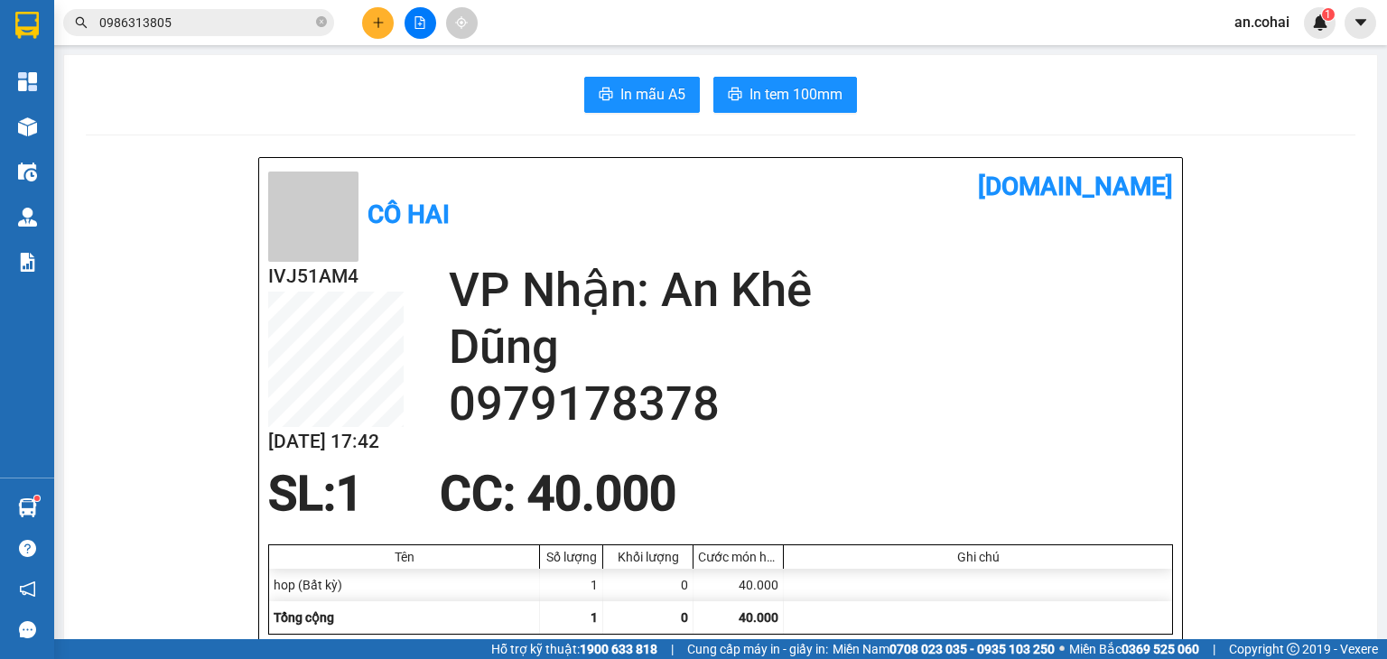
click at [377, 20] on icon "plus" at bounding box center [378, 22] width 13 height 13
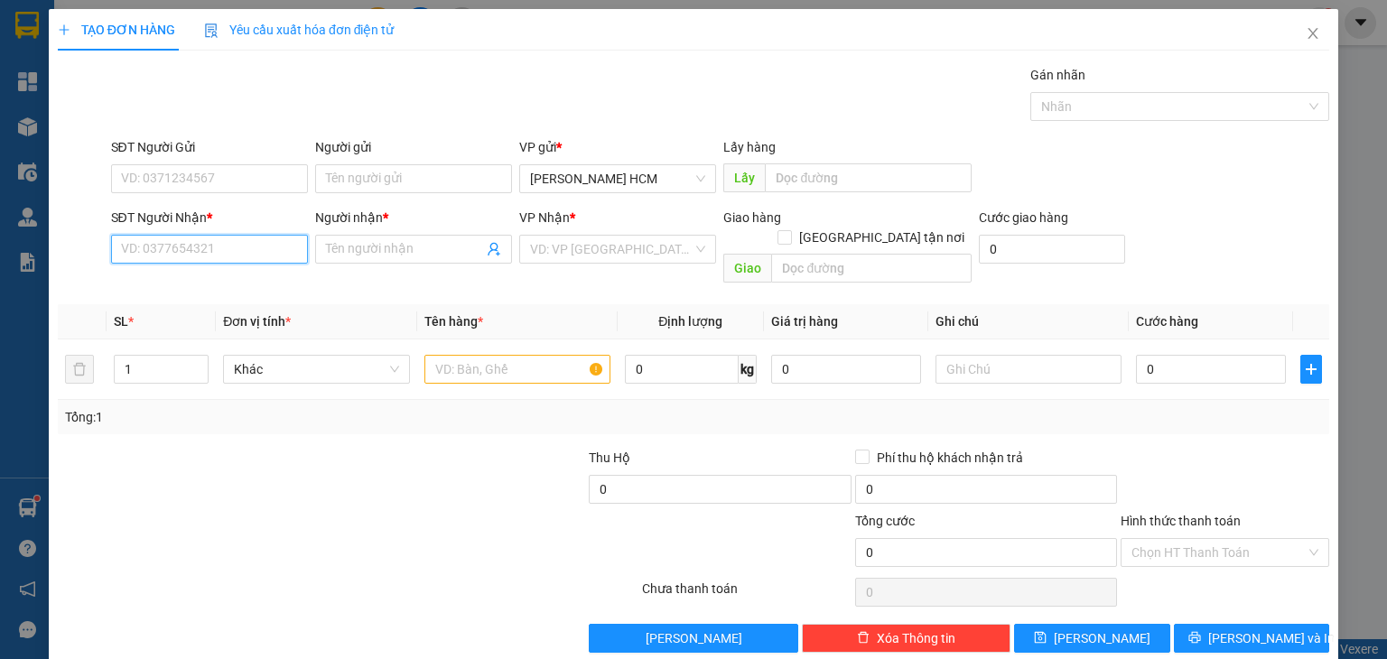
click at [295, 246] on input "SĐT Người Nhận *" at bounding box center [209, 249] width 197 height 29
click at [232, 276] on div "0326279988 - hoàng oanh" at bounding box center [206, 284] width 173 height 20
type input "0326279988"
type input "hoàng oanh"
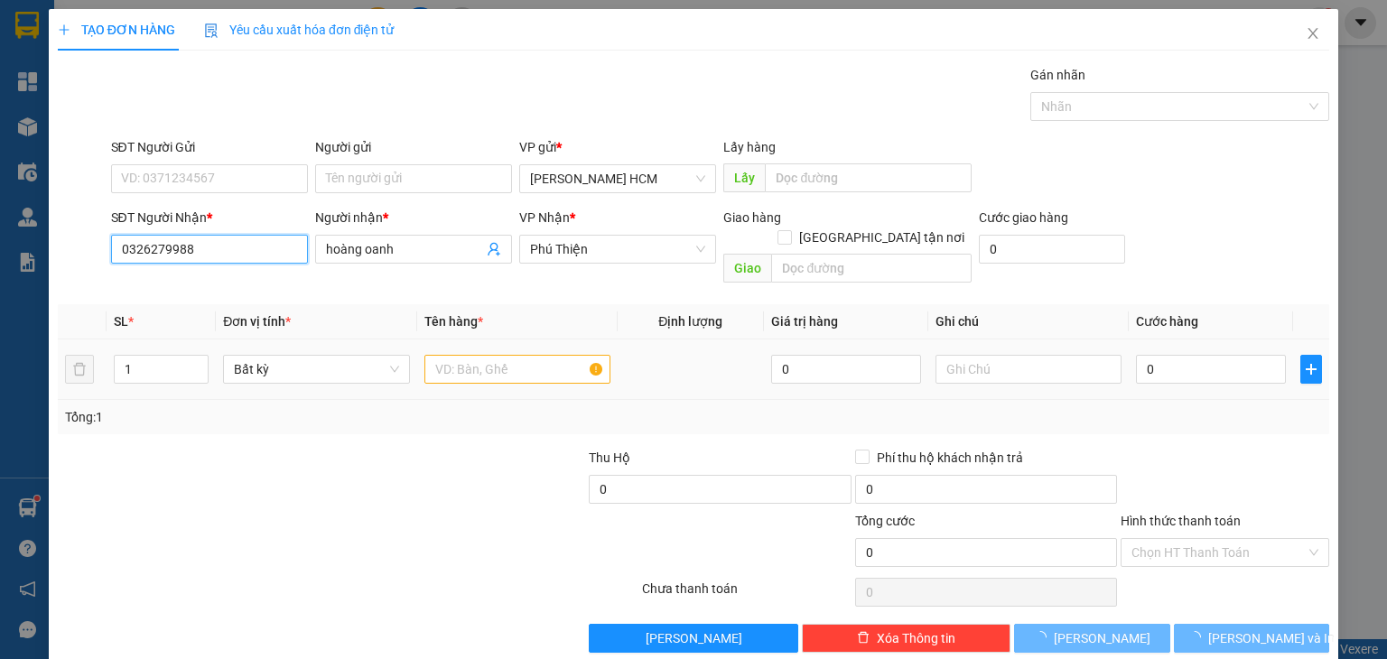
type input "0326279988"
click at [465, 355] on input "text" at bounding box center [517, 369] width 186 height 29
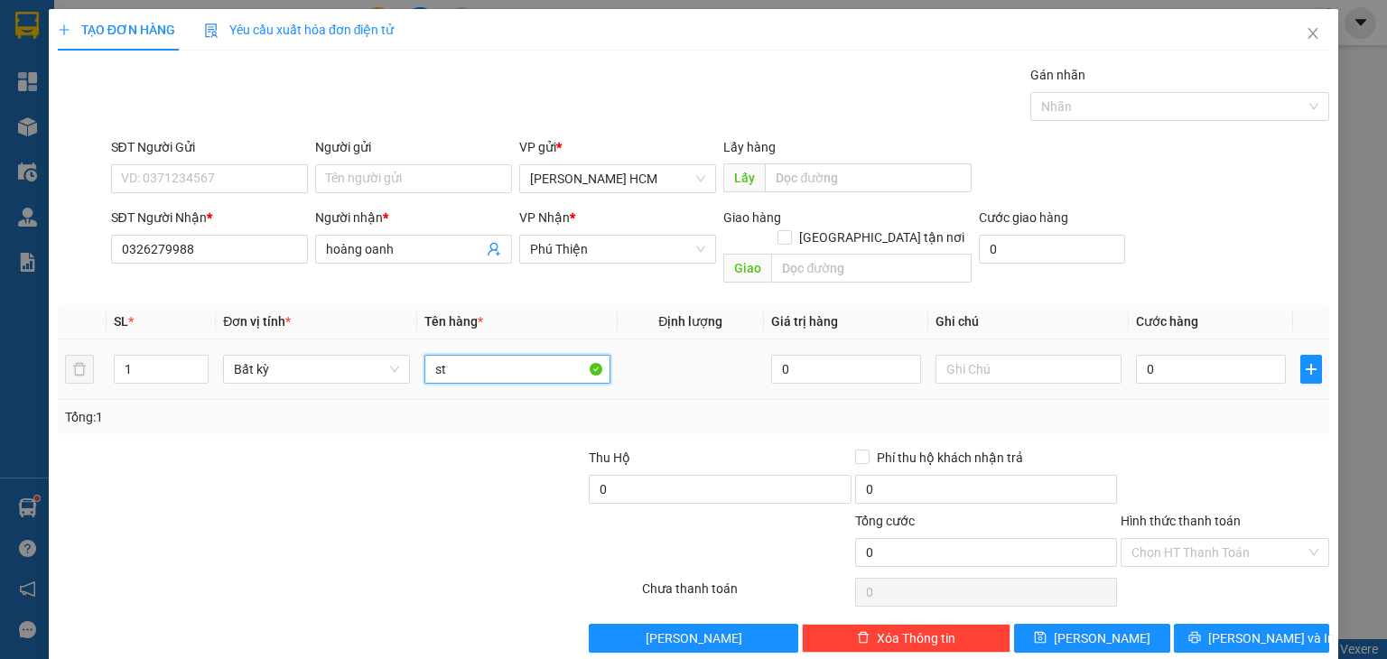
type input "s"
type input "th"
click at [1136, 355] on input "0" at bounding box center [1211, 369] width 150 height 29
type input "60"
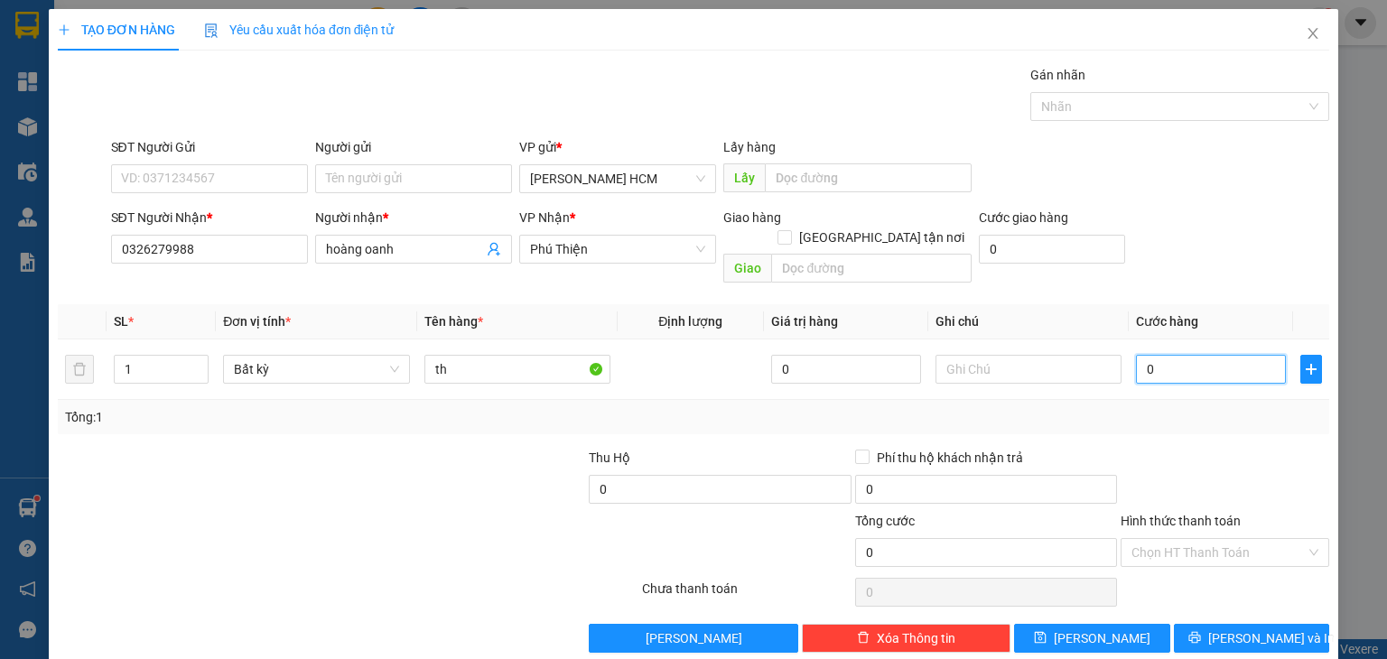
type input "60"
type input "60.000"
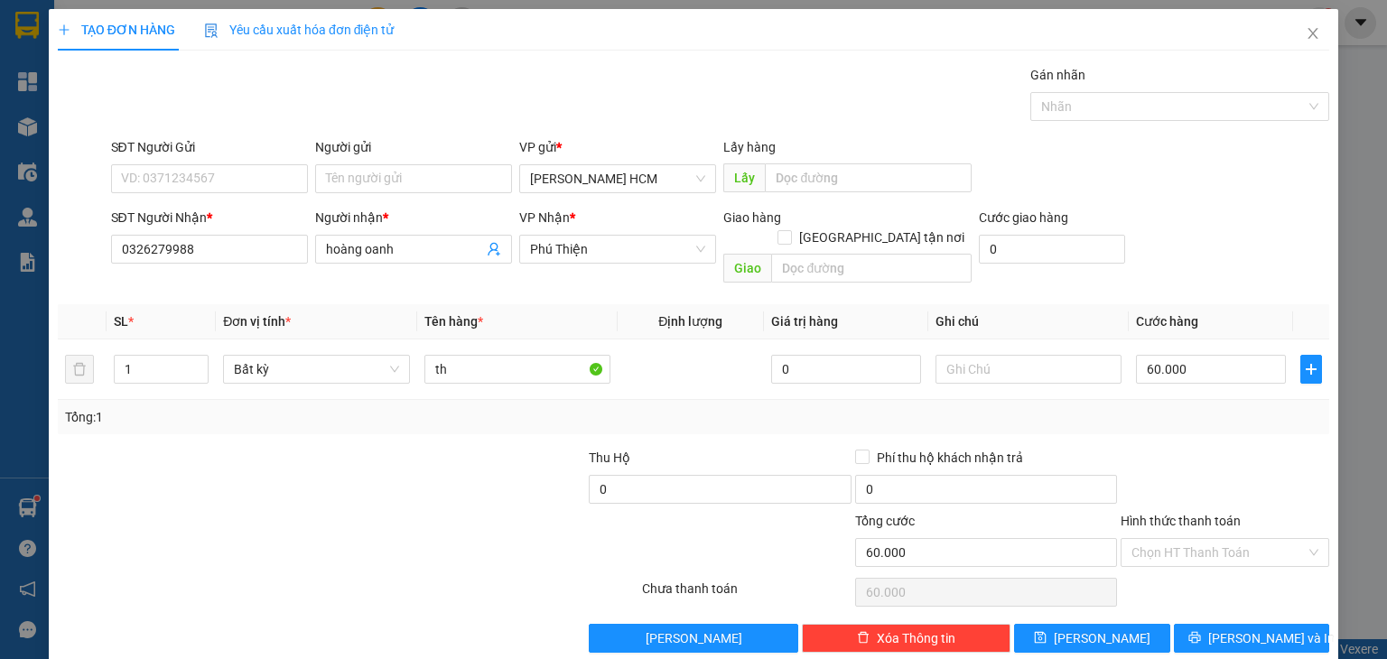
click at [1134, 181] on div "SĐT Người Gửi VD: 0371234567 Người gửi Tên người gửi VP gửi * [PERSON_NAME] HCM…" at bounding box center [720, 168] width 1226 height 63
click at [1220, 624] on button "[PERSON_NAME] và In" at bounding box center [1252, 638] width 156 height 29
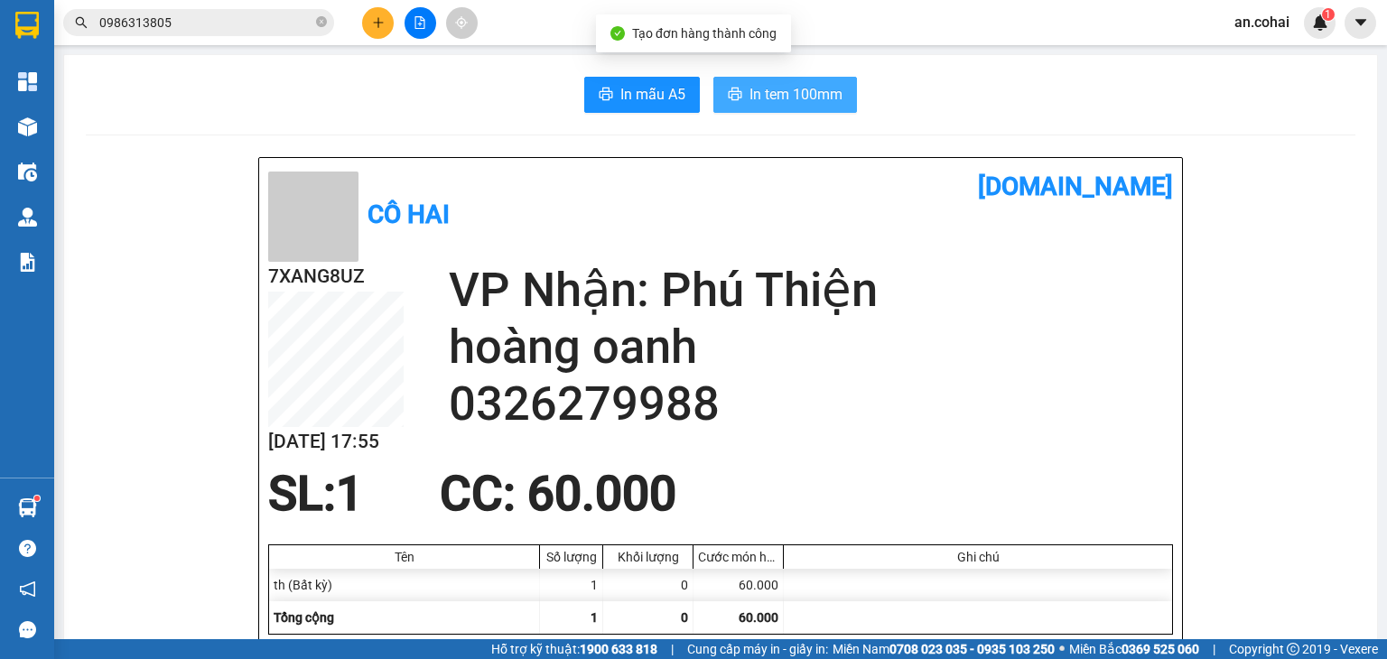
click at [762, 98] on span "In tem 100mm" at bounding box center [795, 94] width 93 height 23
click at [321, 23] on icon "close-circle" at bounding box center [321, 21] width 11 height 11
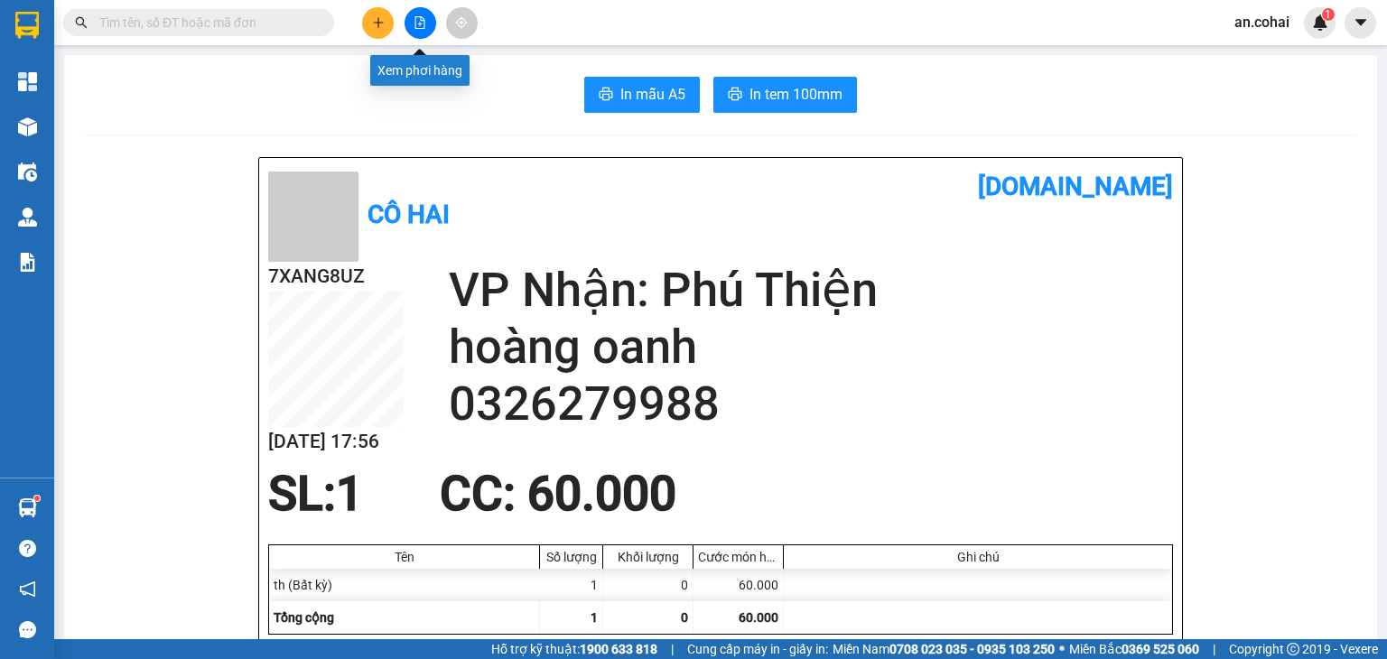
click at [424, 20] on icon "file-add" at bounding box center [420, 22] width 10 height 13
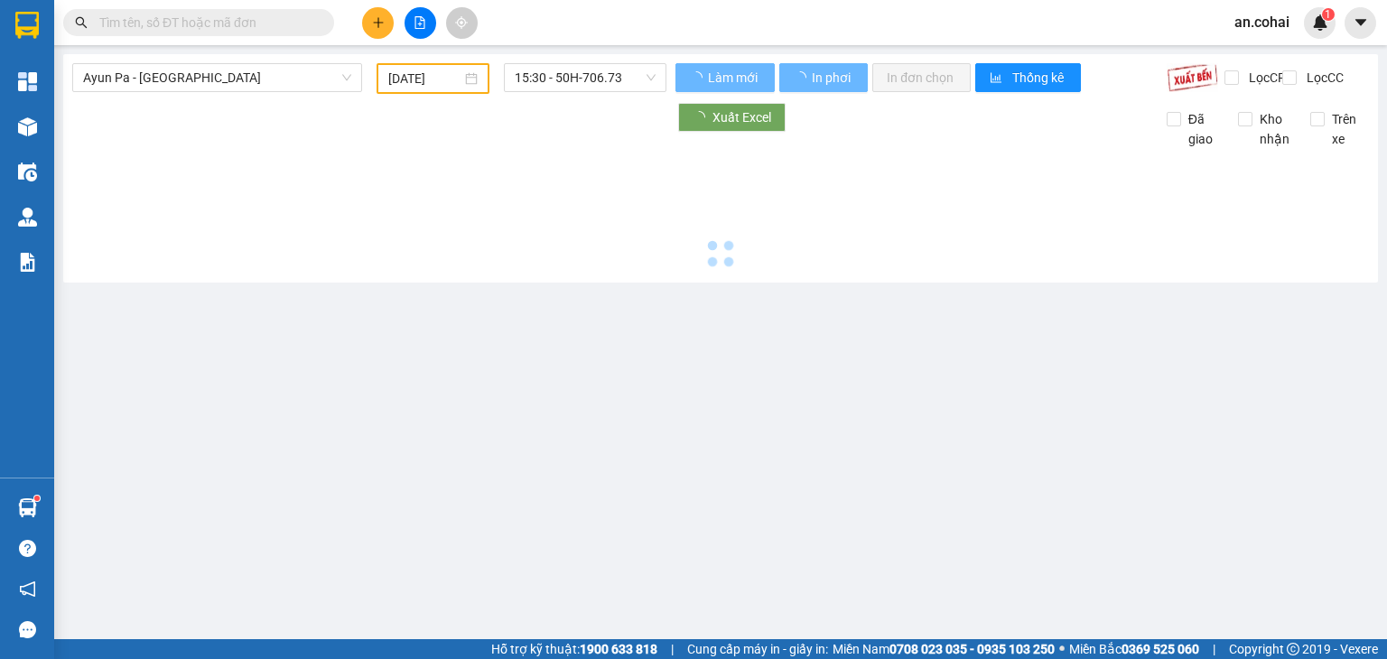
type input "[DATE]"
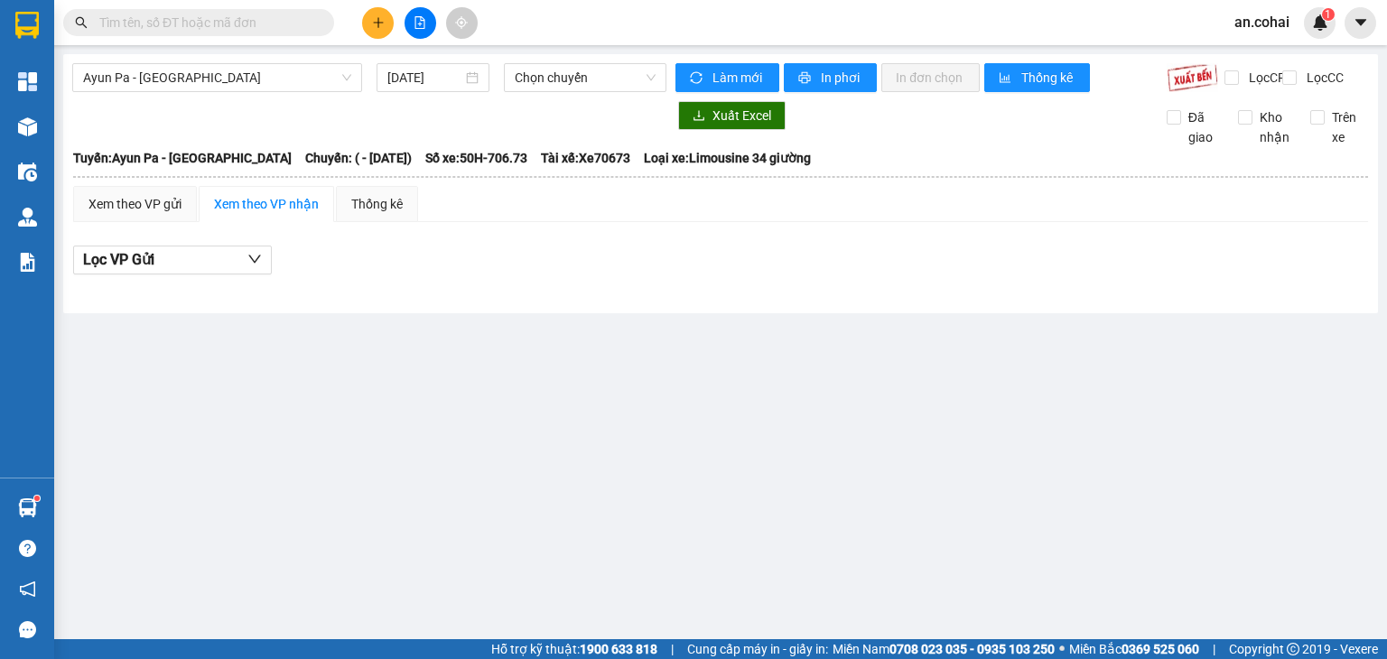
click at [376, 26] on icon "plus" at bounding box center [378, 22] width 13 height 13
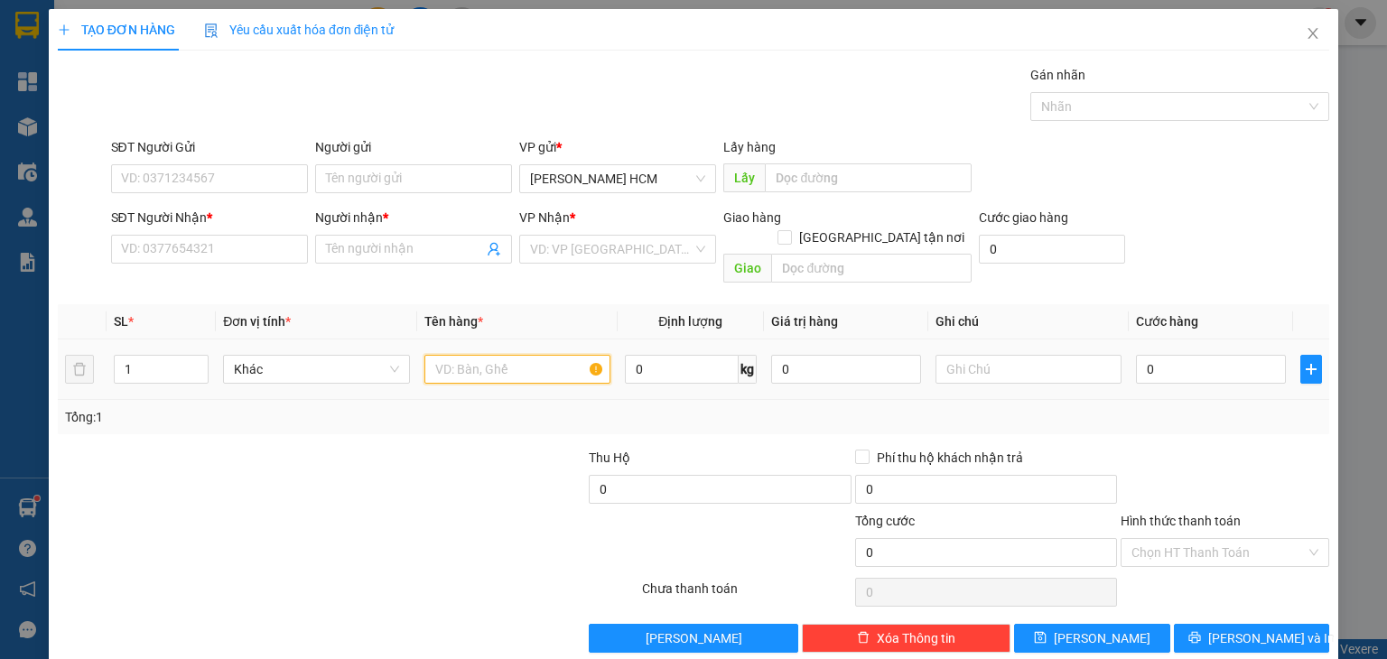
click at [468, 355] on input "text" at bounding box center [517, 369] width 186 height 29
type input "thùng"
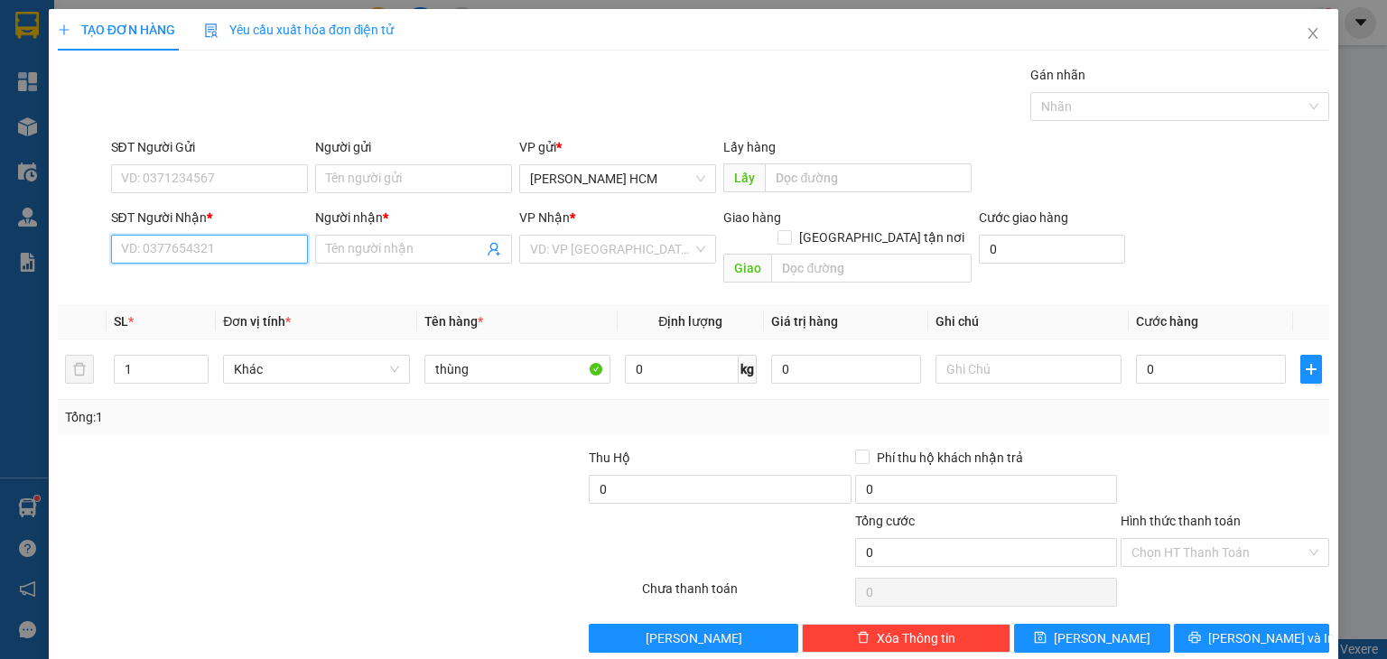
click at [266, 256] on input "SĐT Người Nhận *" at bounding box center [209, 249] width 197 height 29
type input "0914097698"
click at [218, 288] on div "0914097698 - [PERSON_NAME]" at bounding box center [209, 284] width 178 height 20
type input "[PERSON_NAME]"
type input "0914097698"
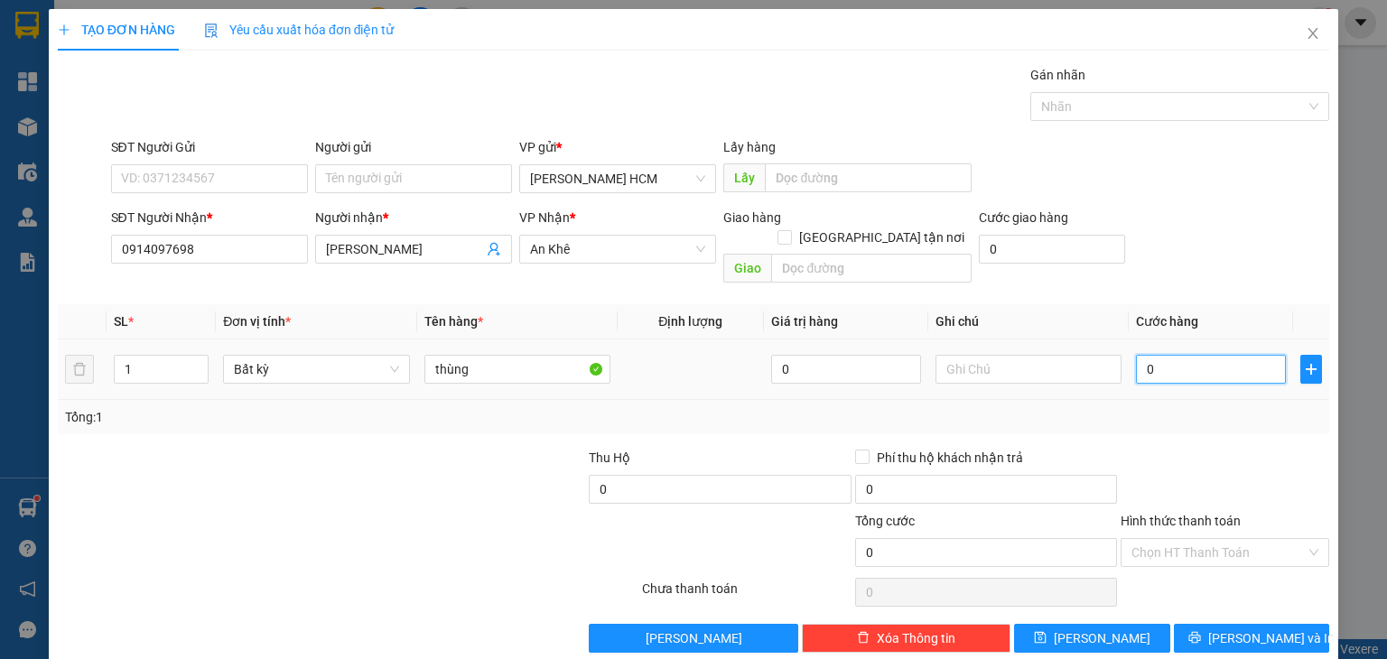
type input "006"
type input "6"
type input "0.060"
type input "60"
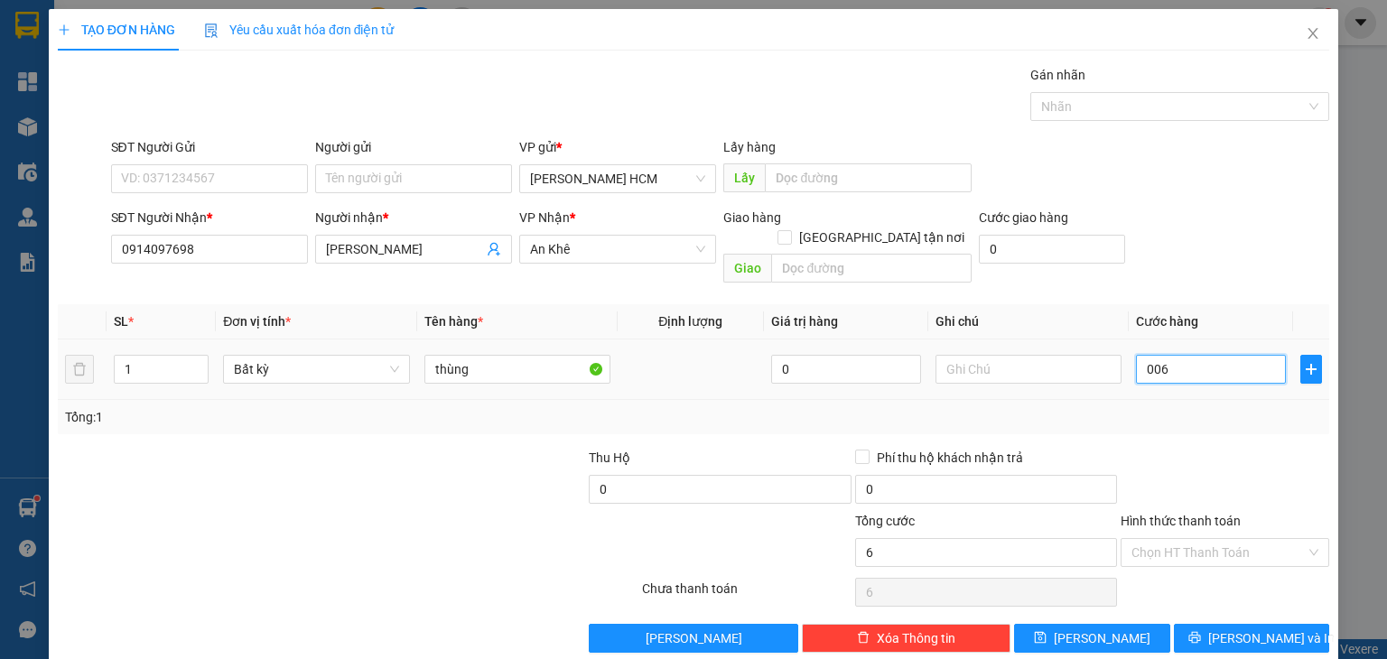
type input "60"
type input "60.000"
click at [1251, 628] on span "[PERSON_NAME] và In" at bounding box center [1271, 638] width 126 height 20
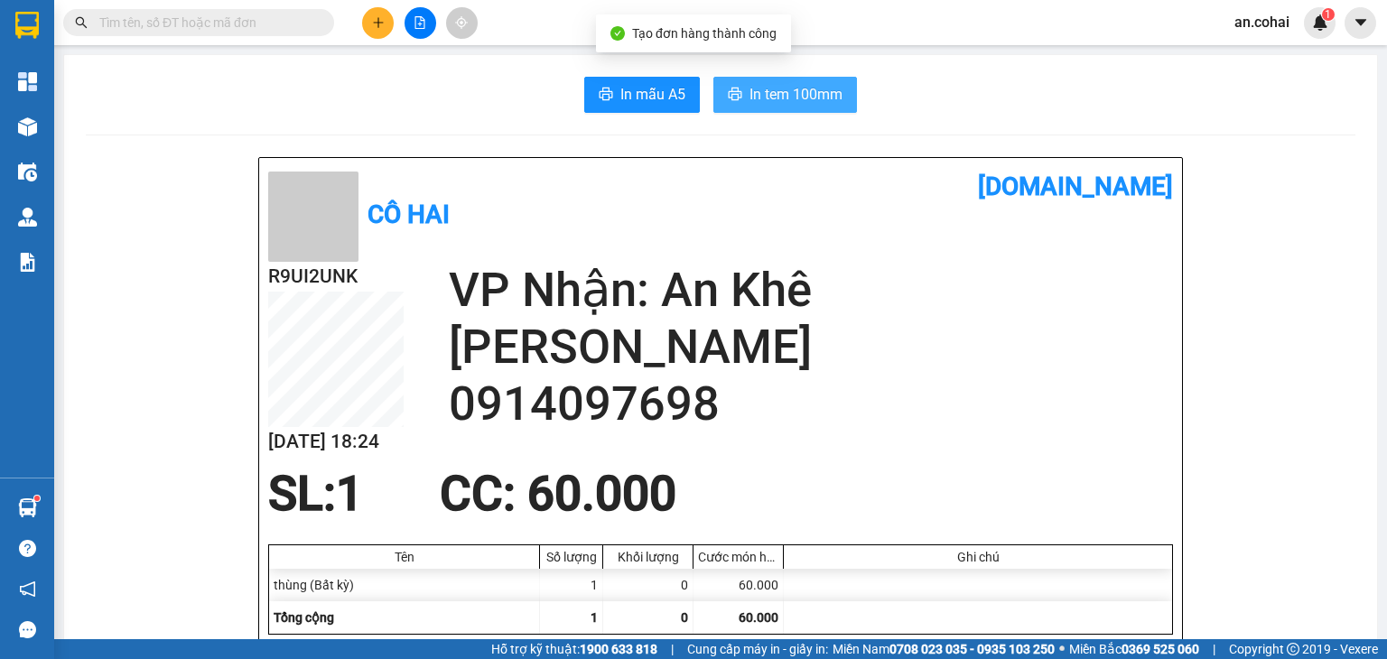
click at [833, 79] on button "In tem 100mm" at bounding box center [785, 95] width 144 height 36
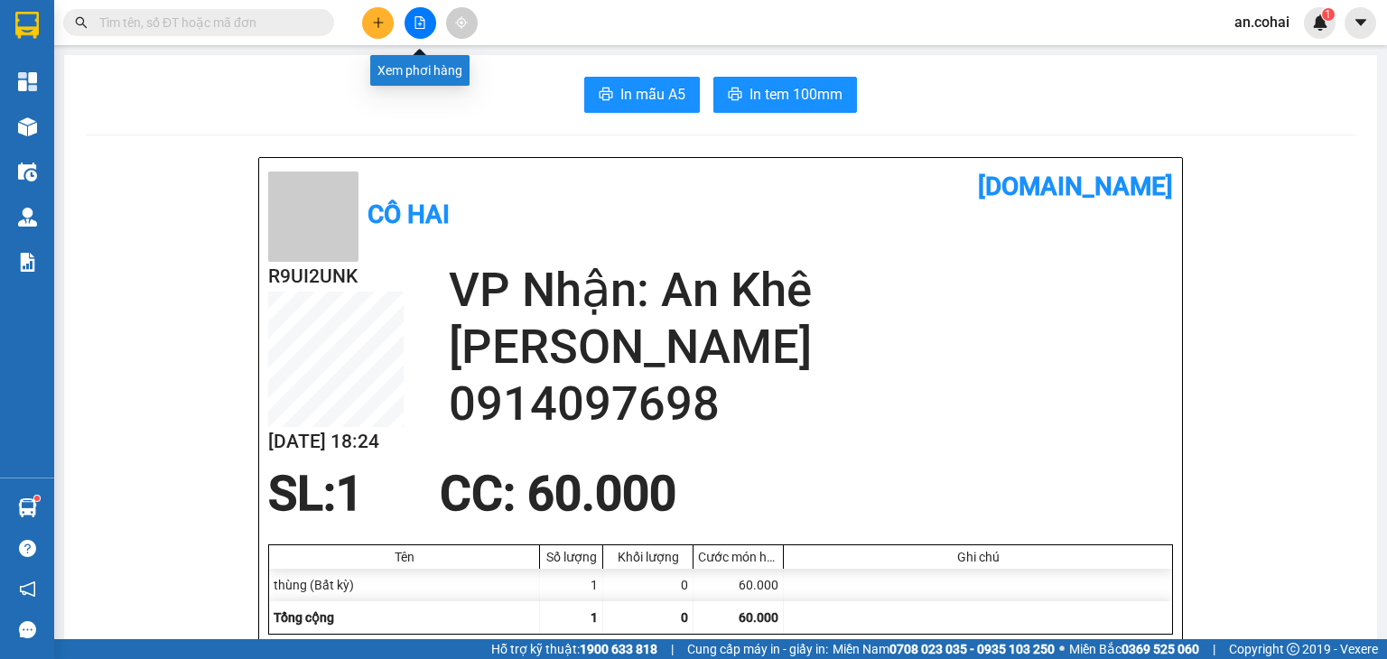
drag, startPoint x: 419, startPoint y: 26, endPoint x: 389, endPoint y: 40, distance: 32.7
click at [418, 26] on icon "file-add" at bounding box center [420, 22] width 13 height 13
